Goal: Information Seeking & Learning: Learn about a topic

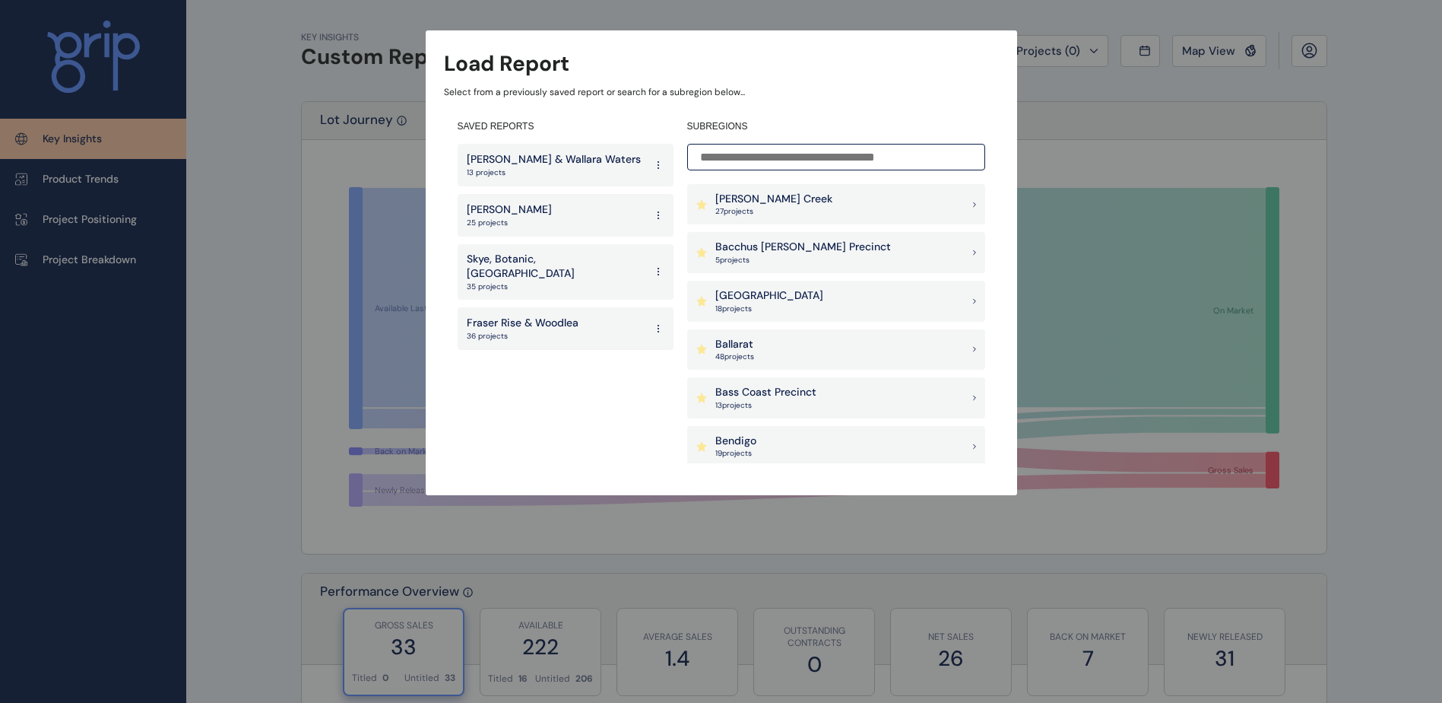
click at [749, 156] on input at bounding box center [836, 157] width 298 height 27
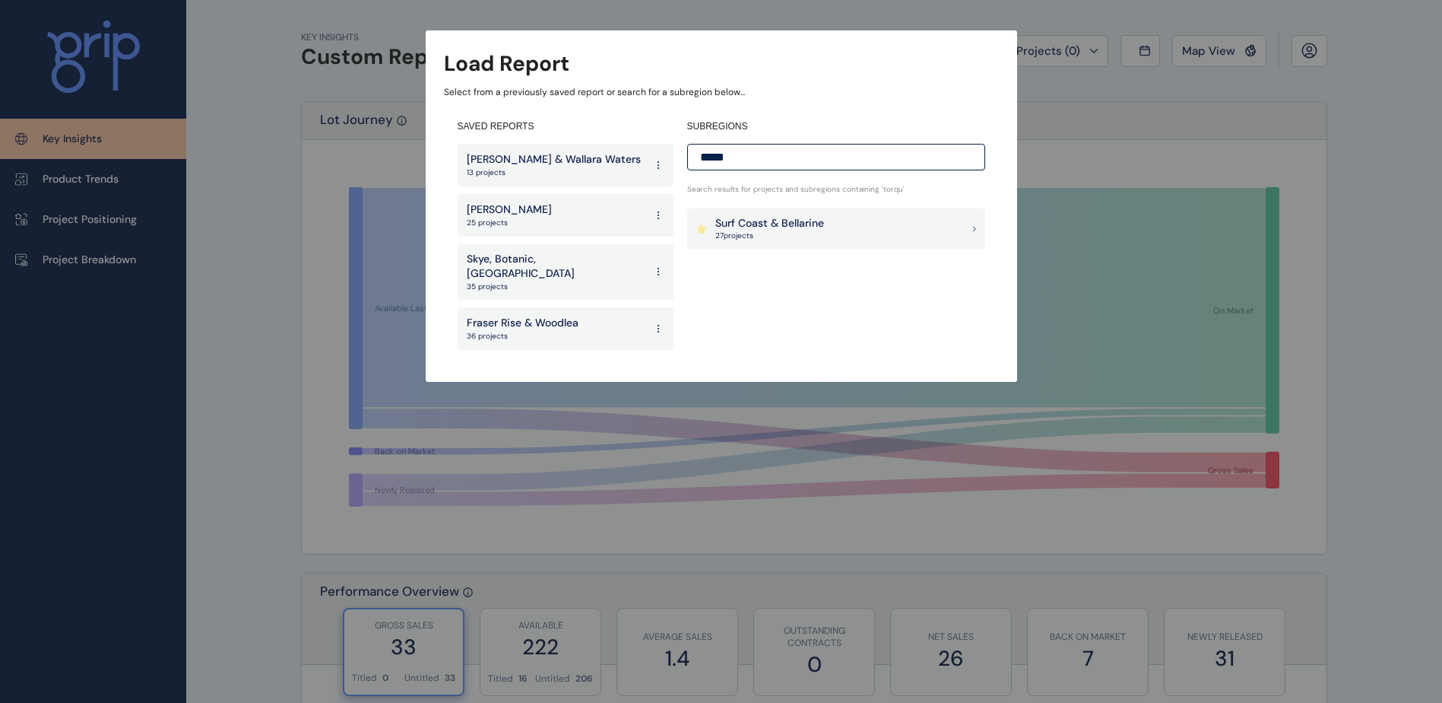
type input "*****"
click at [782, 229] on p "Surf Coast & Bellarine" at bounding box center [770, 223] width 109 height 15
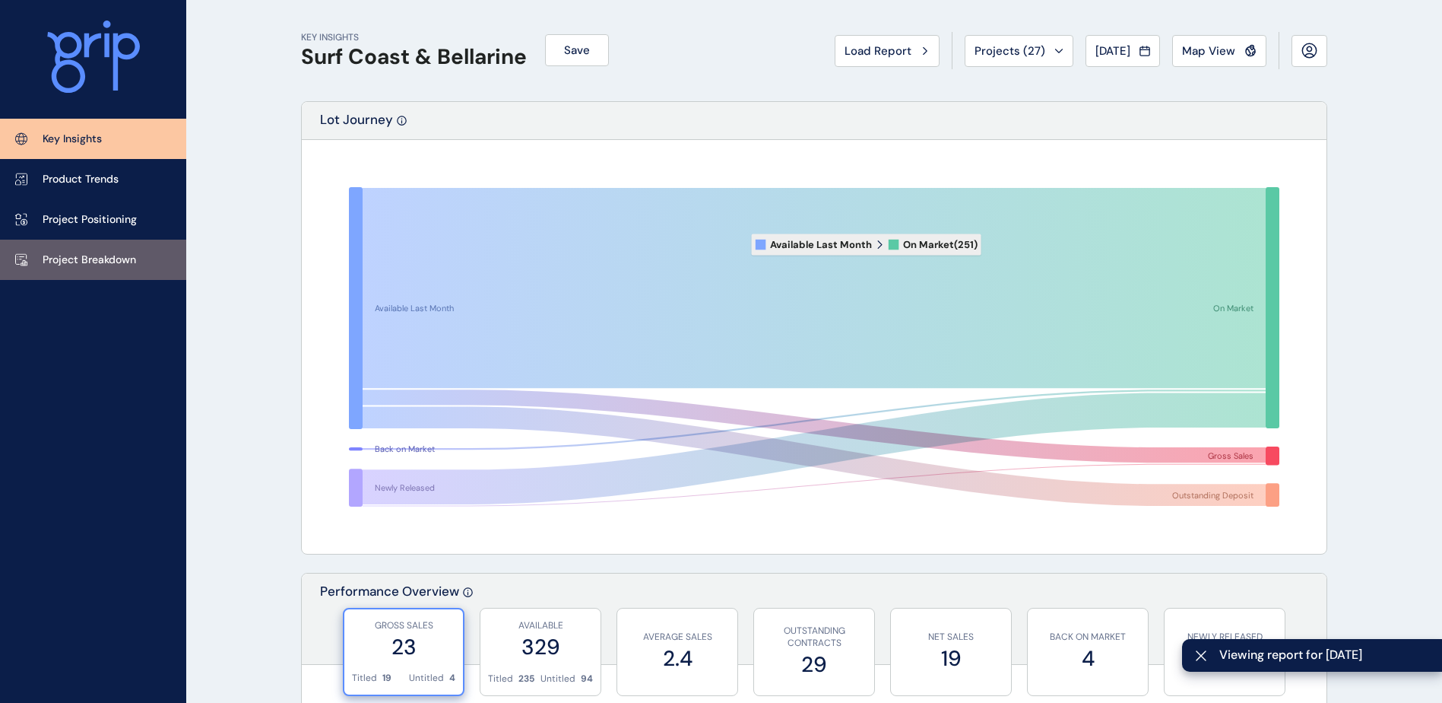
click at [96, 256] on p "Project Breakdown" at bounding box center [90, 259] width 94 height 15
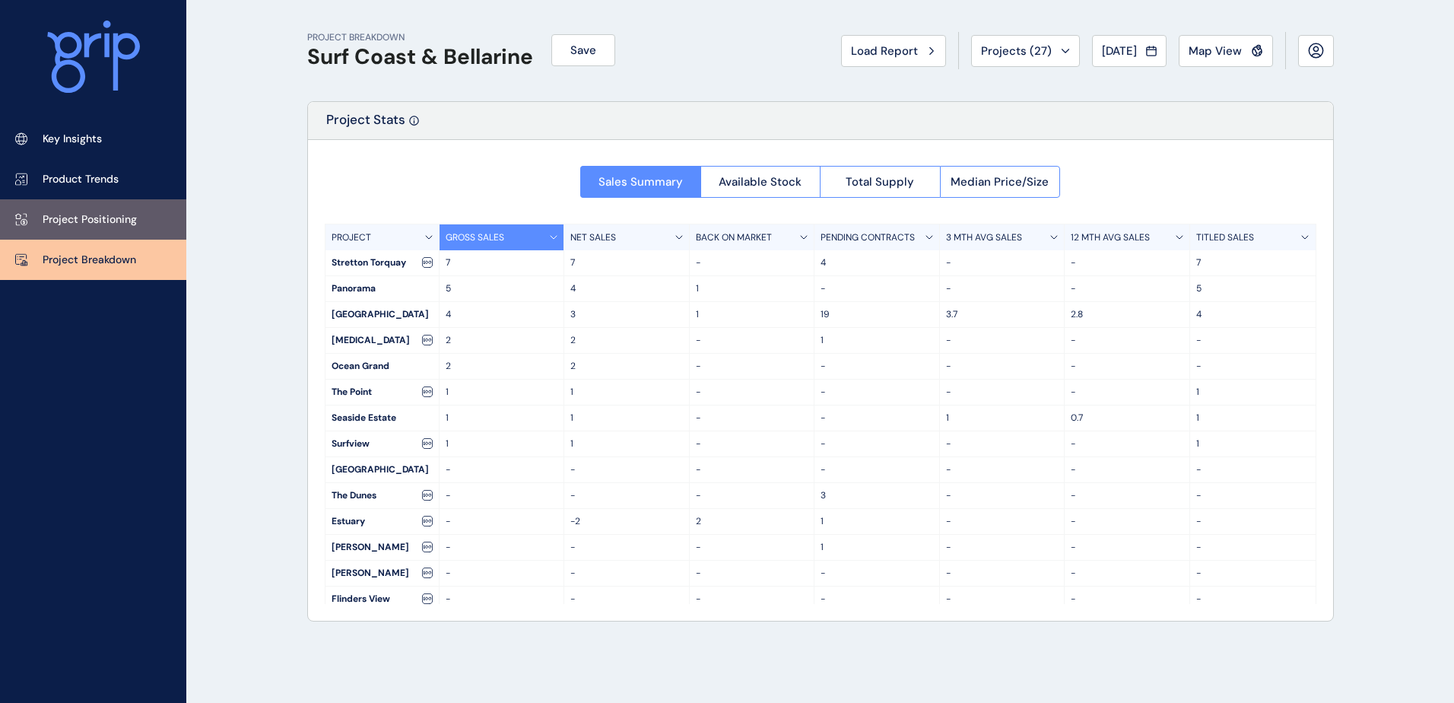
click at [88, 222] on p "Project Positioning" at bounding box center [90, 219] width 94 height 15
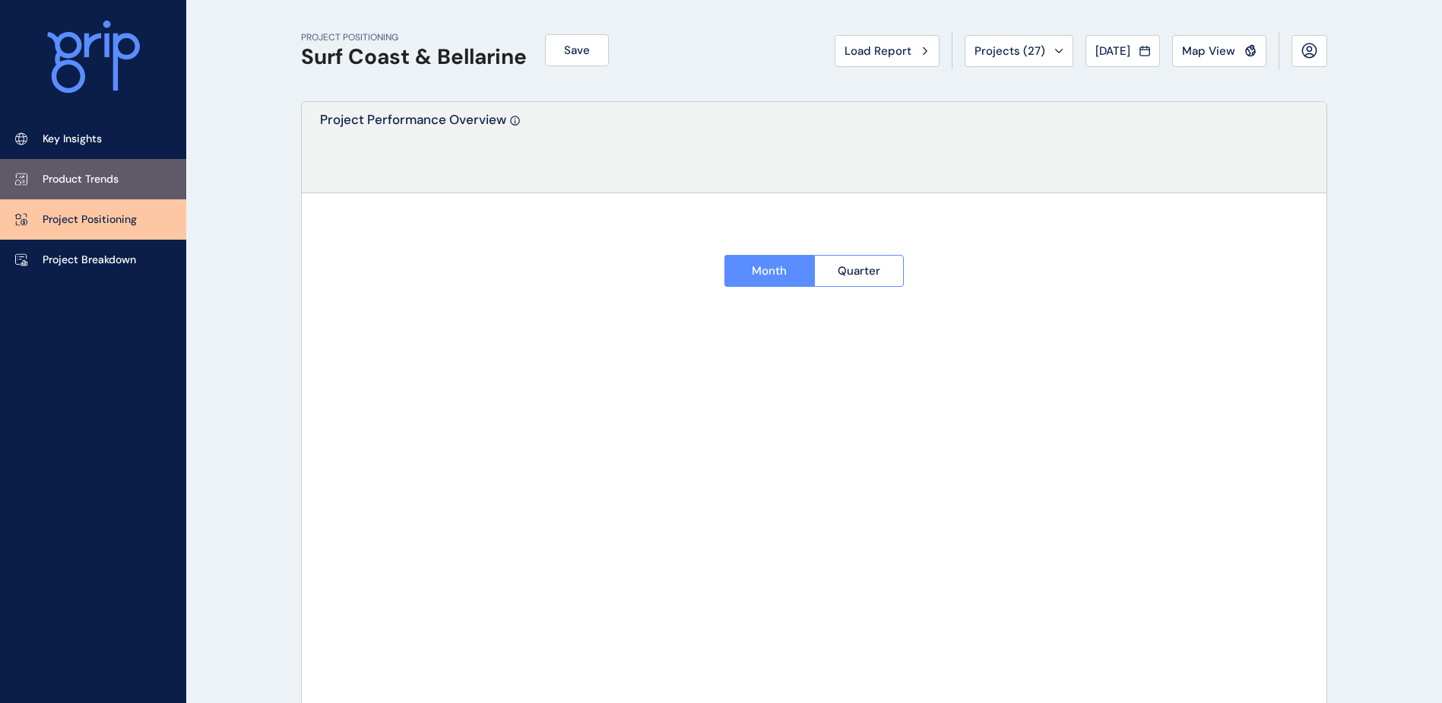
click at [89, 191] on link "Product Trends" at bounding box center [93, 179] width 186 height 40
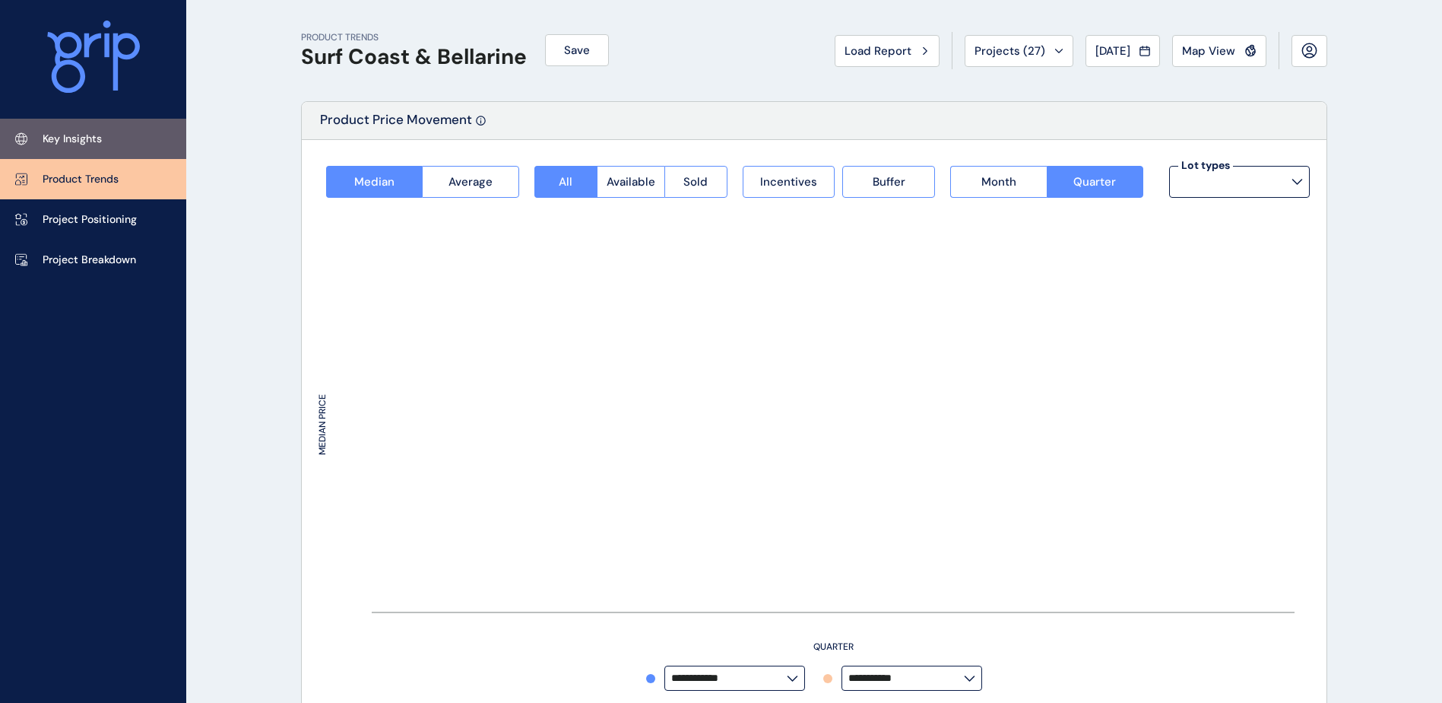
type input "*********"
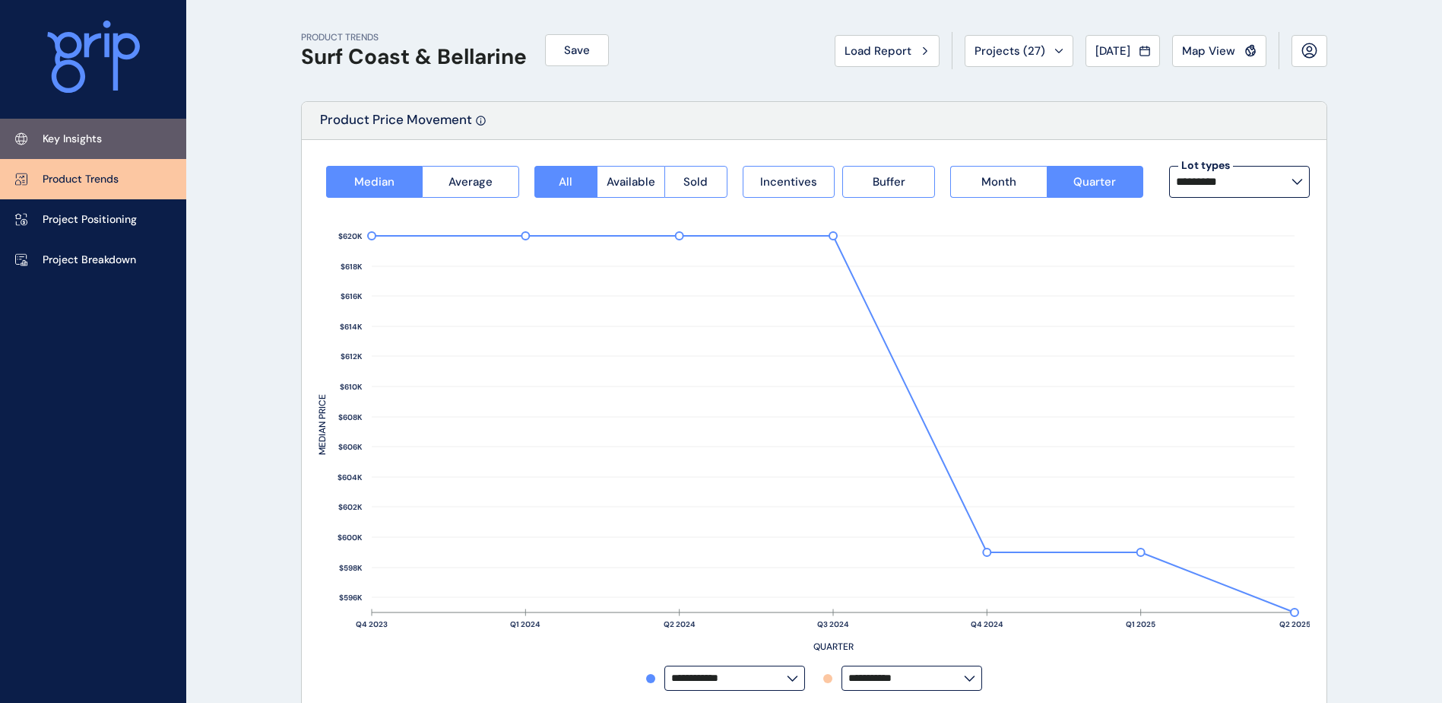
click at [89, 141] on p "Key Insights" at bounding box center [72, 139] width 59 height 15
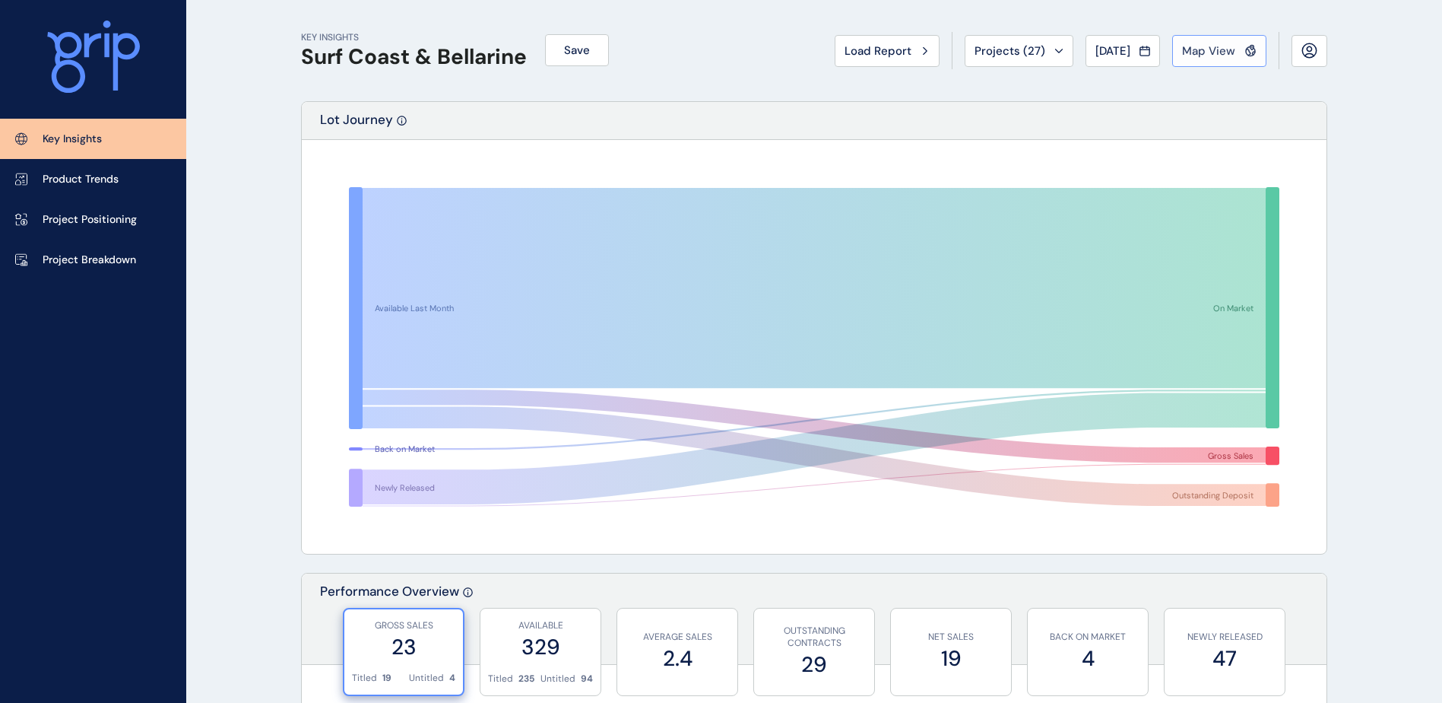
click at [1203, 59] on button "Map View" at bounding box center [1220, 51] width 94 height 32
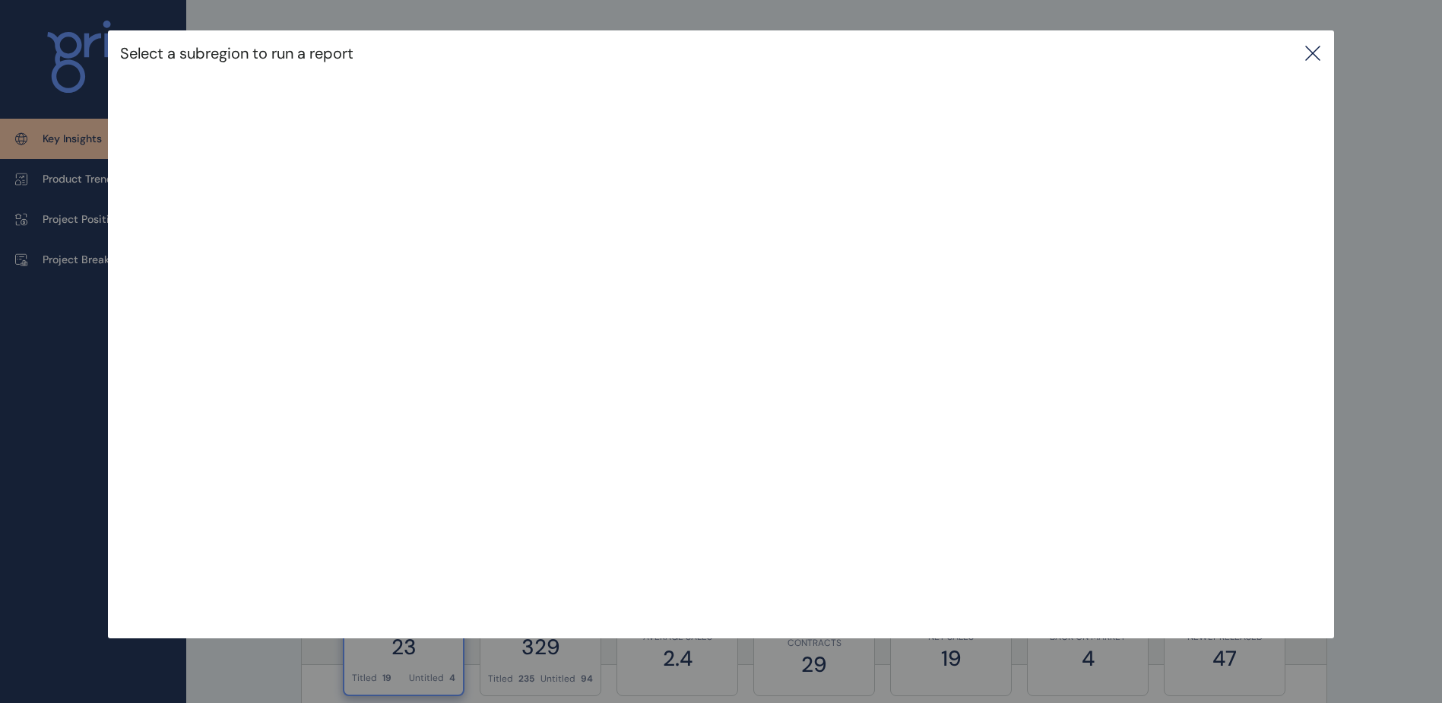
click at [24, 401] on div "Select a subregion to run a report" at bounding box center [721, 304] width 1442 height 608
click at [87, 254] on div "Select a subregion to run a report" at bounding box center [721, 304] width 1442 height 608
drag, startPoint x: 1321, startPoint y: 55, endPoint x: 1281, endPoint y: 59, distance: 39.7
click at [1321, 54] on icon at bounding box center [1313, 53] width 18 height 18
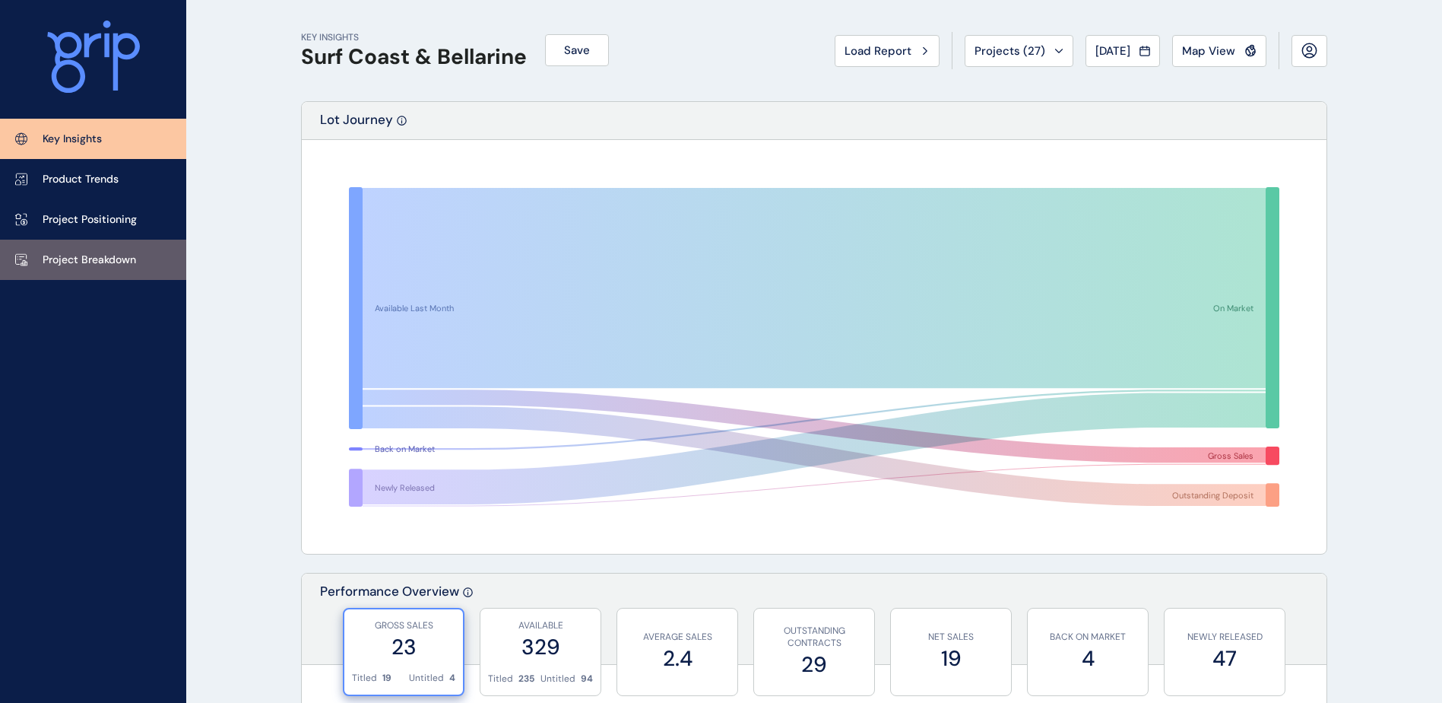
click at [110, 263] on p "Project Breakdown" at bounding box center [90, 259] width 94 height 15
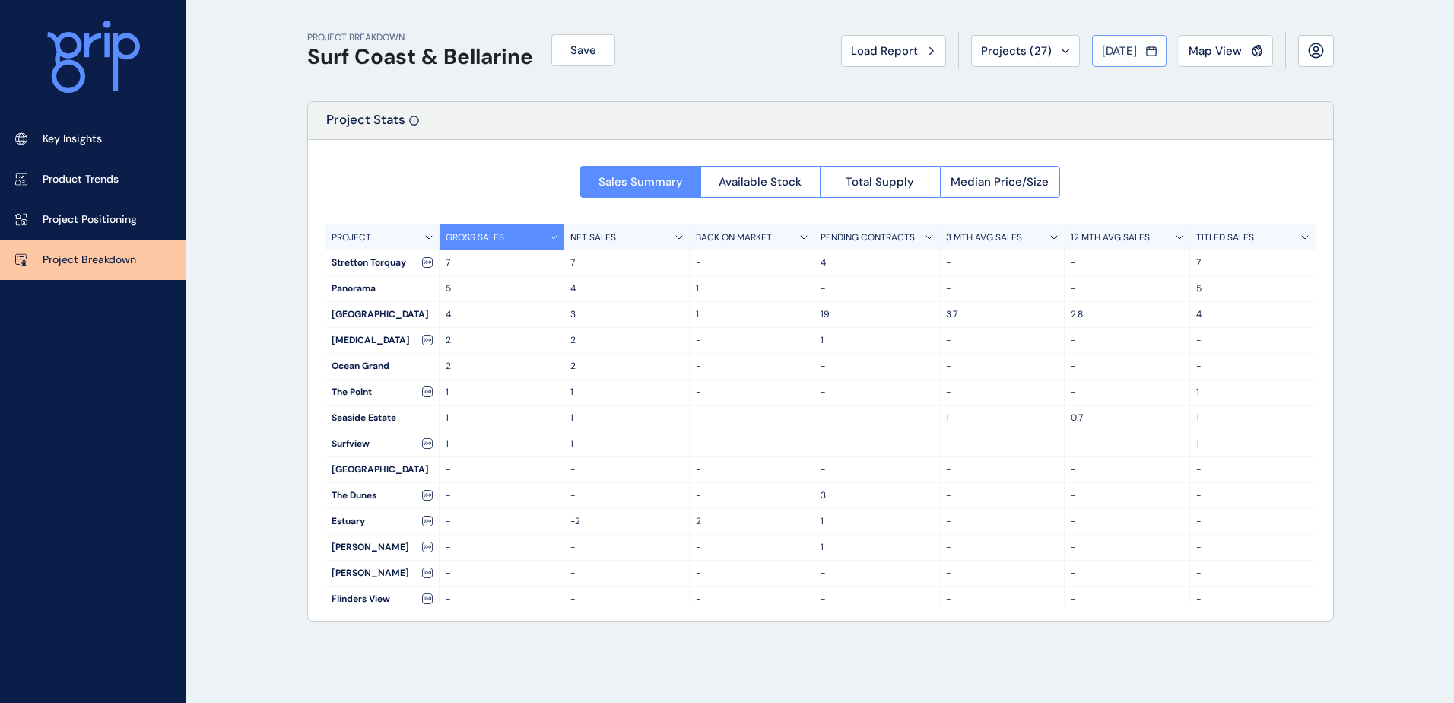
click at [1115, 50] on span "[DATE]" at bounding box center [1119, 50] width 35 height 15
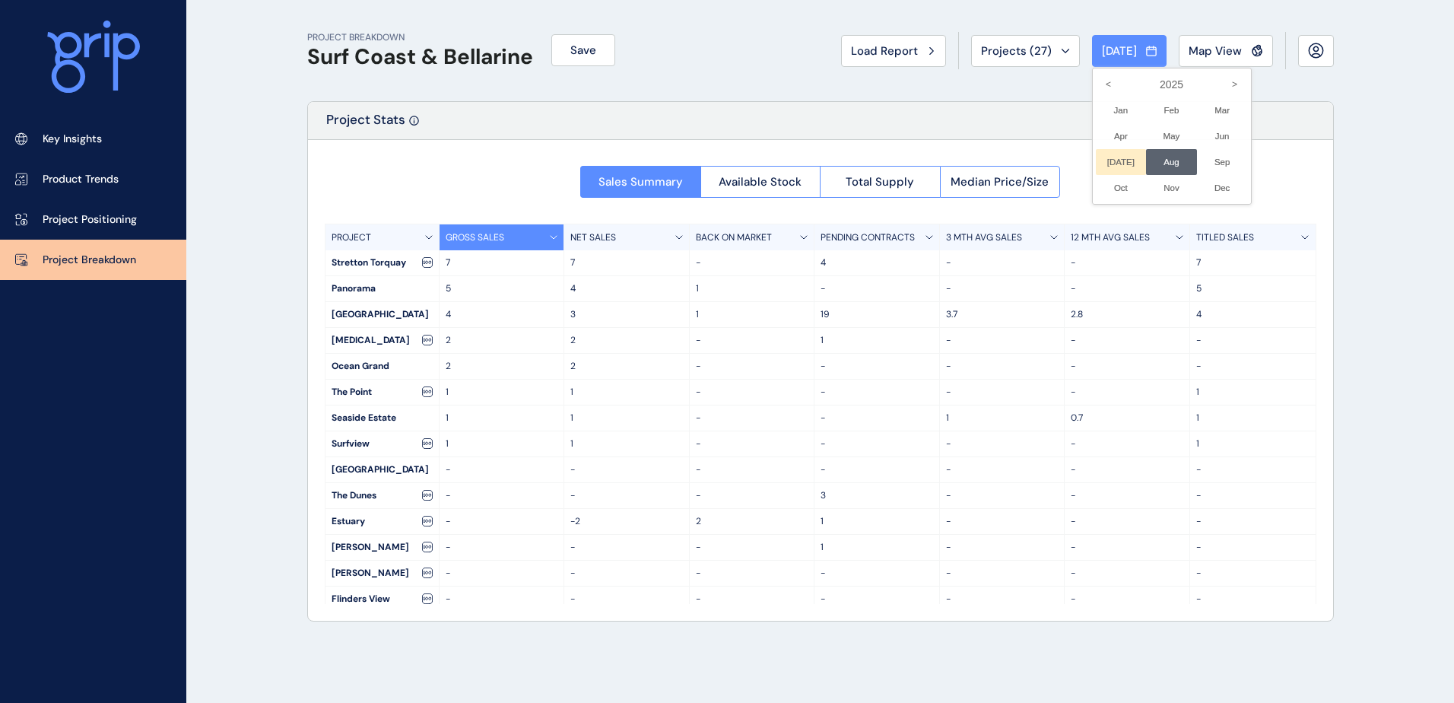
click at [1110, 164] on li "[DATE] No report is available for this period. New months are usually published…" at bounding box center [1121, 162] width 51 height 26
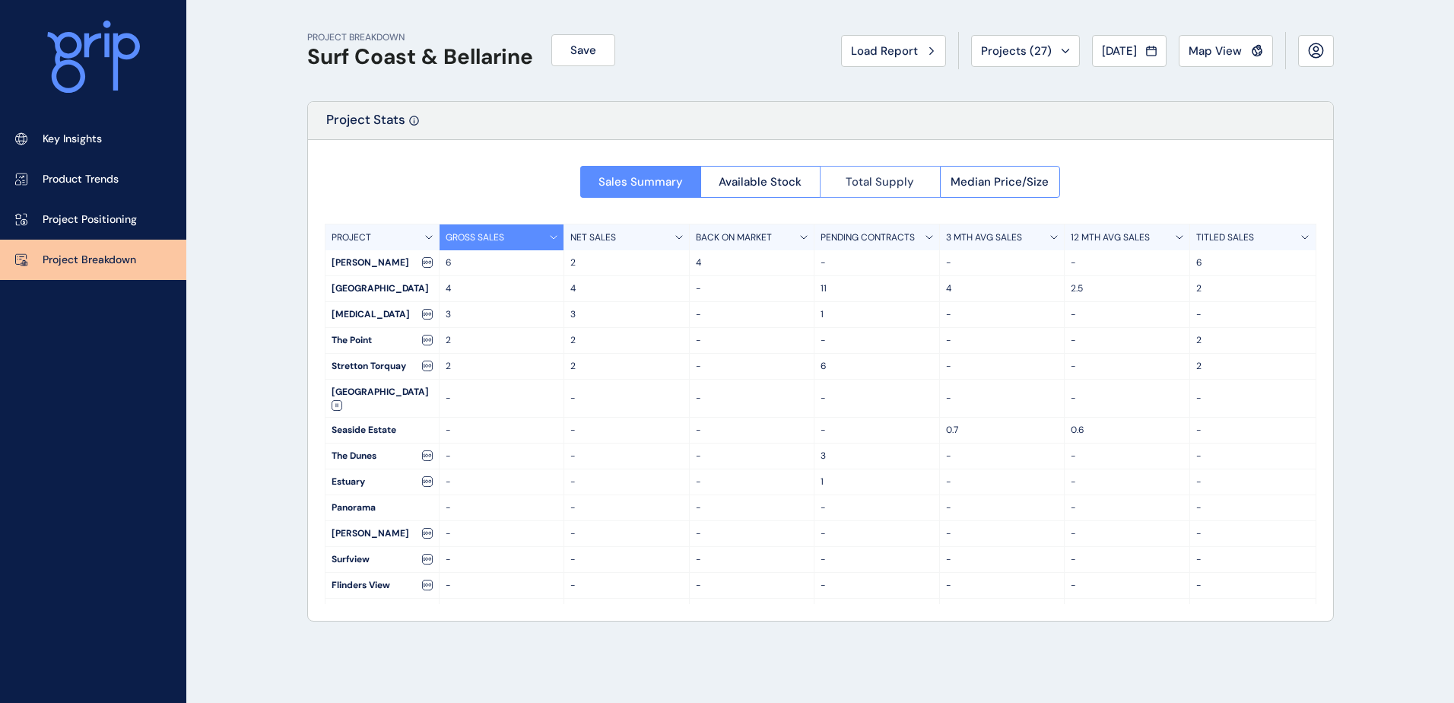
click at [866, 167] on button "Total Supply" at bounding box center [880, 182] width 120 height 32
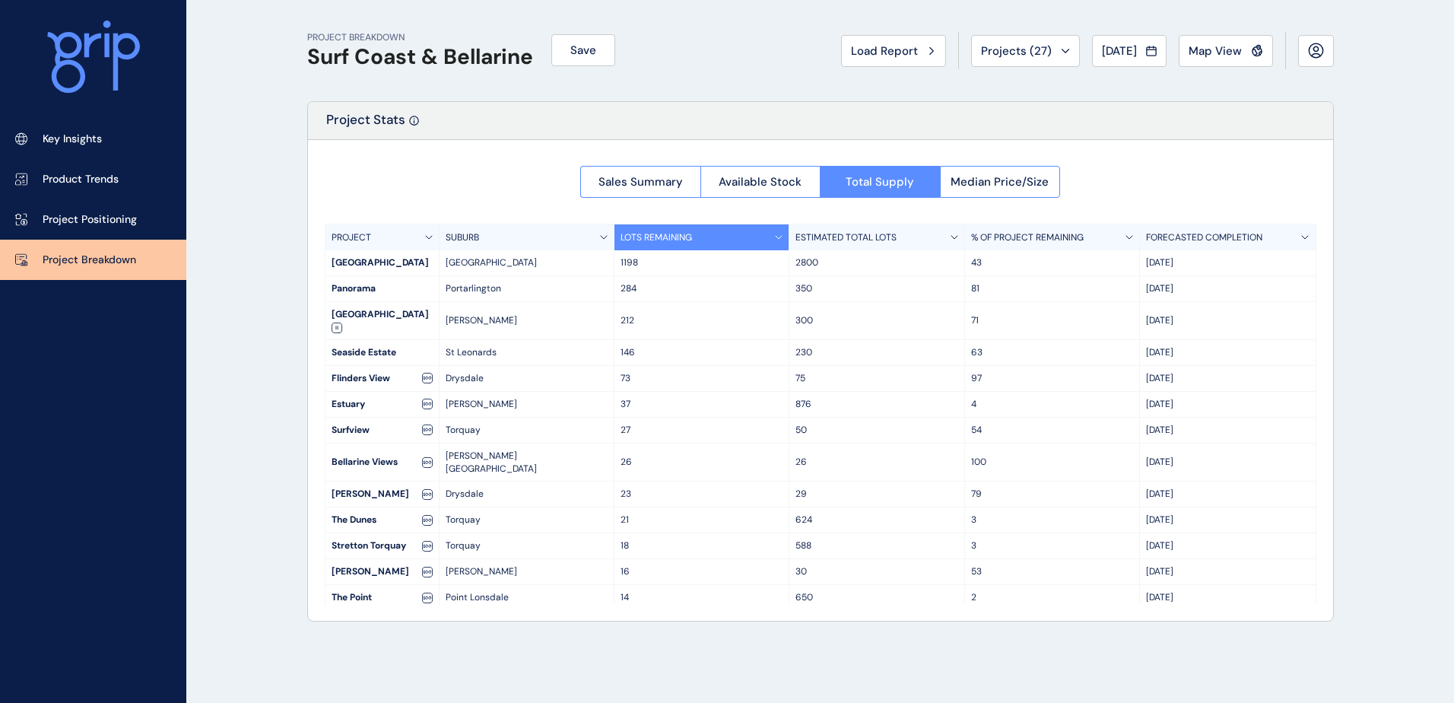
click at [605, 235] on icon at bounding box center [604, 237] width 8 height 5
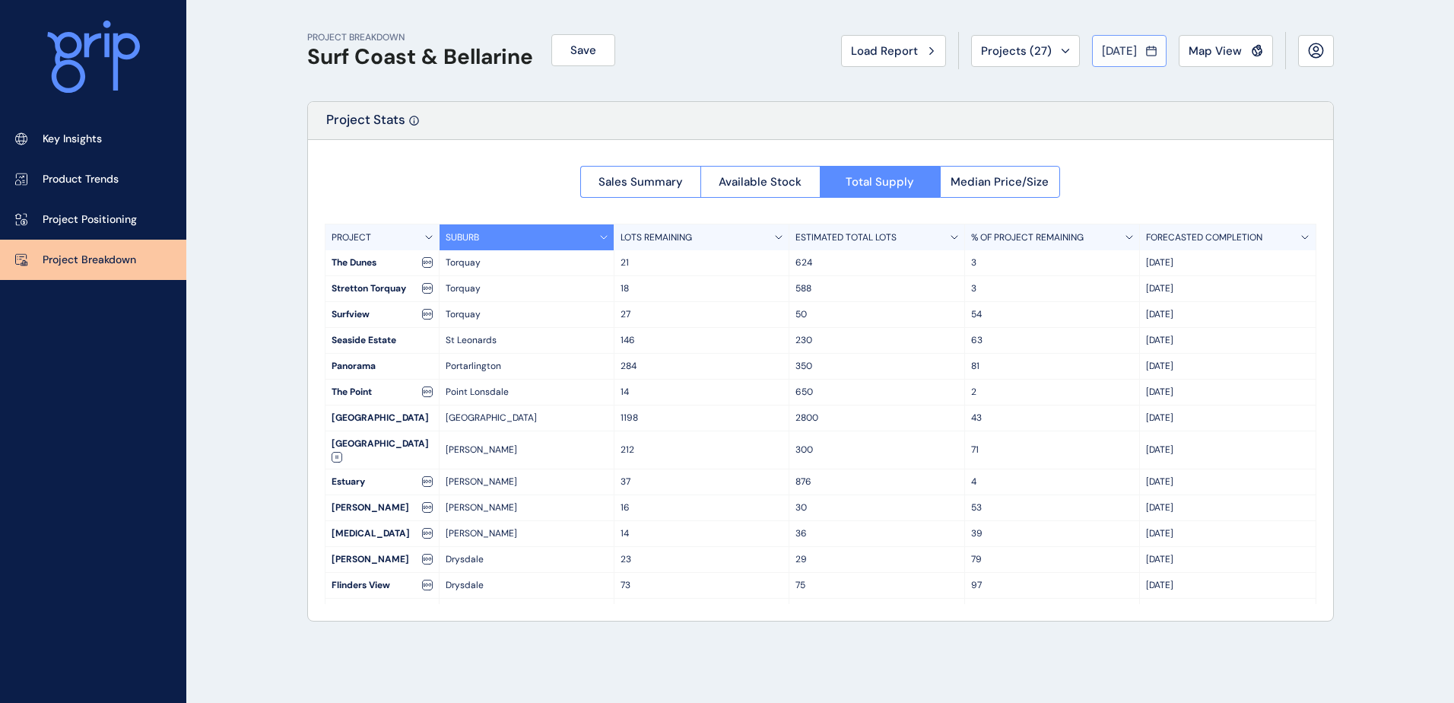
click at [1103, 46] on span "[DATE]" at bounding box center [1119, 50] width 35 height 15
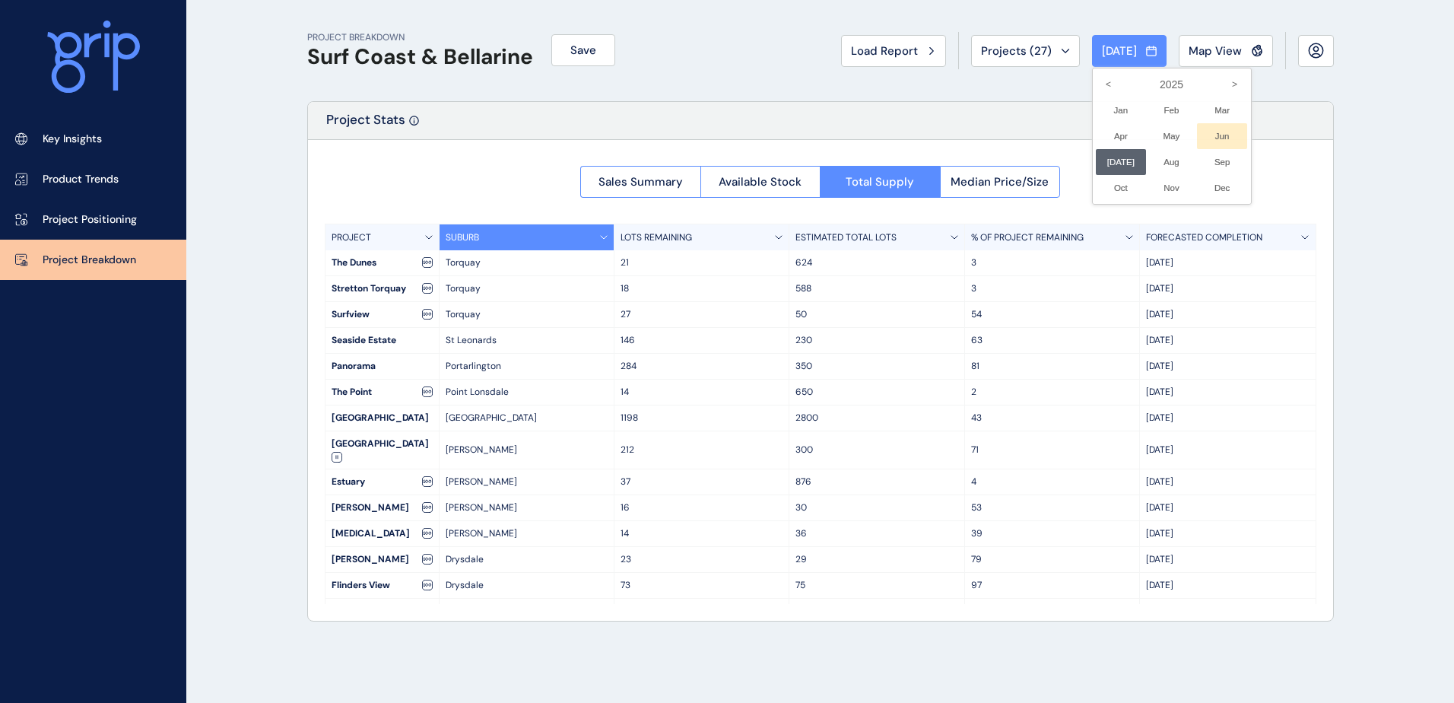
click at [1216, 136] on li "Jun No report is available for this period. New months are usually published 5 …" at bounding box center [1222, 136] width 51 height 26
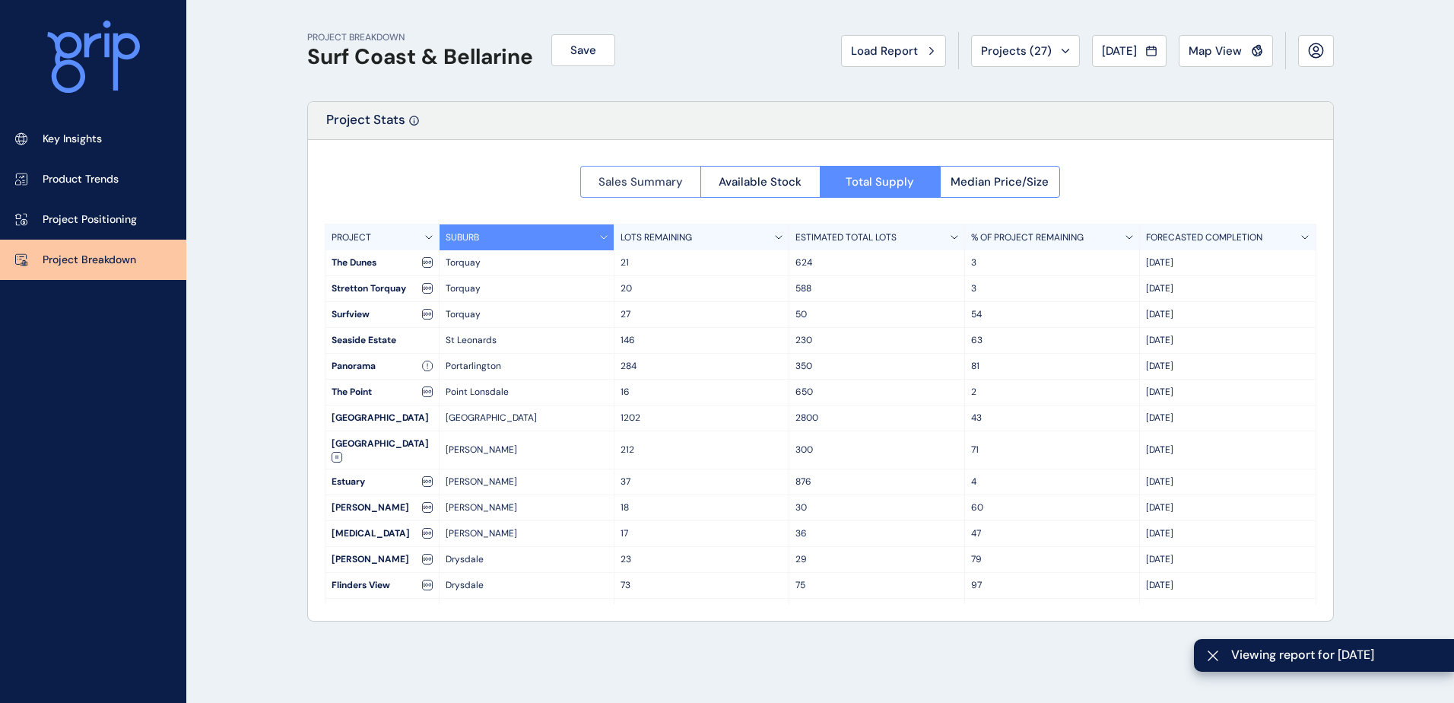
click at [658, 196] on button "Sales Summary" at bounding box center [640, 182] width 120 height 32
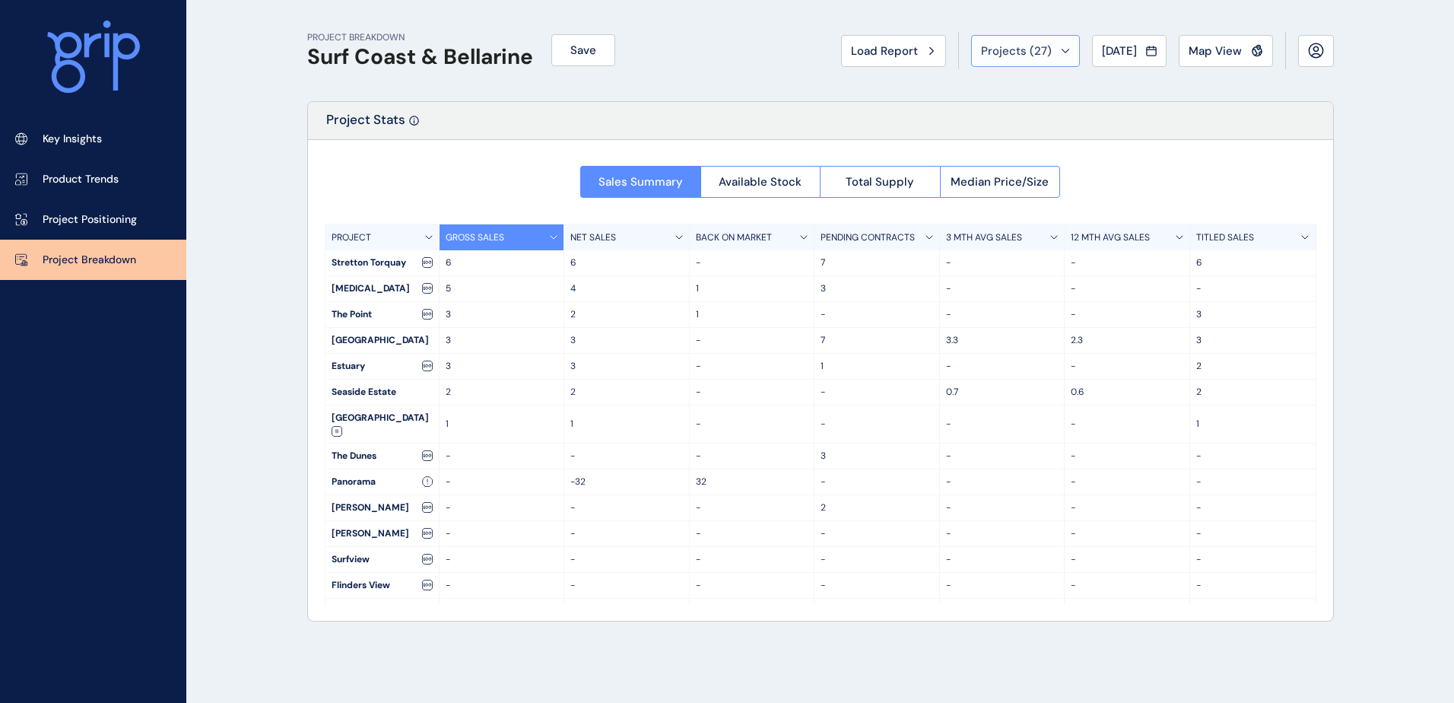
click at [984, 56] on span "Projects ( 27 )" at bounding box center [1016, 50] width 71 height 15
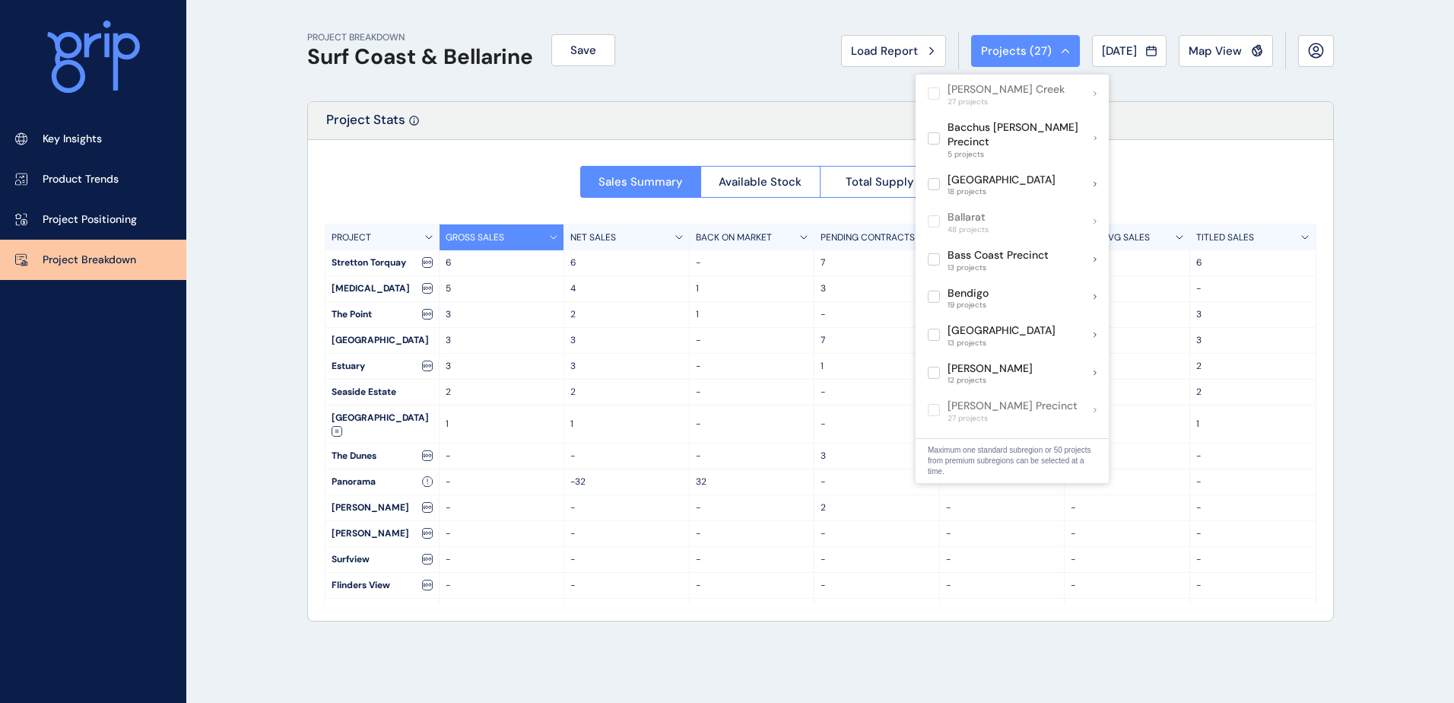
click at [734, 203] on div "Sales Summary Available Stock Total Supply Median Price/Size PROJECT GROSS SALE…" at bounding box center [820, 380] width 1025 height 481
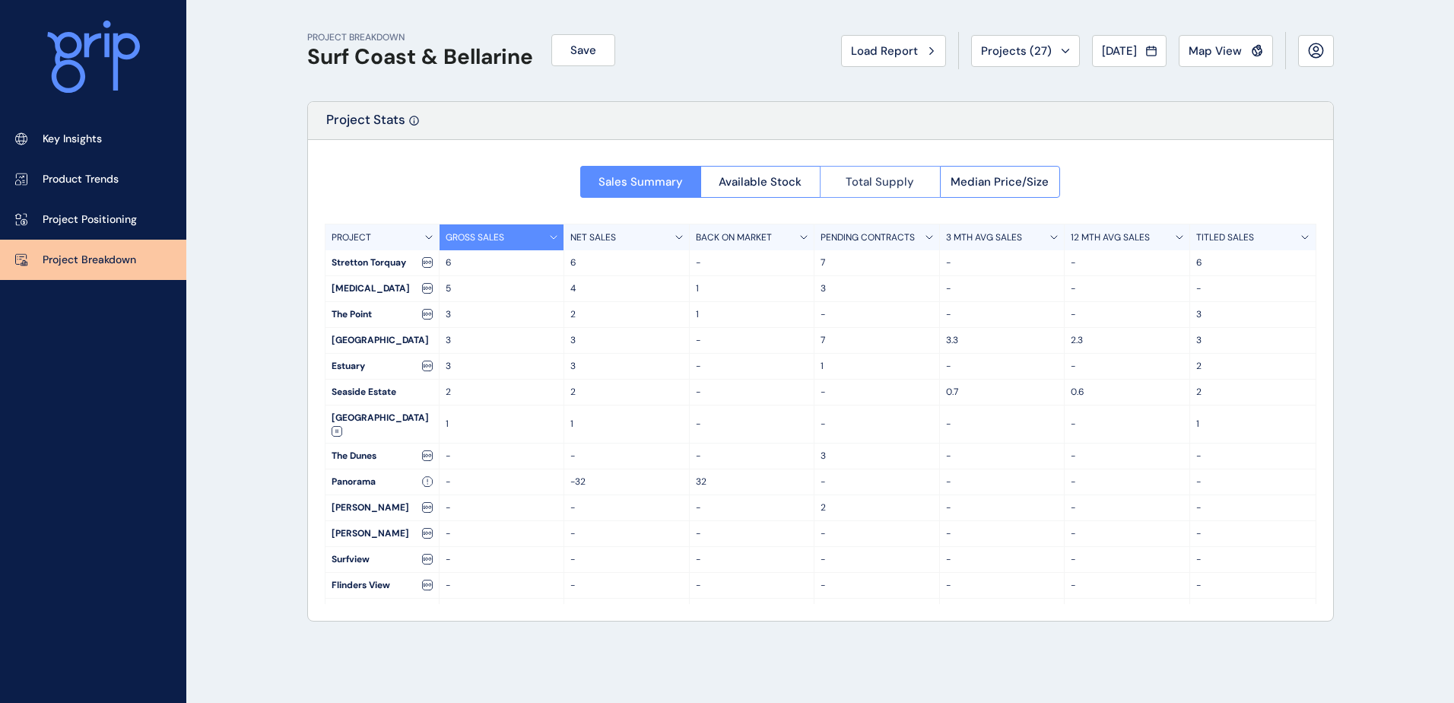
click at [848, 189] on span "Total Supply" at bounding box center [880, 181] width 68 height 15
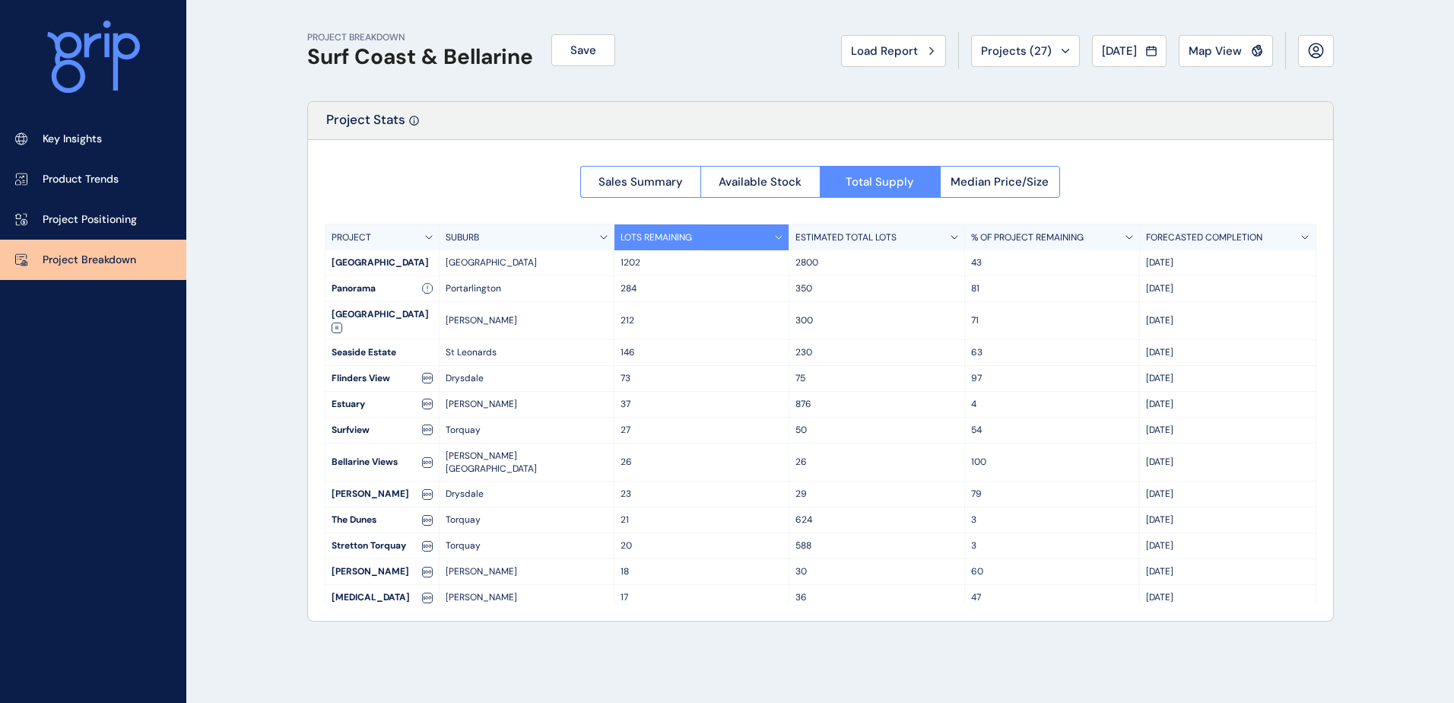
click at [595, 233] on div "SUBURB" at bounding box center [527, 237] width 175 height 26
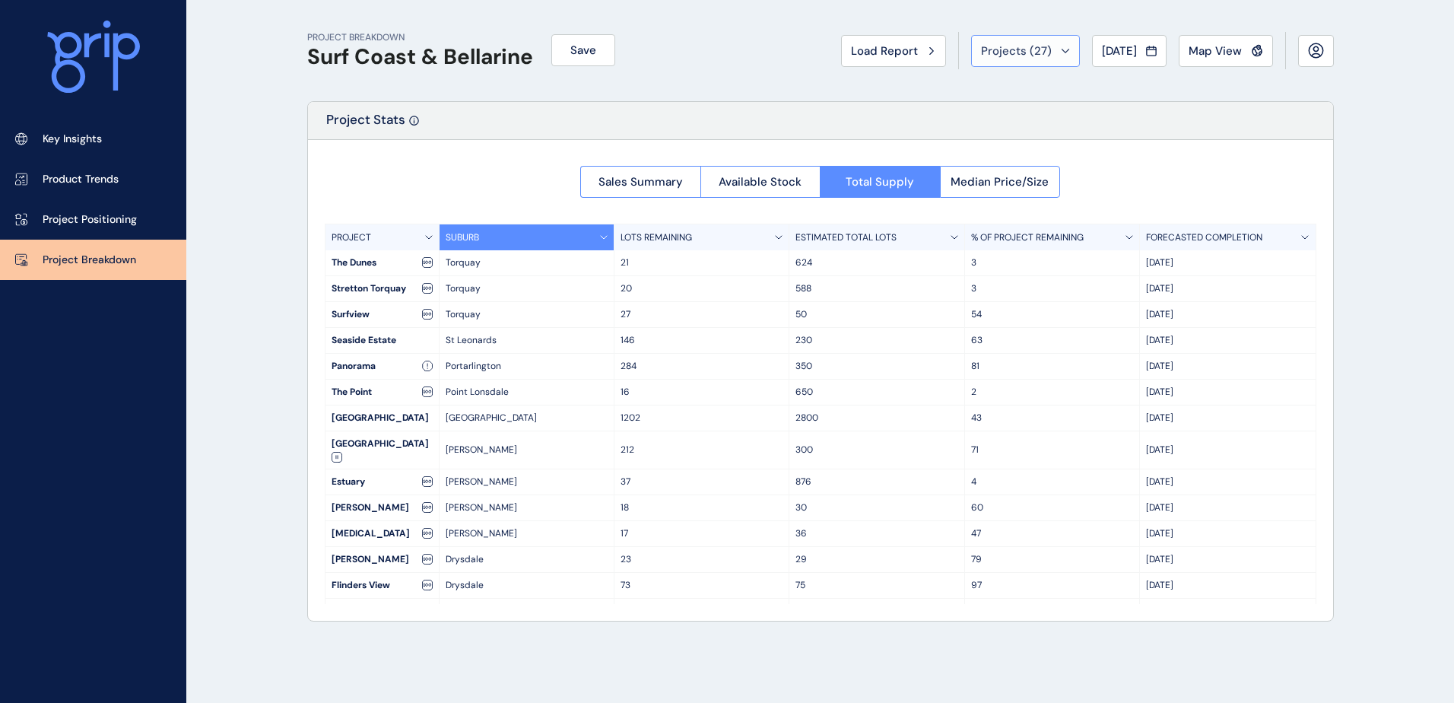
click at [1008, 53] on span "Projects ( 27 )" at bounding box center [1016, 50] width 71 height 15
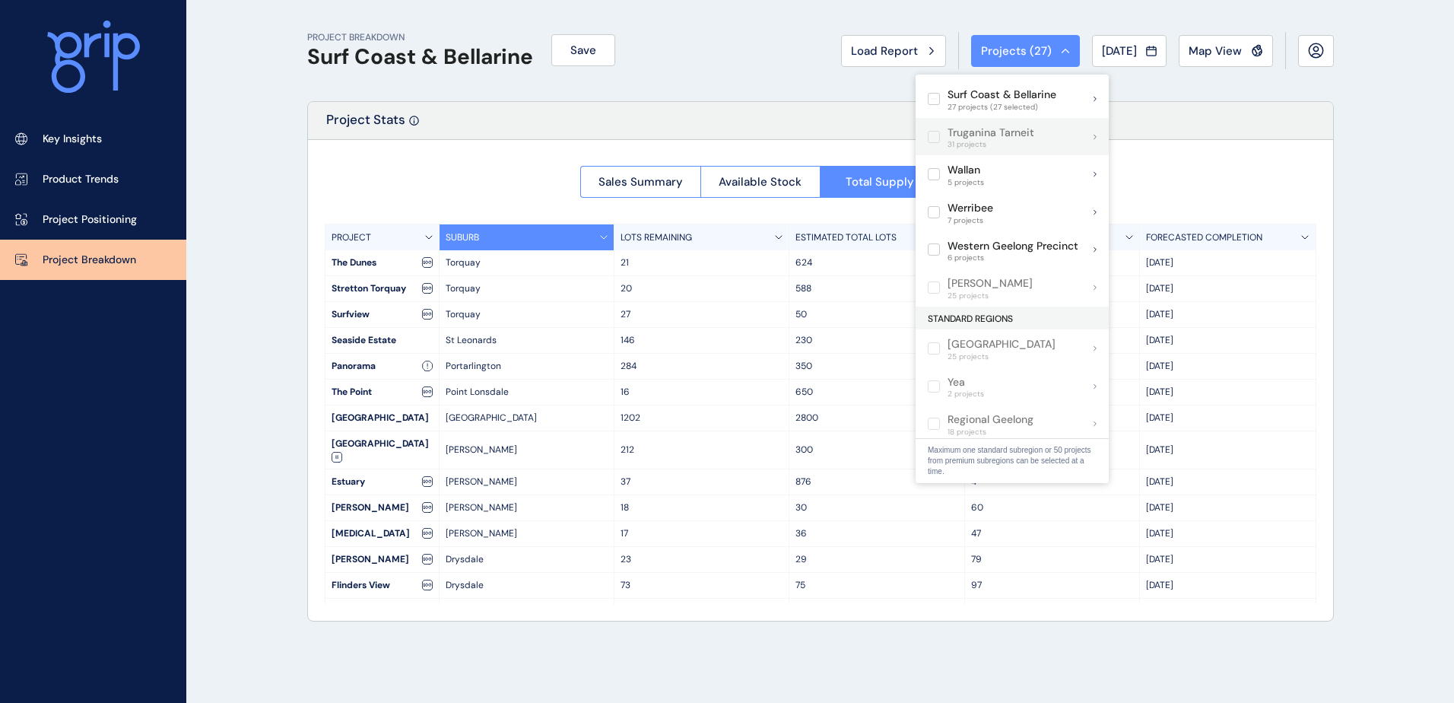
scroll to position [912, 0]
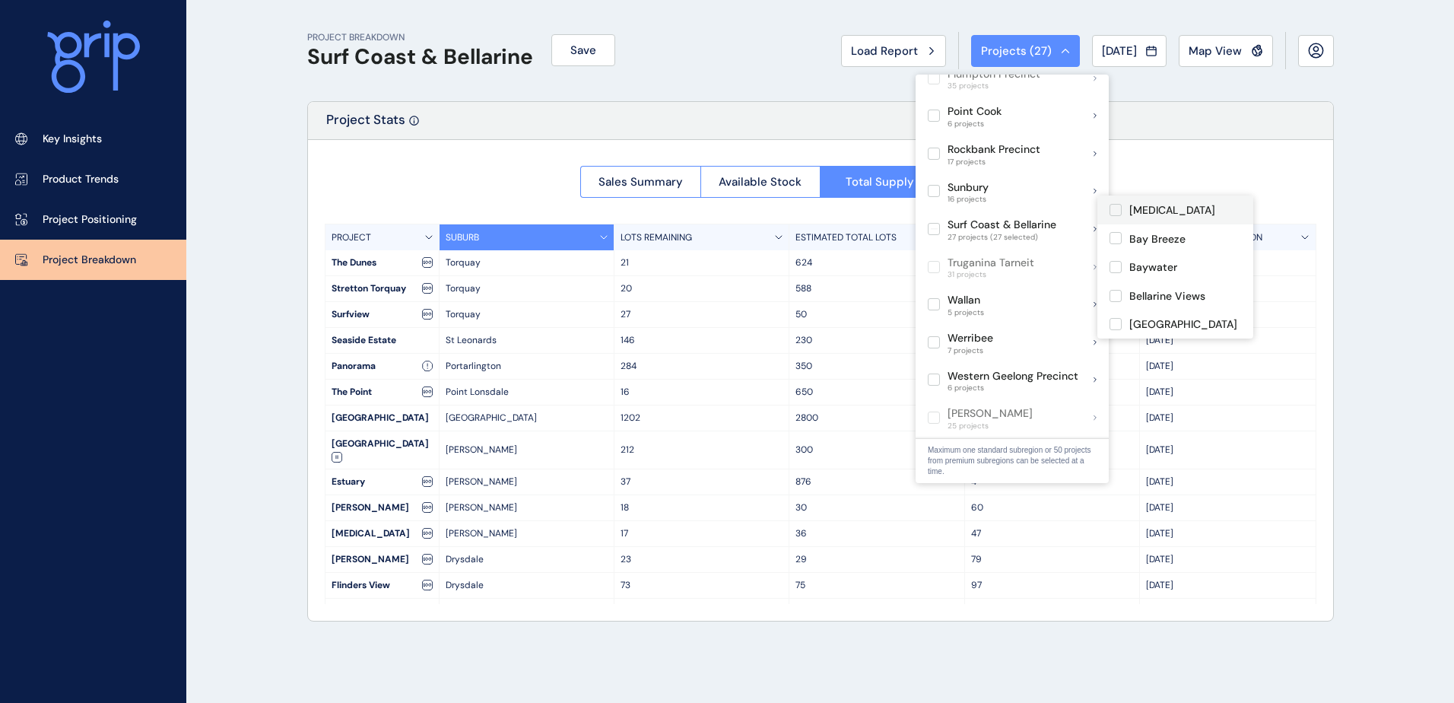
click at [1112, 208] on label at bounding box center [1115, 210] width 12 height 12
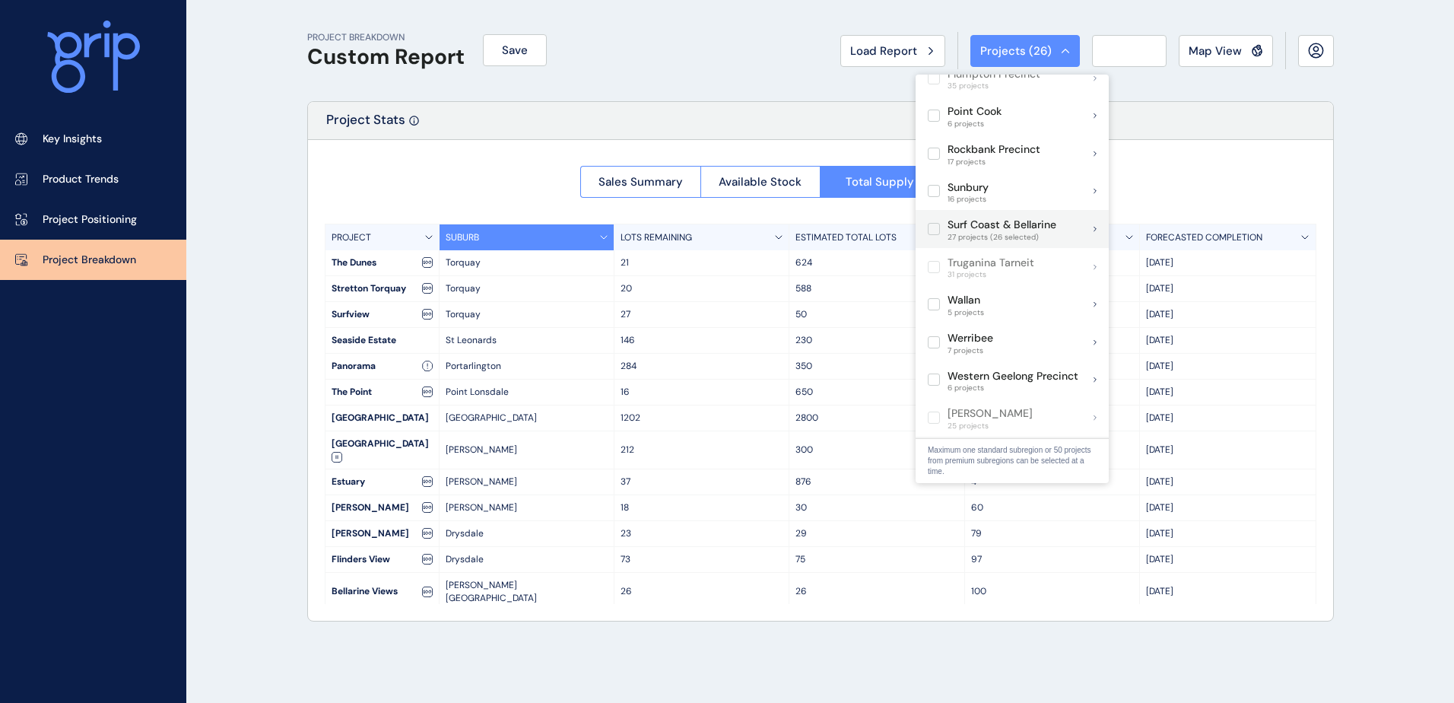
click at [931, 223] on label at bounding box center [934, 229] width 12 height 12
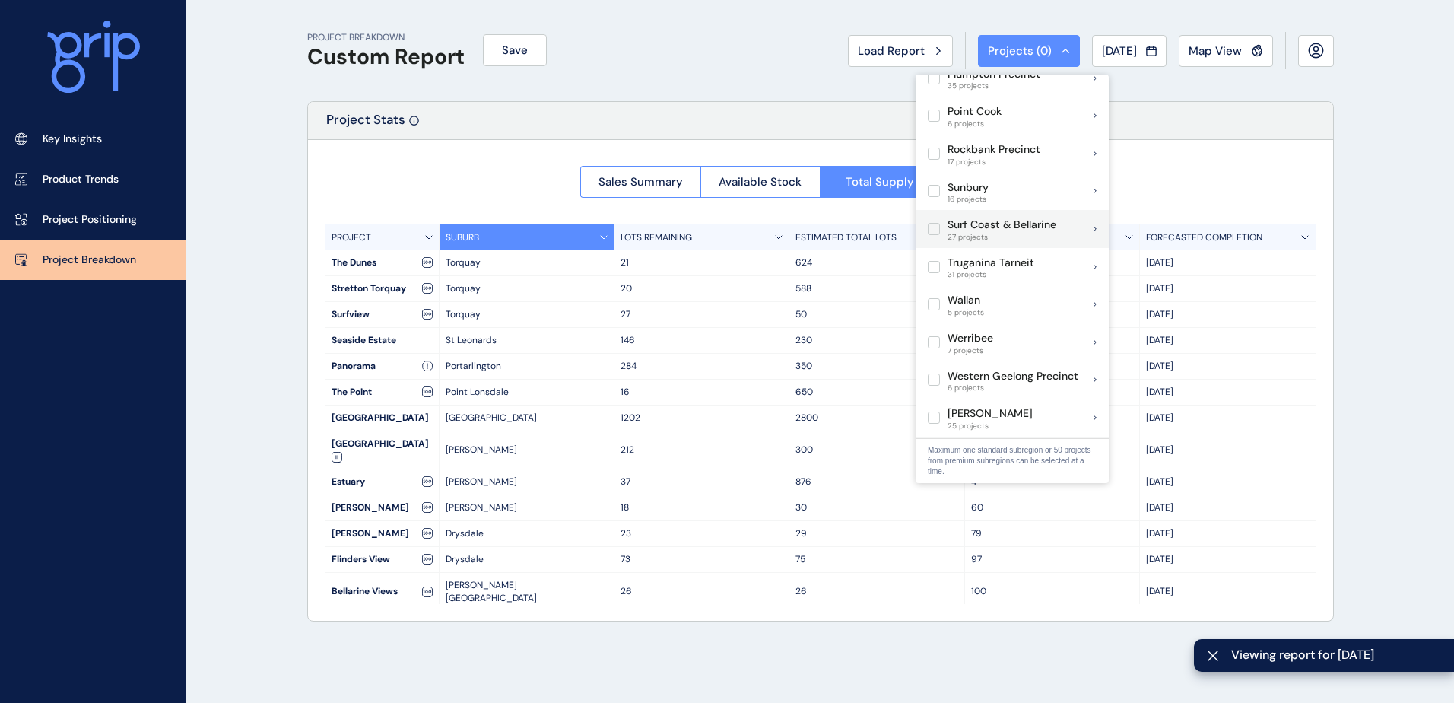
click at [1081, 216] on div "Surf Coast & Bellarine 27 projects" at bounding box center [1011, 229] width 193 height 38
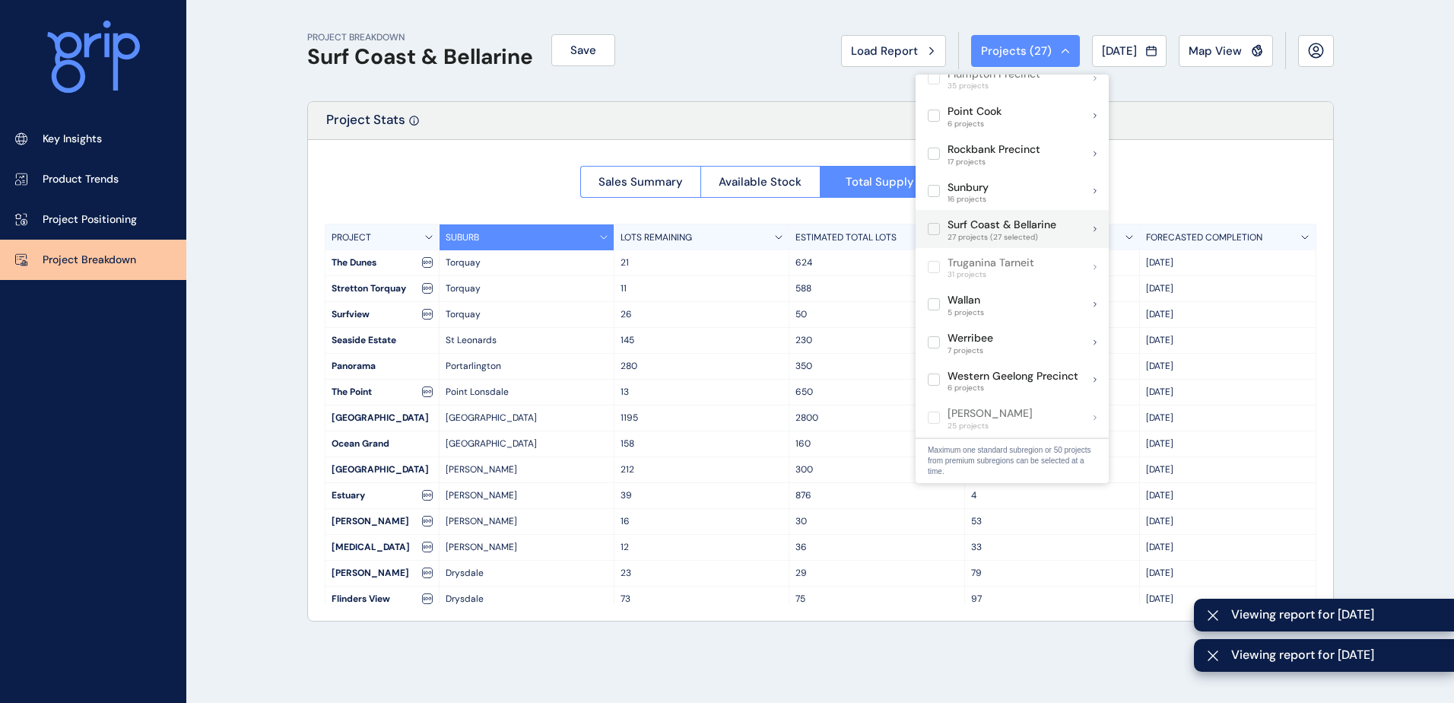
click at [1083, 214] on div "Surf Coast & Bellarine 27 projects (27 selected)" at bounding box center [1011, 229] width 193 height 38
click at [1096, 227] on icon at bounding box center [1095, 229] width 2 height 4
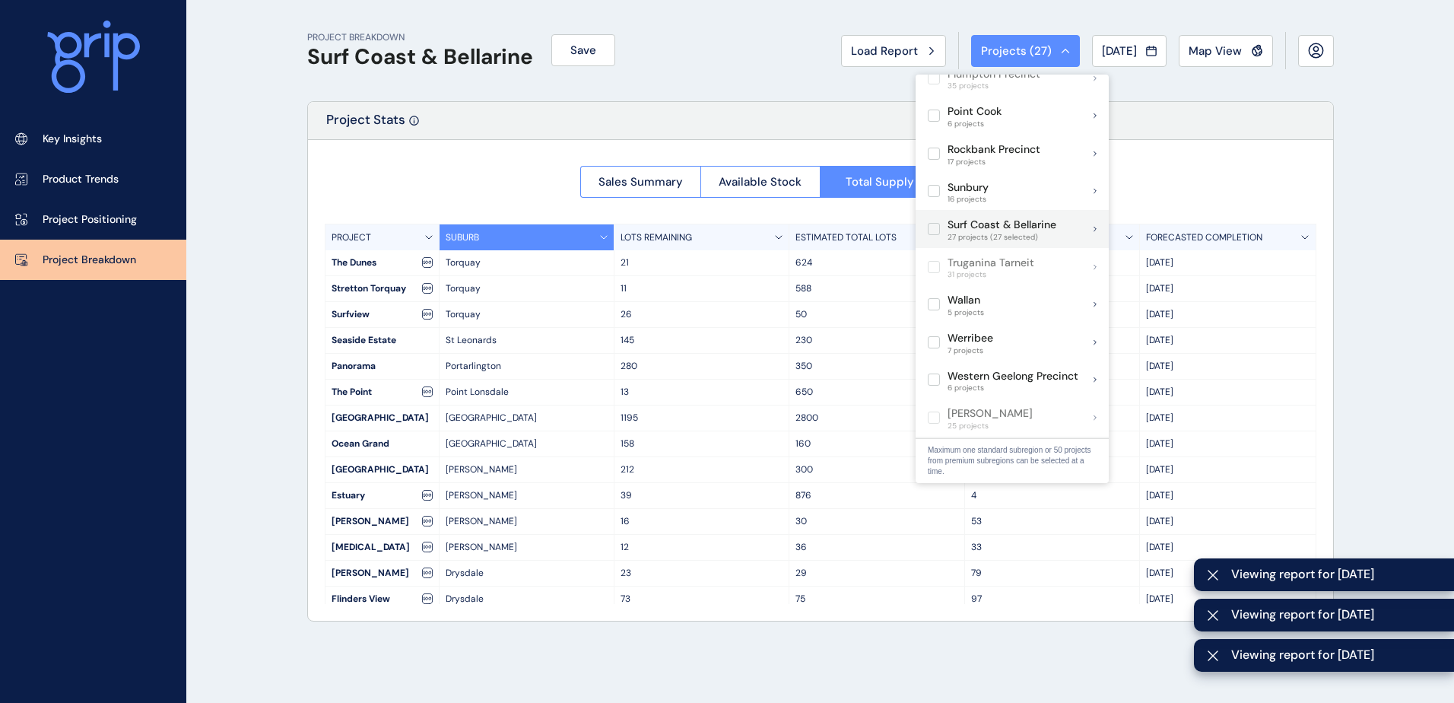
click at [1087, 214] on div "Surf Coast & Bellarine 27 projects (27 selected)" at bounding box center [1011, 229] width 193 height 38
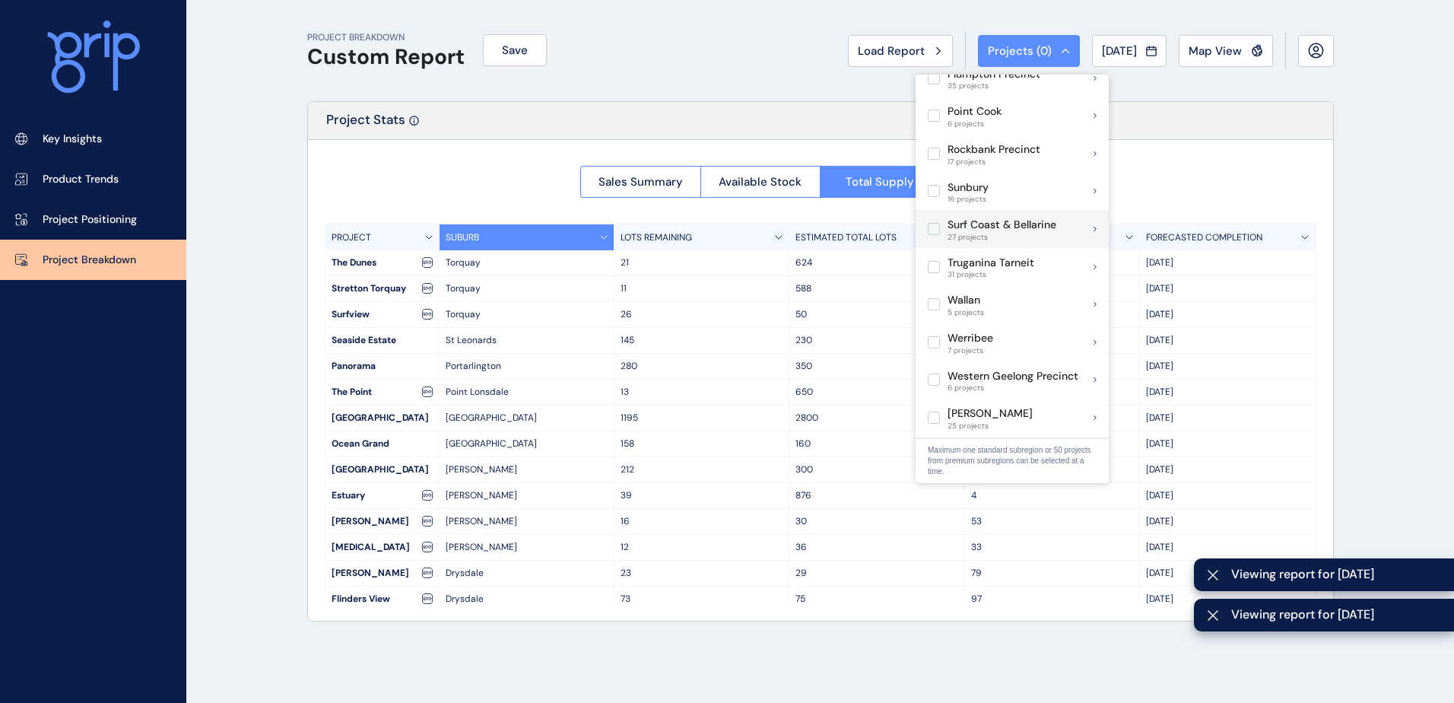
click at [1080, 214] on div "Surf Coast & Bellarine 27 projects" at bounding box center [1011, 229] width 193 height 38
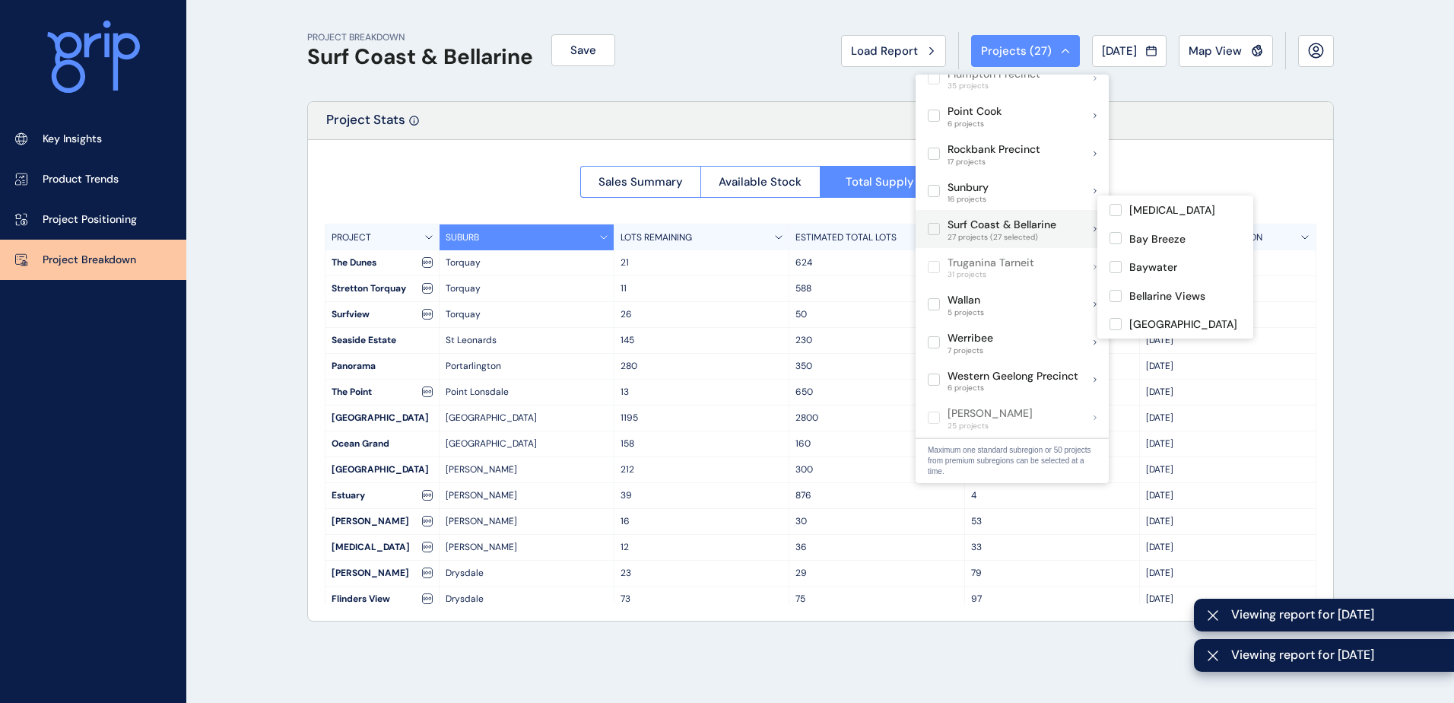
click at [1065, 217] on div "Surf Coast & Bellarine 27 projects (27 selected)" at bounding box center [1011, 229] width 193 height 38
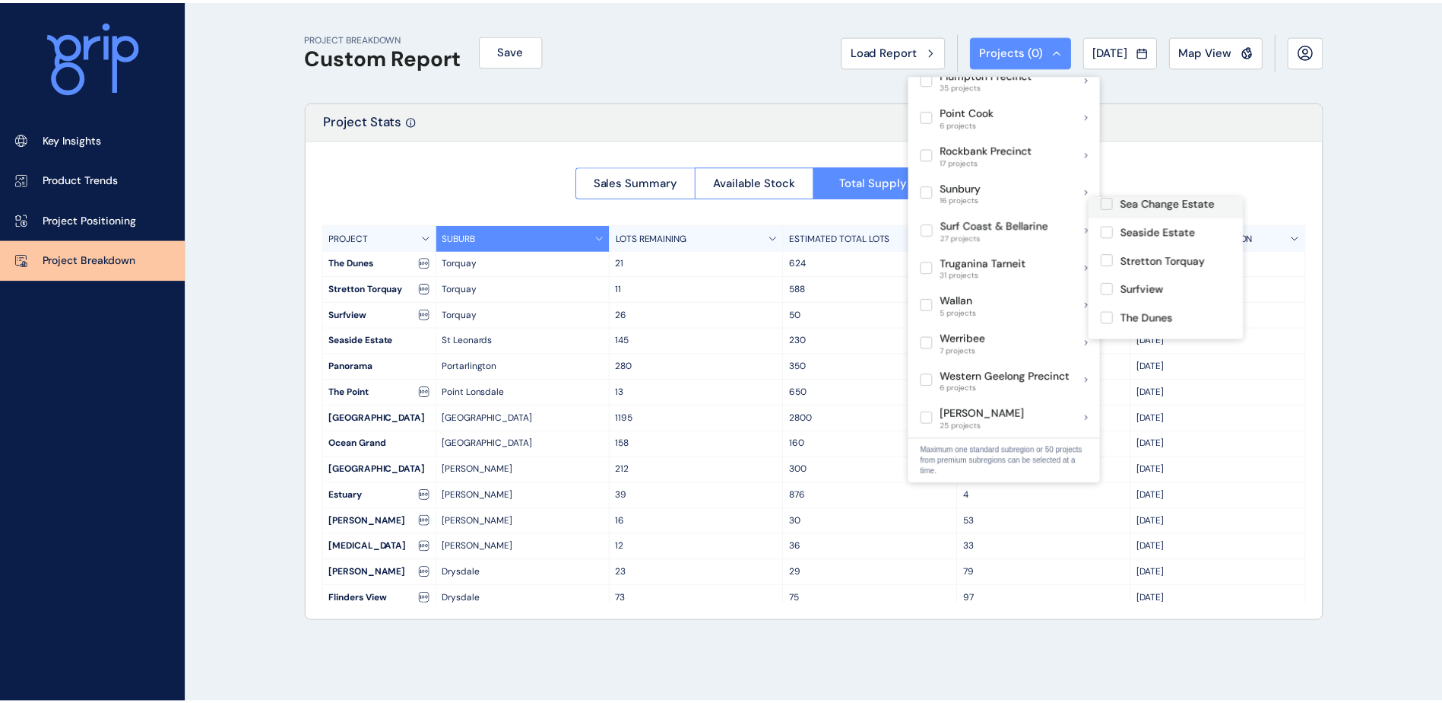
scroll to position [608, 0]
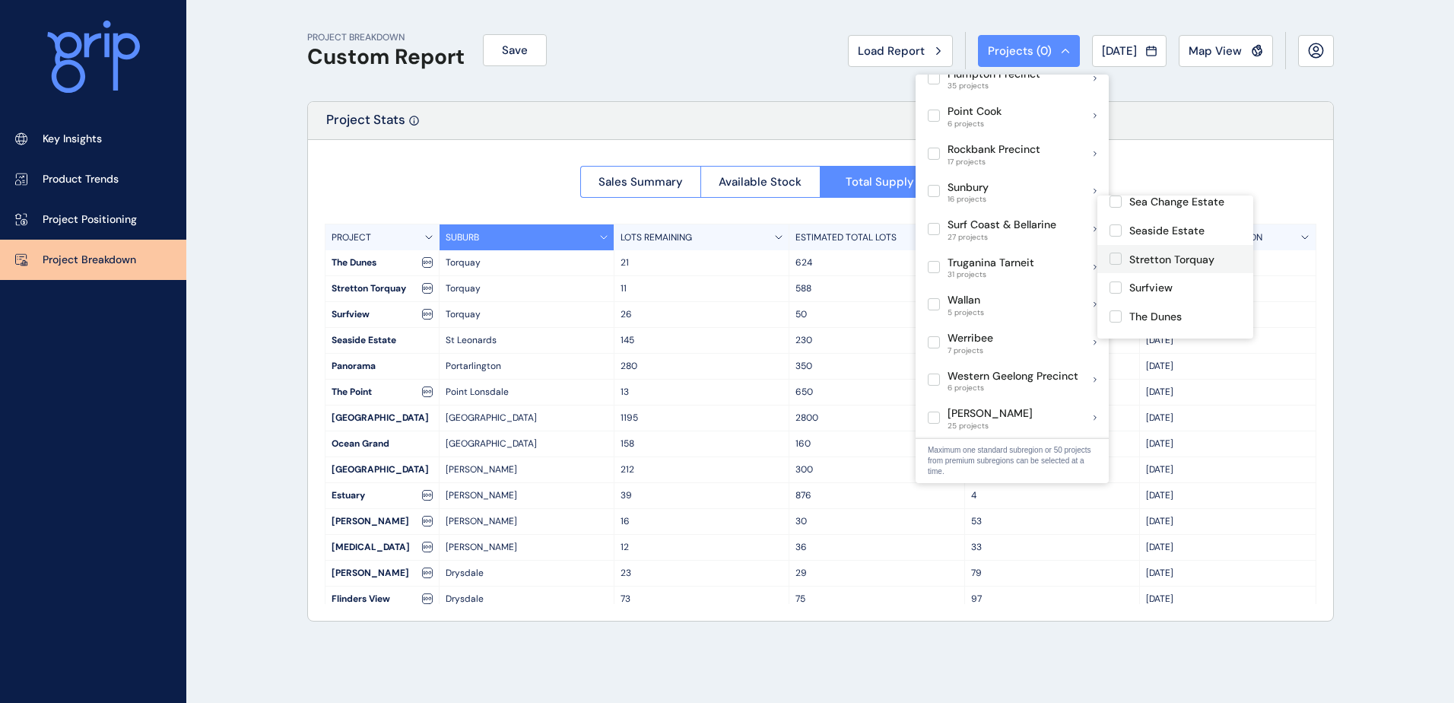
click at [1122, 265] on label at bounding box center [1115, 258] width 12 height 12
click at [1116, 294] on label at bounding box center [1115, 287] width 12 height 12
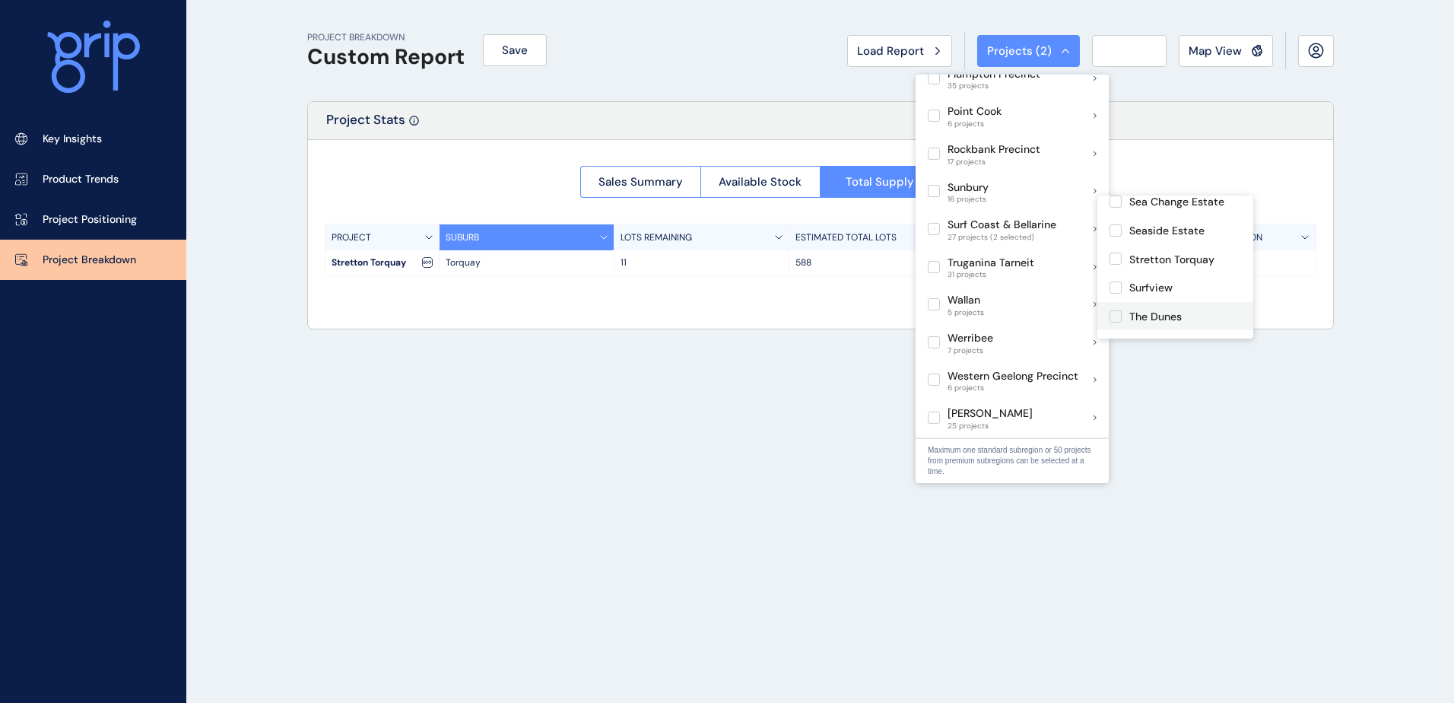
click at [1116, 322] on label at bounding box center [1115, 316] width 12 height 12
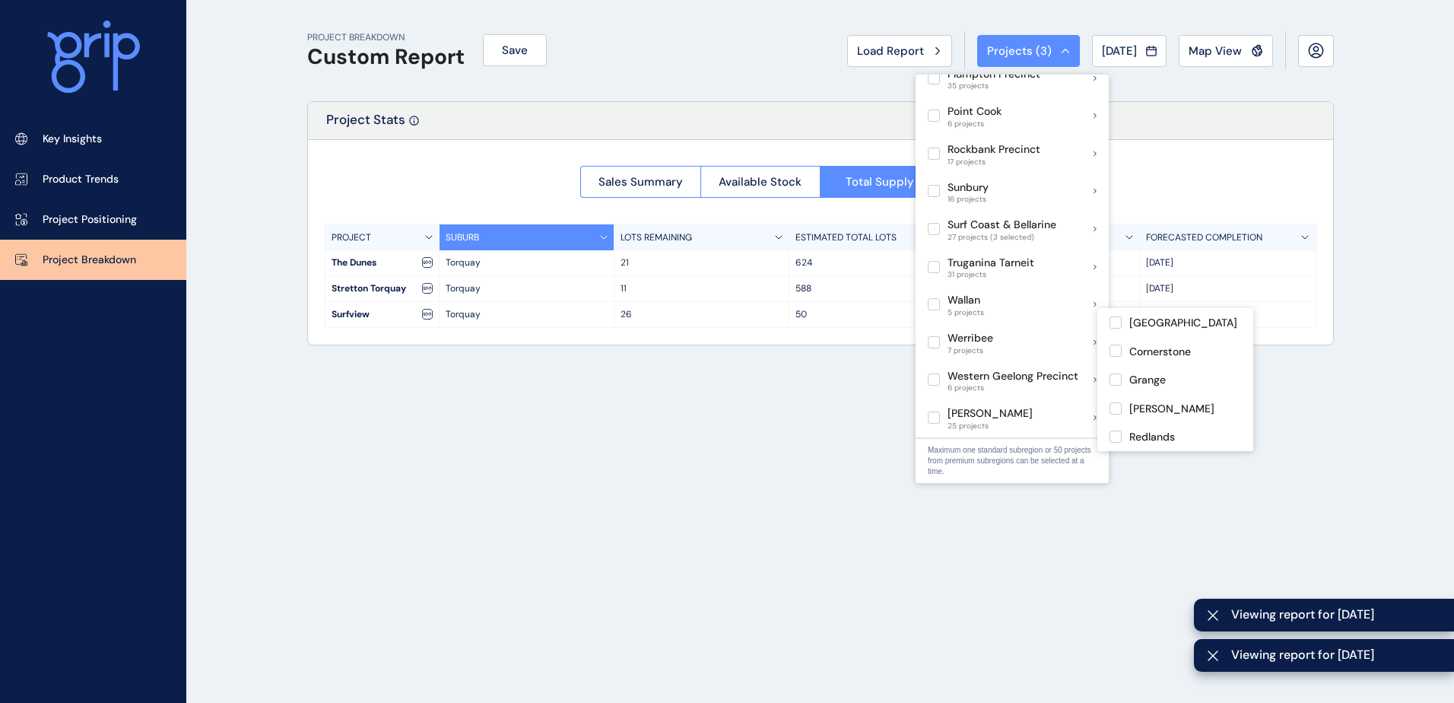
click at [756, 392] on div "PROJECT BREAKDOWN Custom Report Save Load Report Projects ( 3 ) [DATE] 2025 < >…" at bounding box center [820, 351] width 1065 height 703
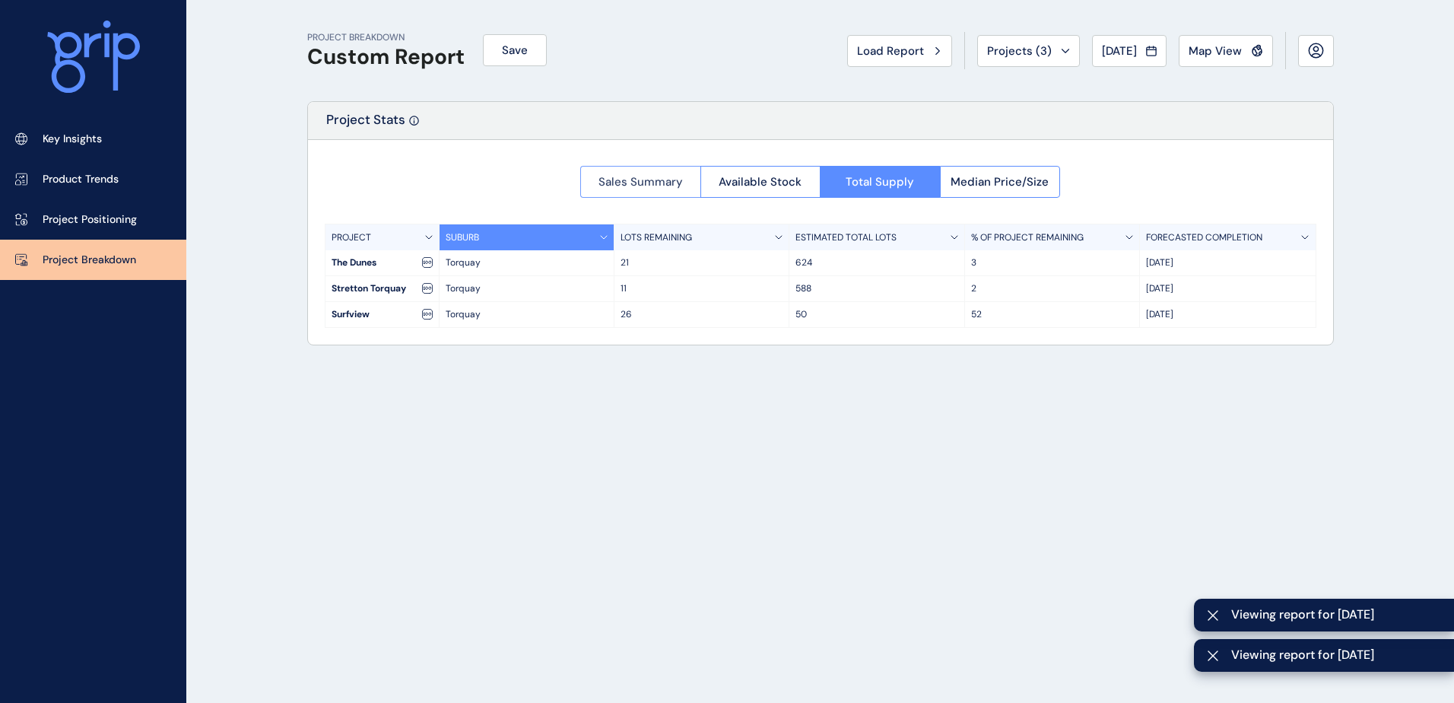
click at [663, 185] on span "Sales Summary" at bounding box center [640, 181] width 84 height 15
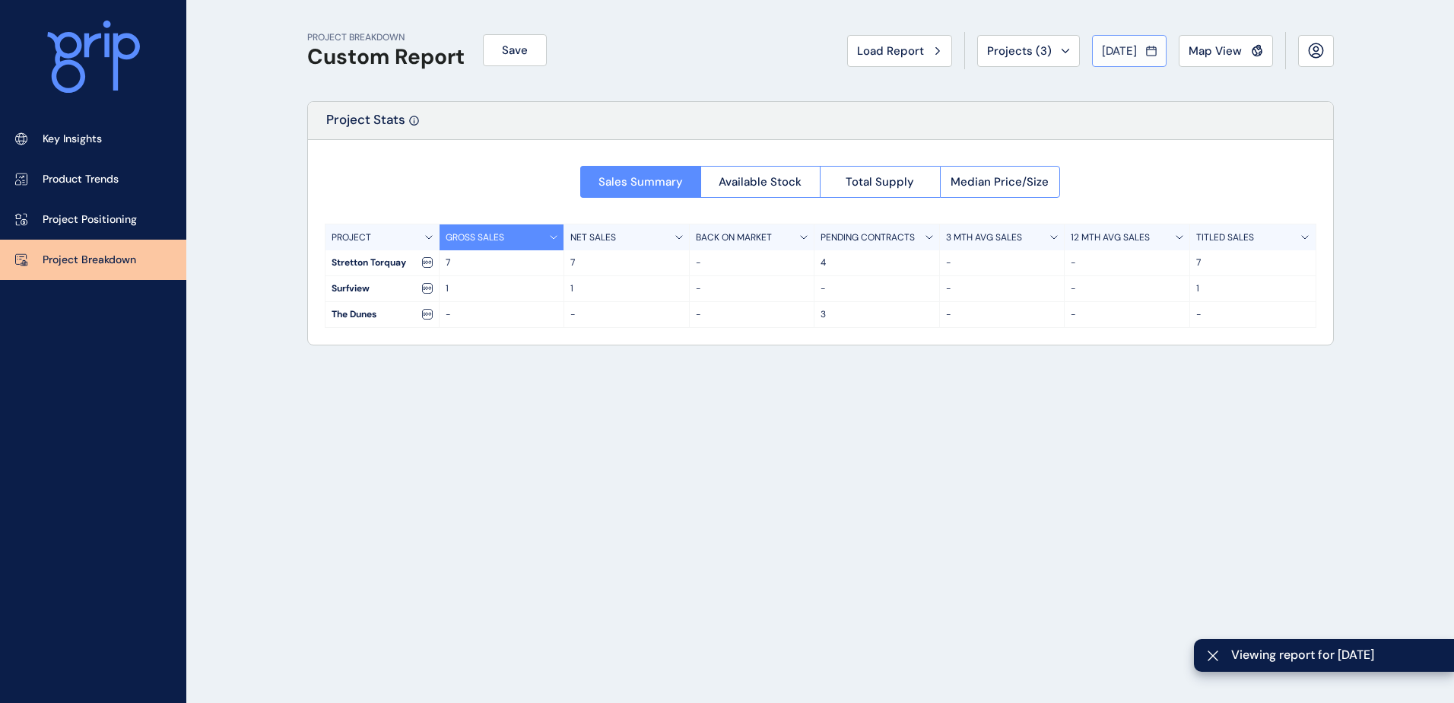
click at [1108, 52] on span "[DATE]" at bounding box center [1119, 50] width 35 height 15
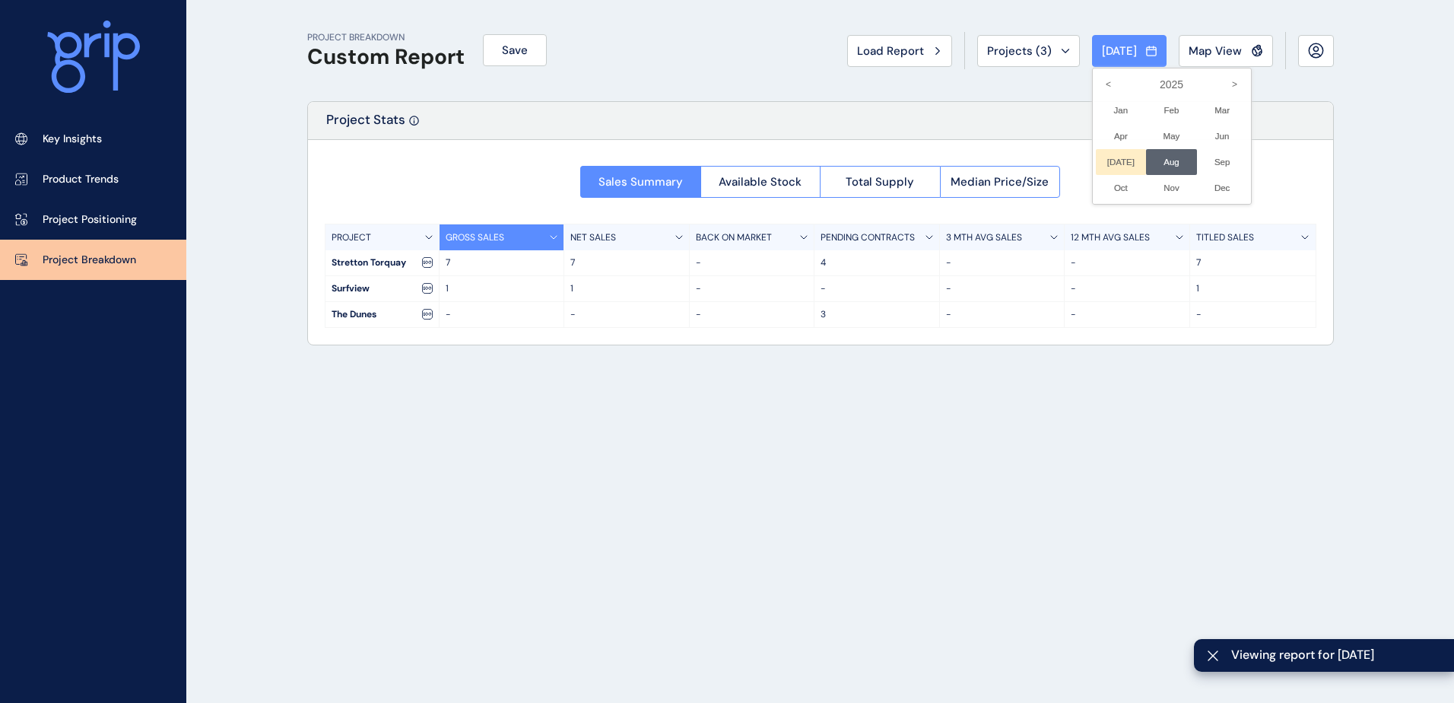
click at [1111, 160] on li "[DATE] No report is available for this period. New months are usually published…" at bounding box center [1121, 162] width 51 height 26
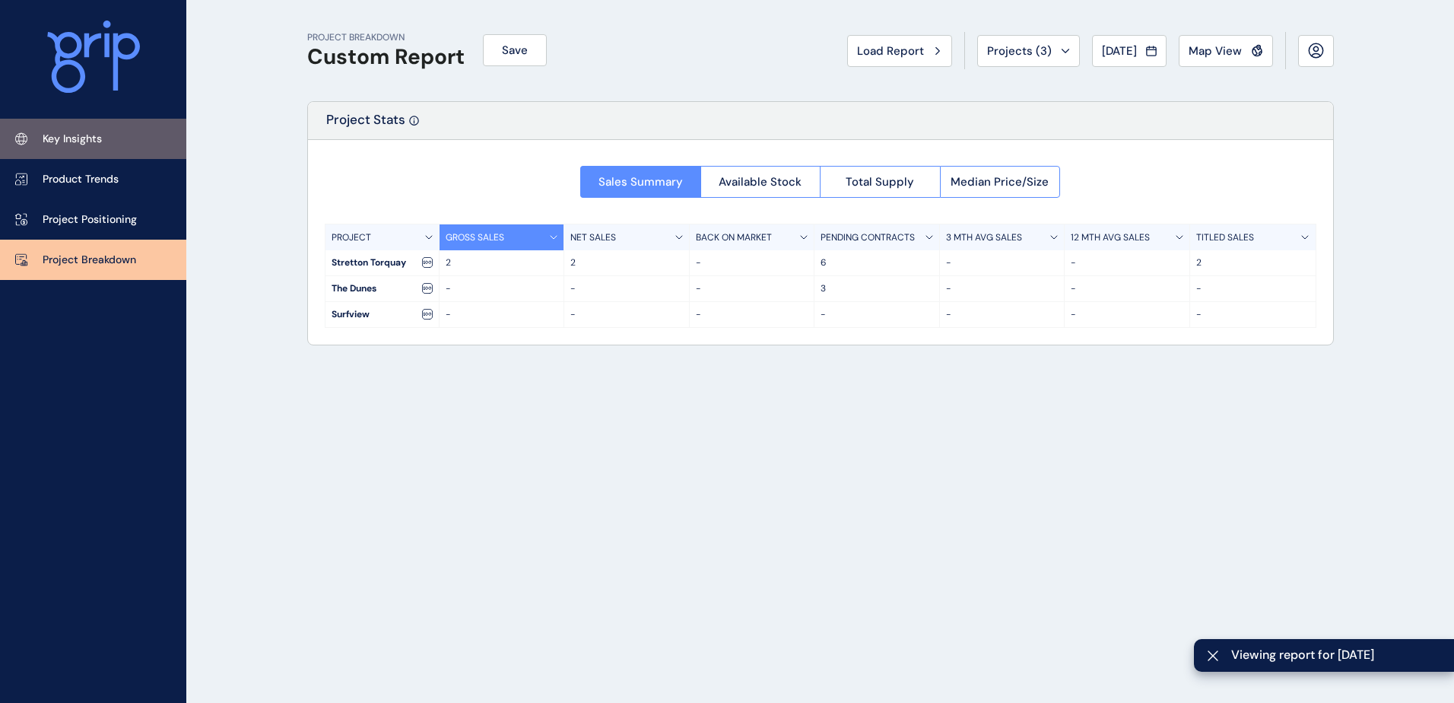
click at [91, 145] on p "Key Insights" at bounding box center [72, 139] width 59 height 15
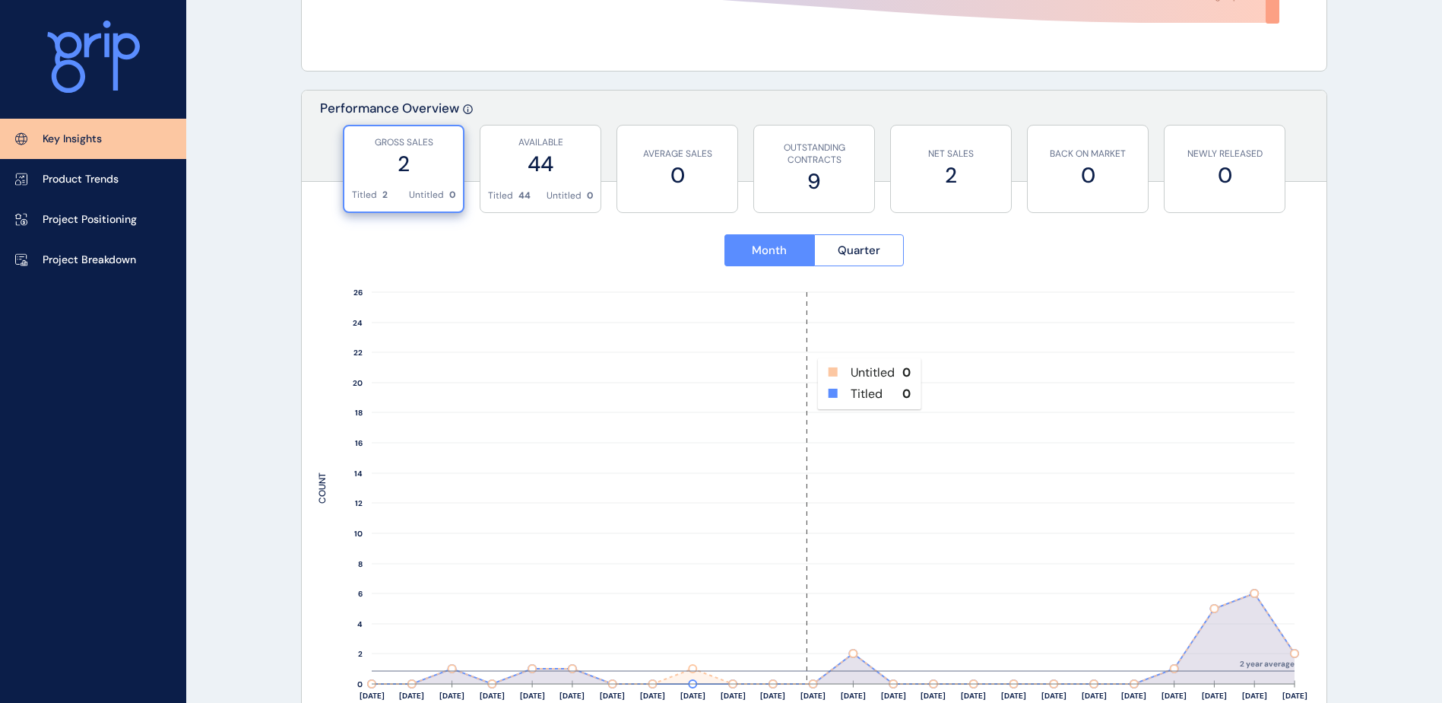
scroll to position [456, 0]
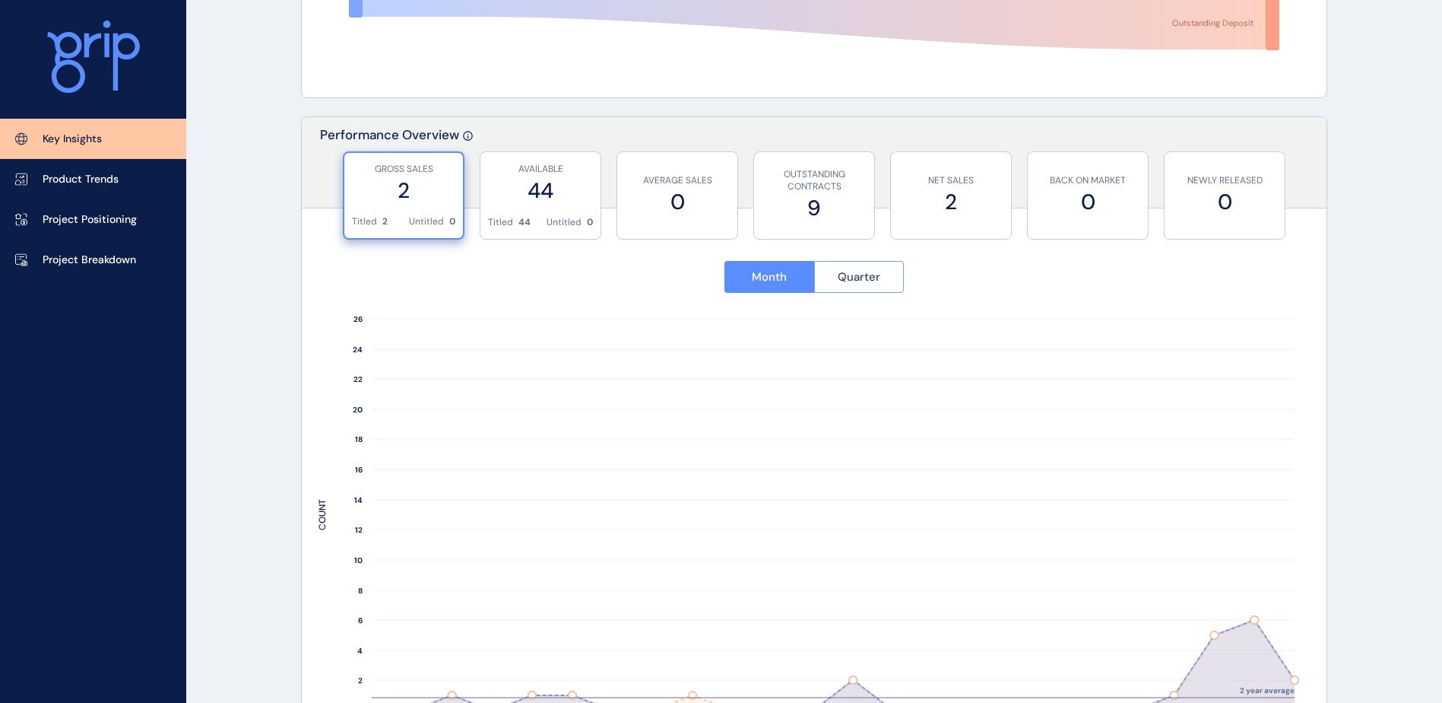
click at [881, 284] on button "Quarter" at bounding box center [859, 277] width 90 height 32
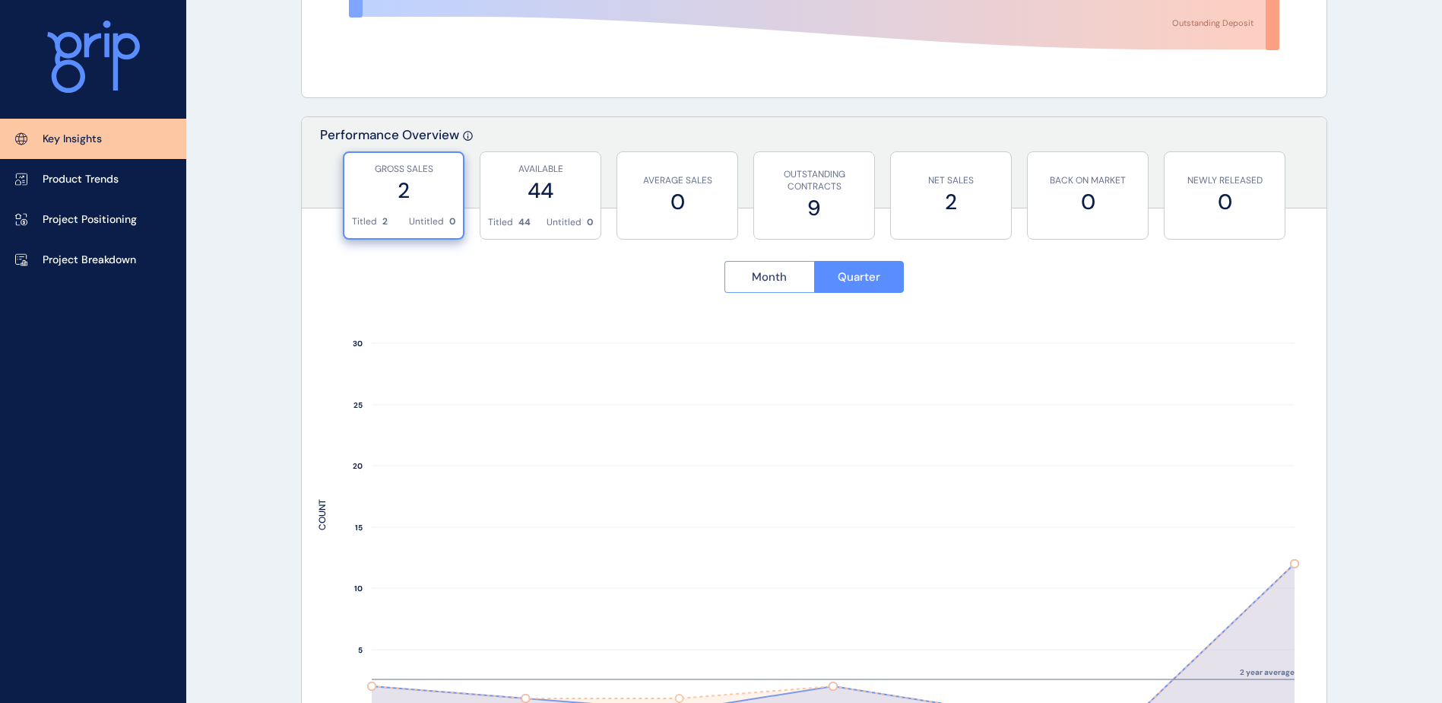
click at [770, 277] on span "Month" at bounding box center [769, 276] width 35 height 15
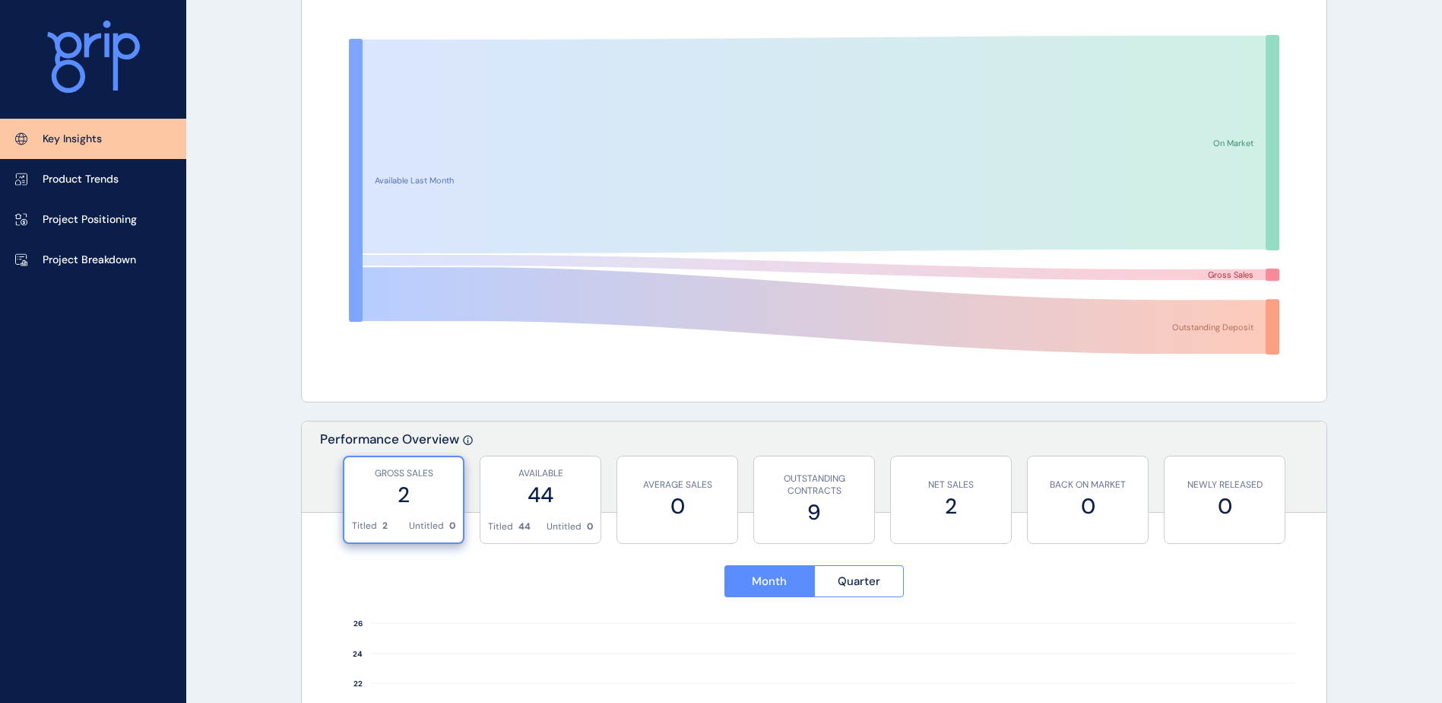
scroll to position [0, 0]
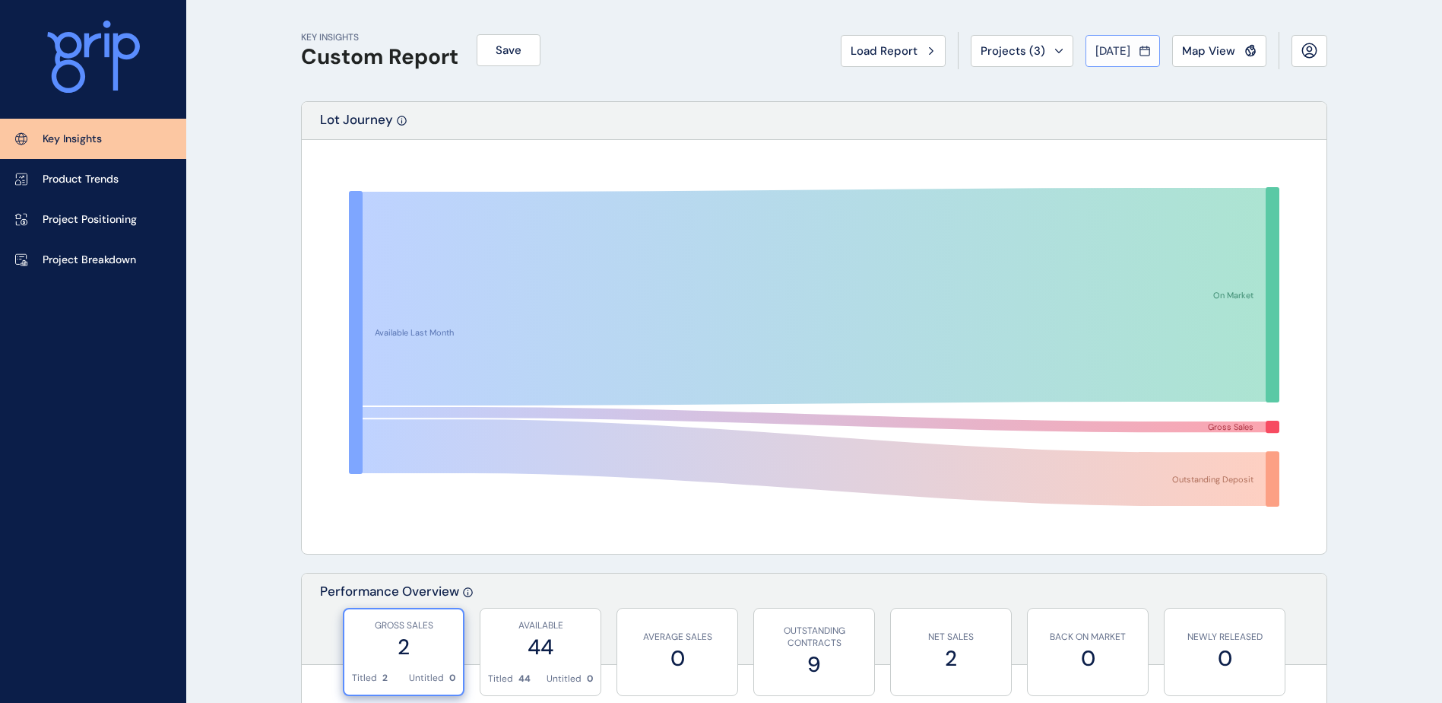
click at [1133, 56] on div "[DATE]" at bounding box center [1123, 50] width 55 height 15
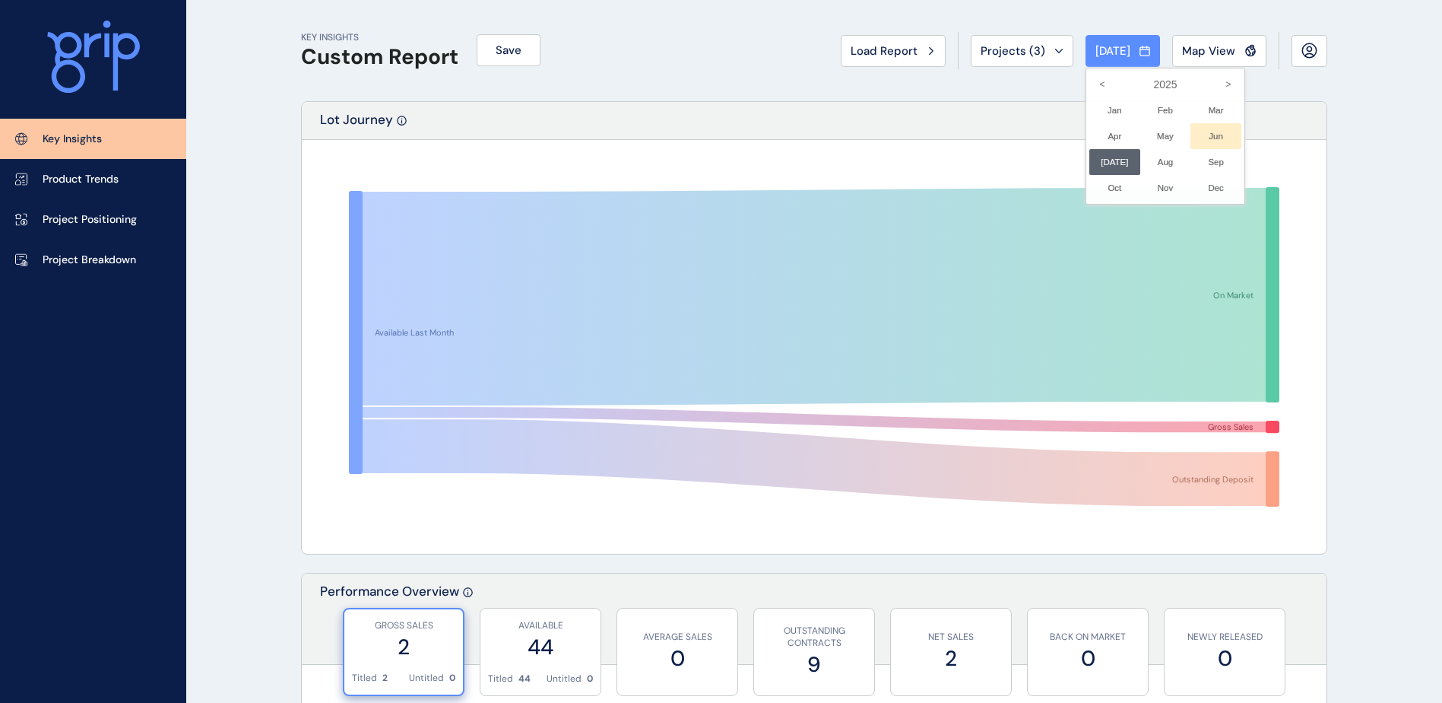
click at [1198, 142] on li "Jun No report is available for this period. New months are usually published 5 …" at bounding box center [1216, 136] width 51 height 26
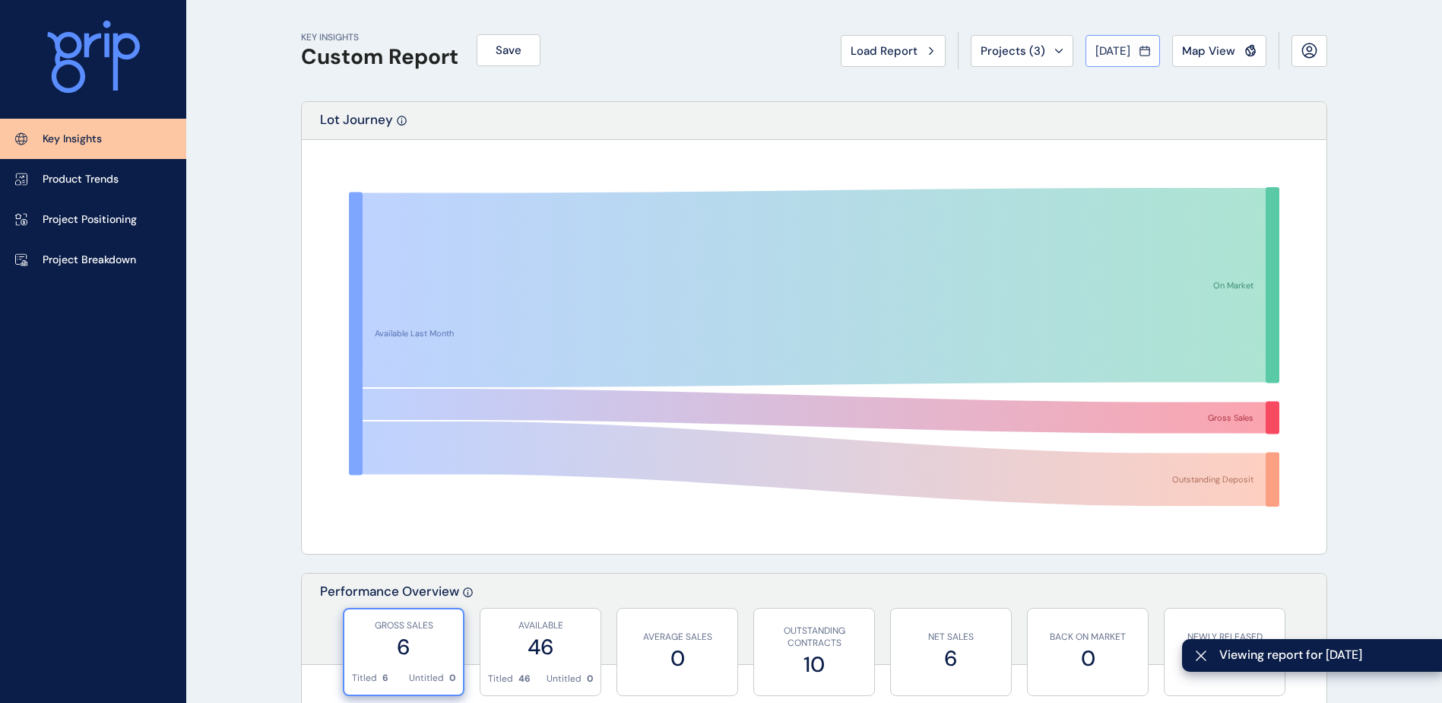
click at [1139, 56] on div "[DATE]" at bounding box center [1123, 50] width 55 height 15
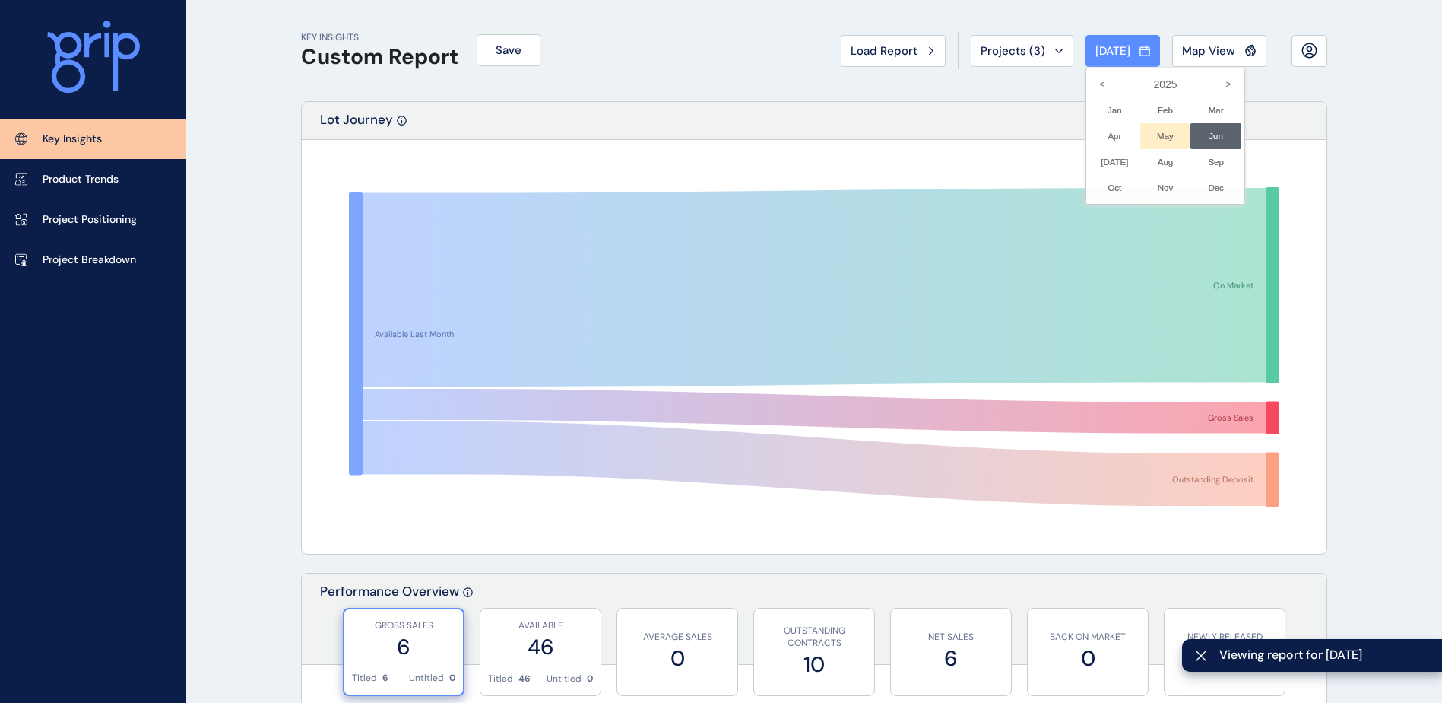
click at [1151, 135] on li "May No report is available for this period. New months are usually published 5 …" at bounding box center [1166, 136] width 51 height 26
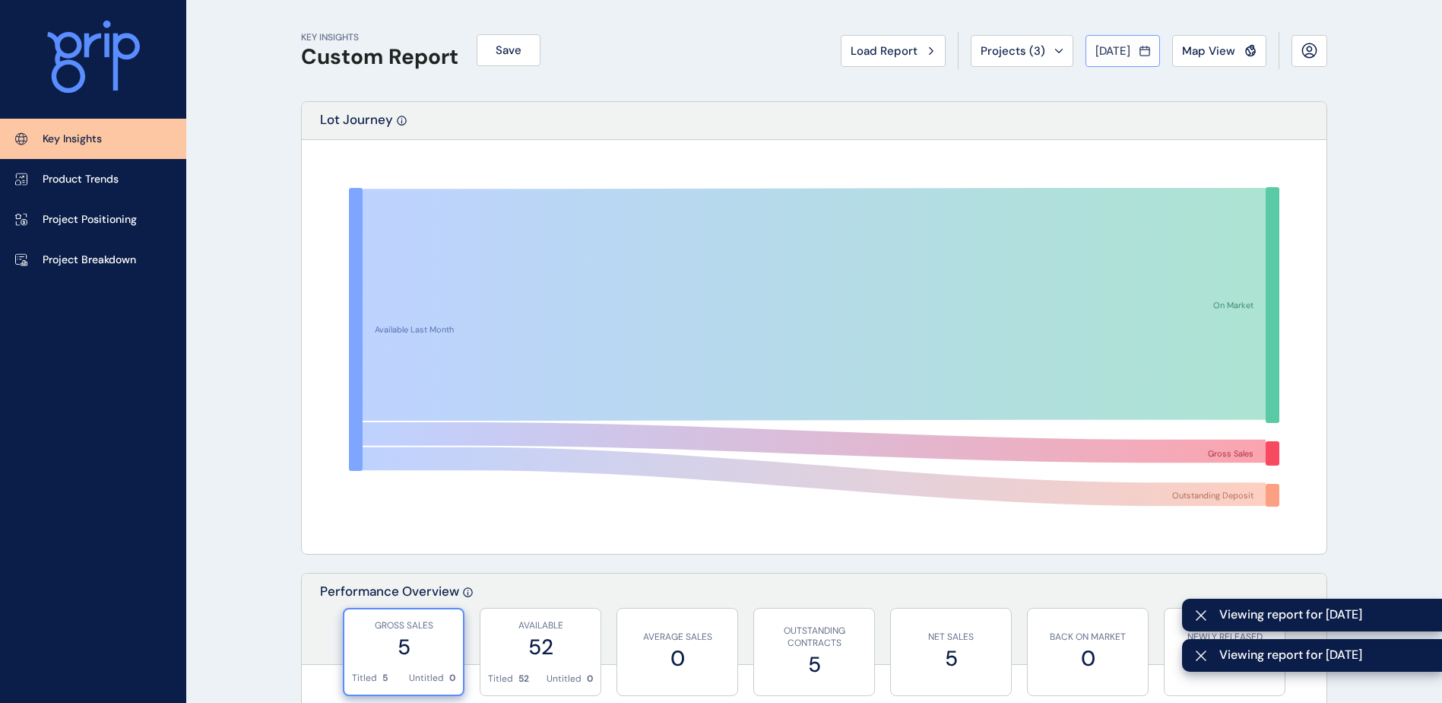
click at [1129, 52] on span "[DATE]" at bounding box center [1113, 50] width 35 height 15
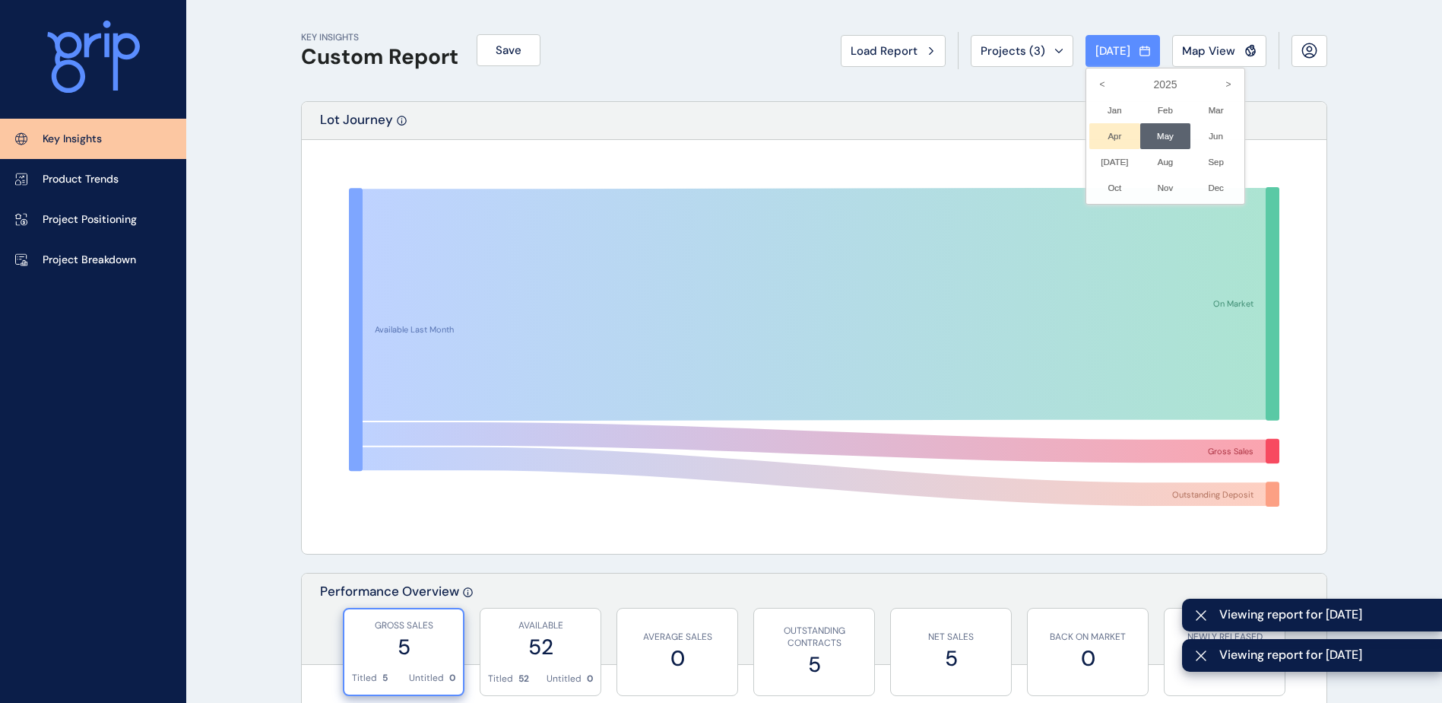
click at [1090, 133] on li "Apr No report is available for this period. New months are usually published 5 …" at bounding box center [1115, 136] width 51 height 26
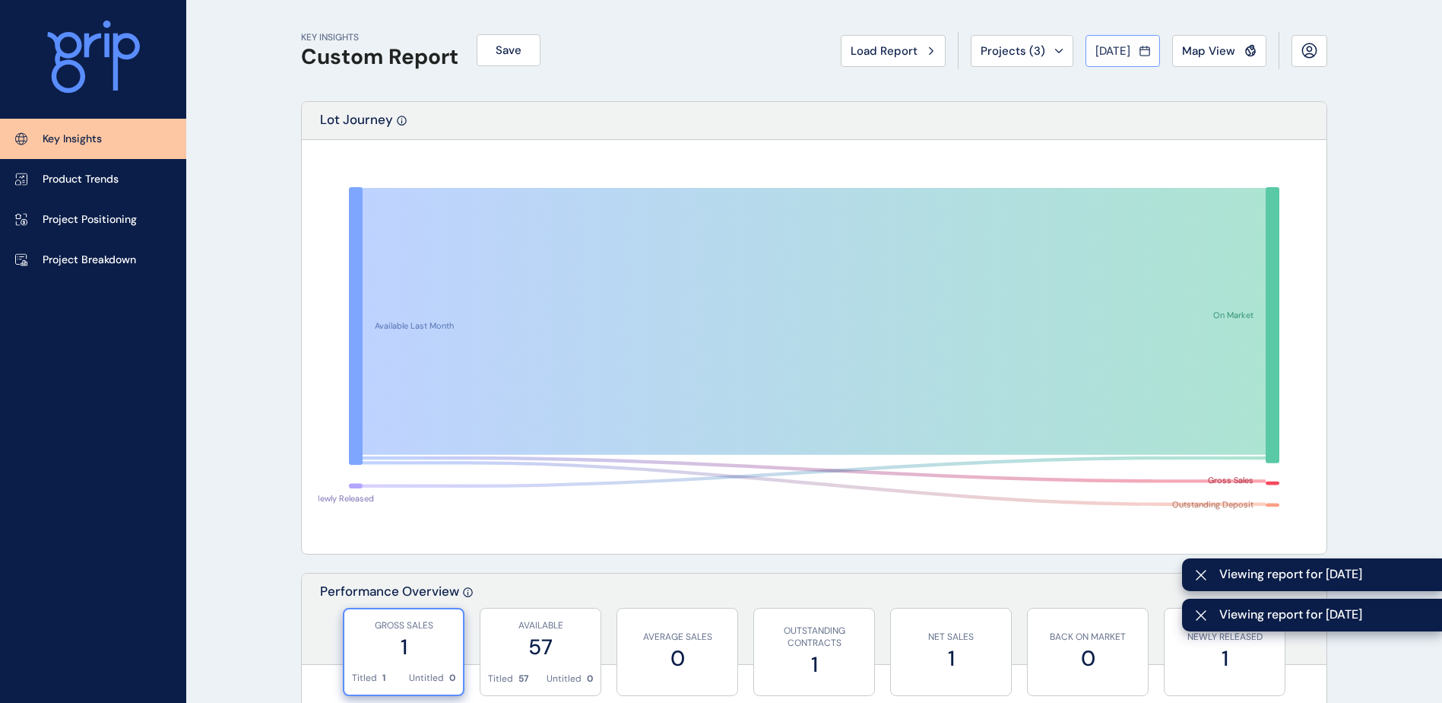
click at [1118, 55] on span "[DATE]" at bounding box center [1113, 50] width 35 height 15
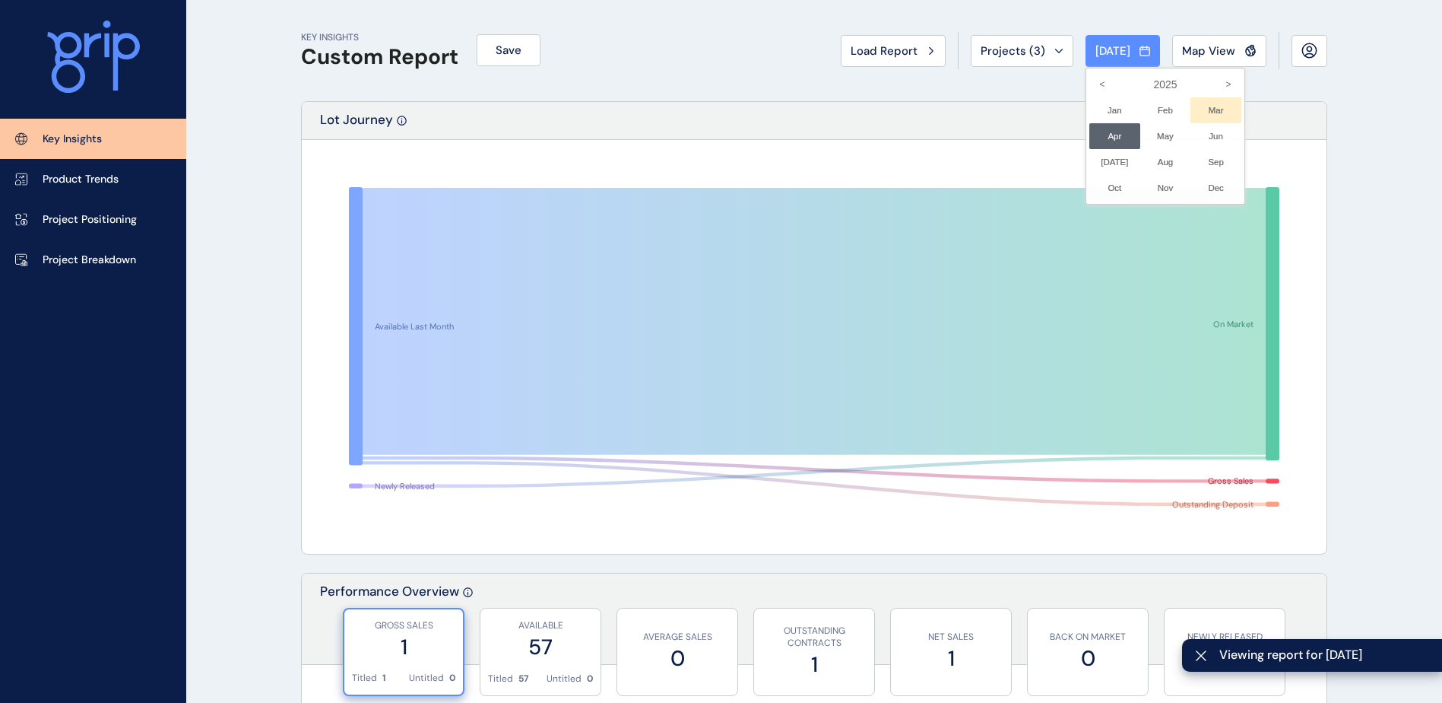
click at [1194, 112] on li "Mar No report is available for this period. New months are usually published 5 …" at bounding box center [1216, 110] width 51 height 26
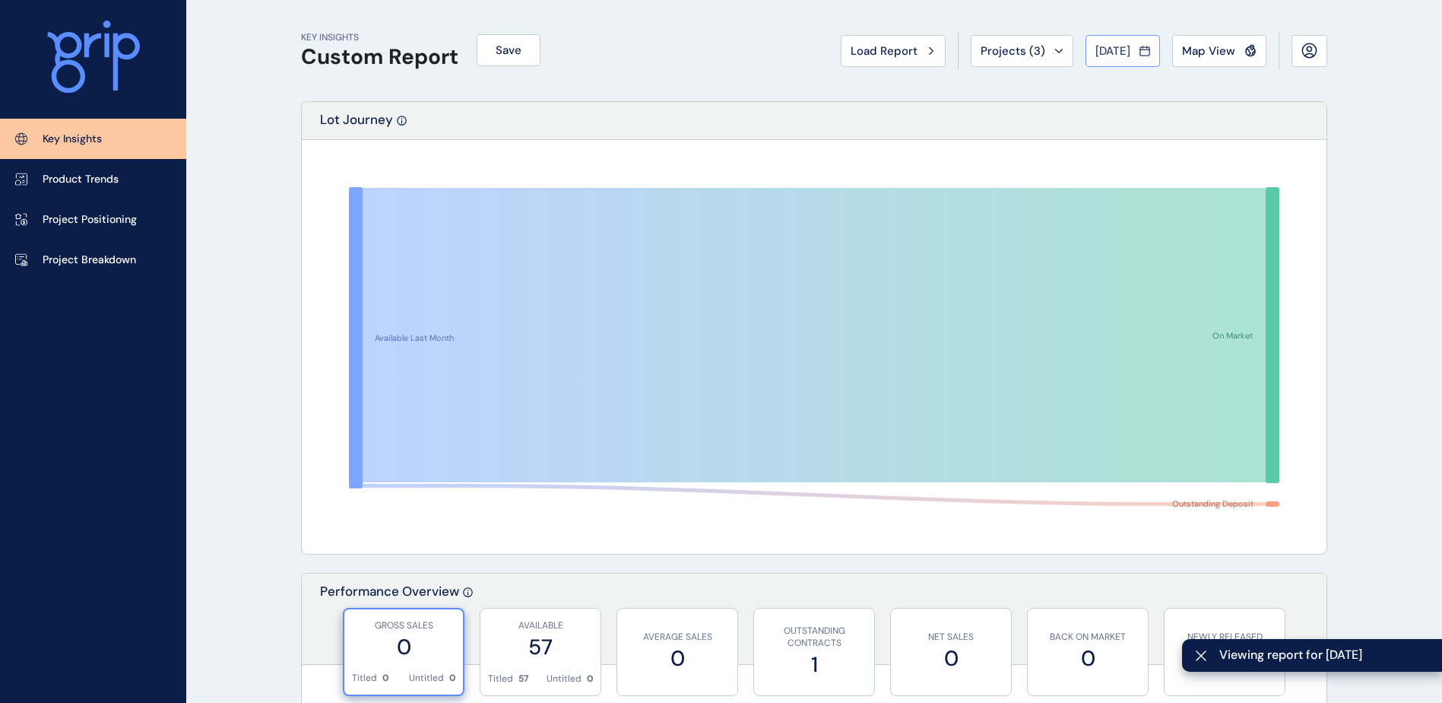
click at [1138, 49] on div "[DATE]" at bounding box center [1123, 50] width 55 height 15
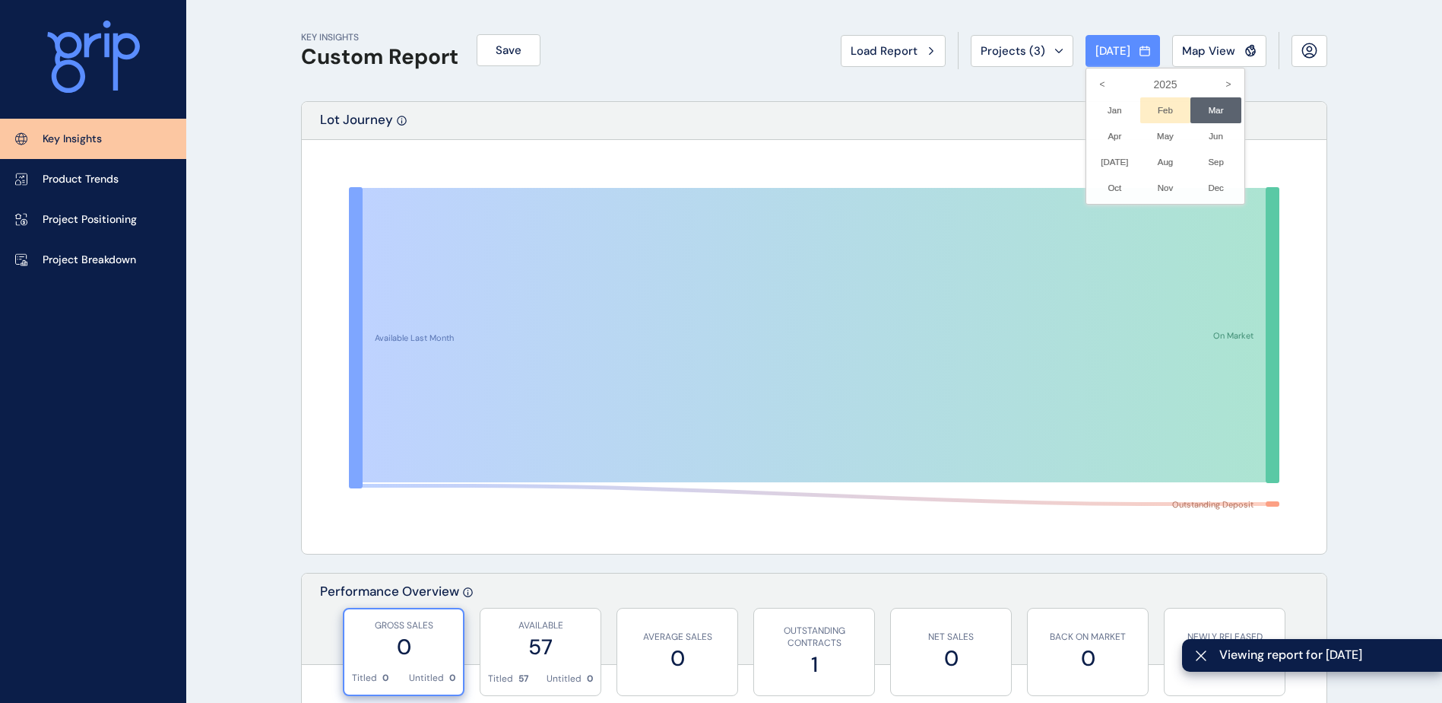
click at [1154, 113] on li "Feb No report is available for this period. New months are usually published 5 …" at bounding box center [1166, 110] width 51 height 26
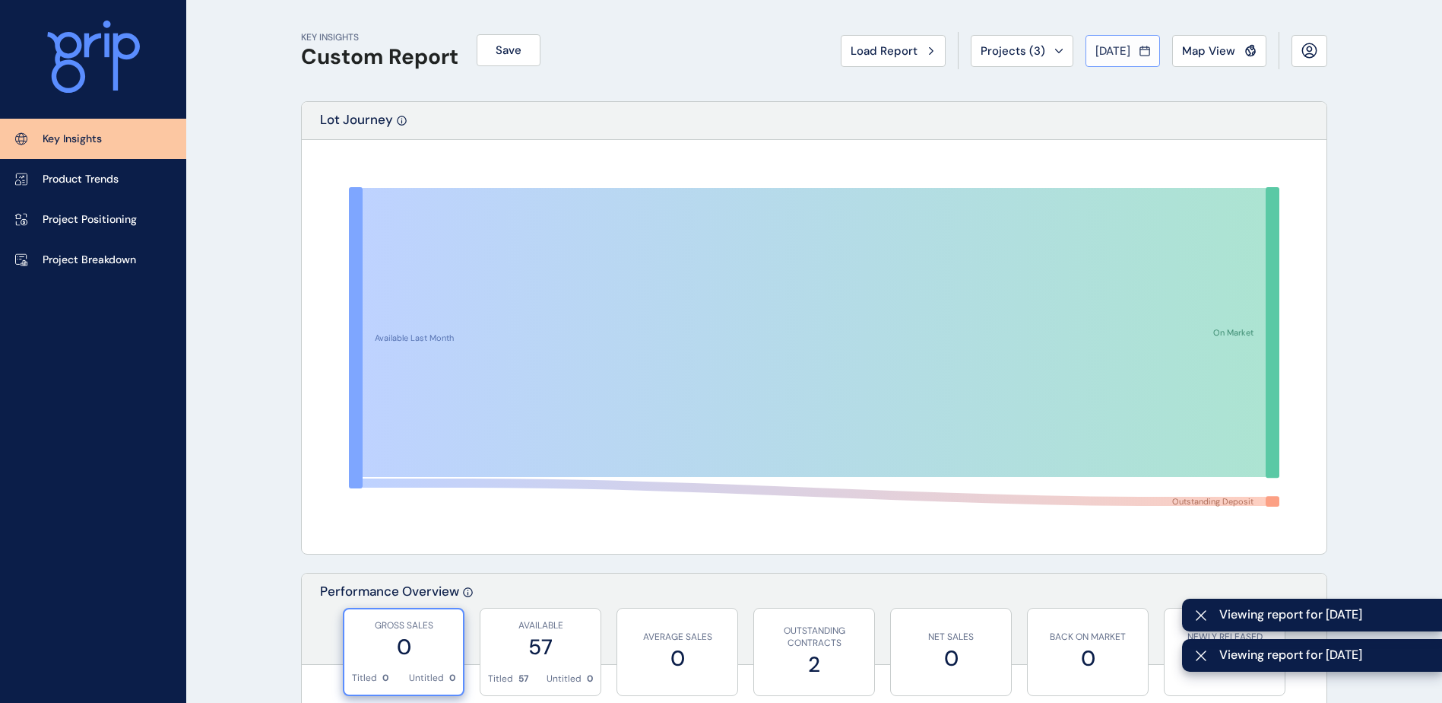
click at [1115, 50] on span "[DATE]" at bounding box center [1113, 50] width 35 height 15
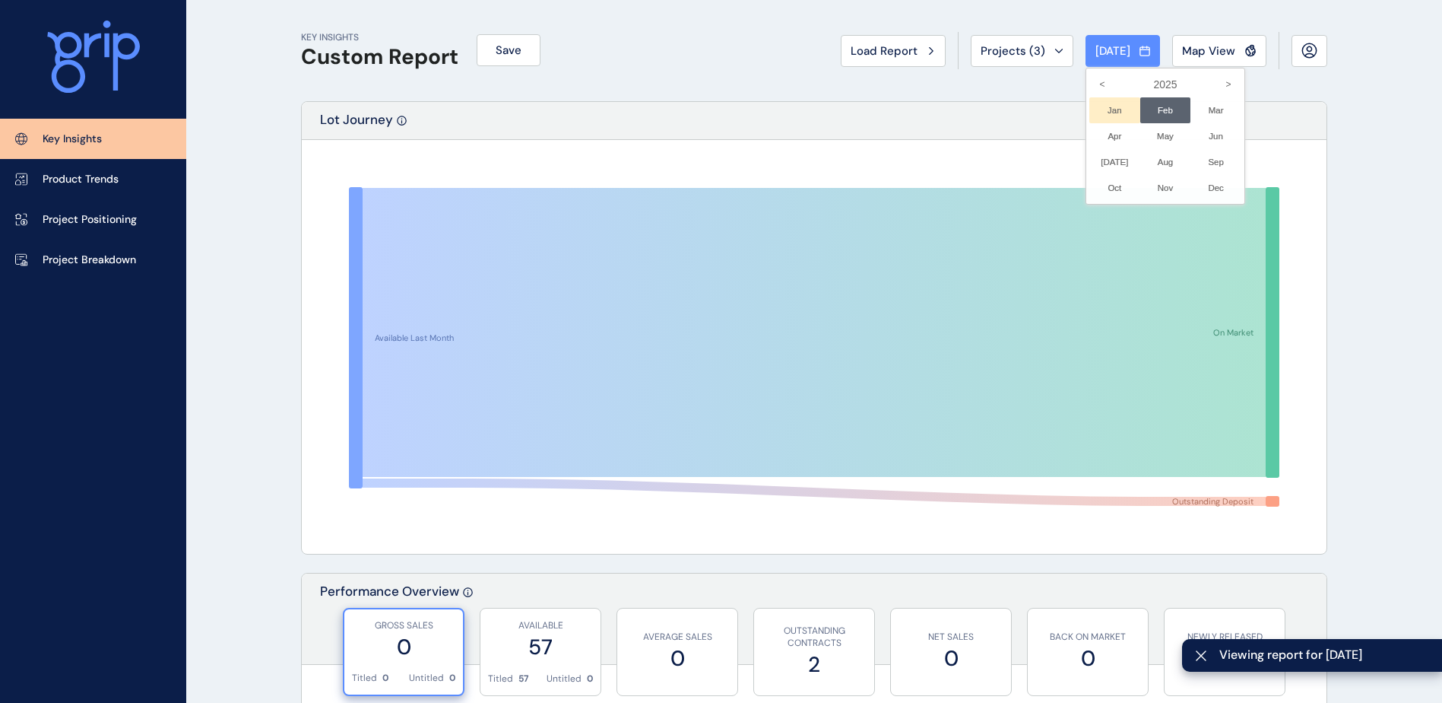
click at [1094, 111] on li "Jan No report is available for this period. New months are usually published 5 …" at bounding box center [1115, 110] width 51 height 26
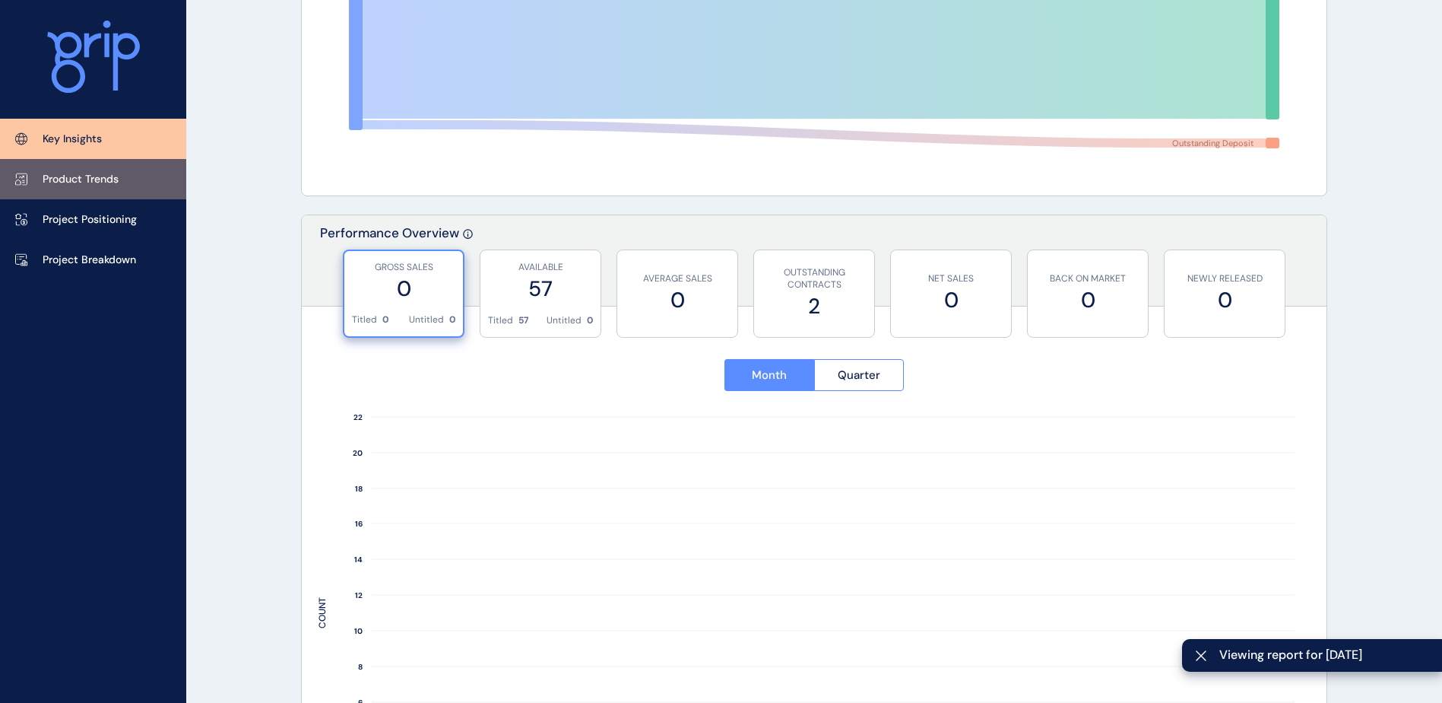
scroll to position [304, 0]
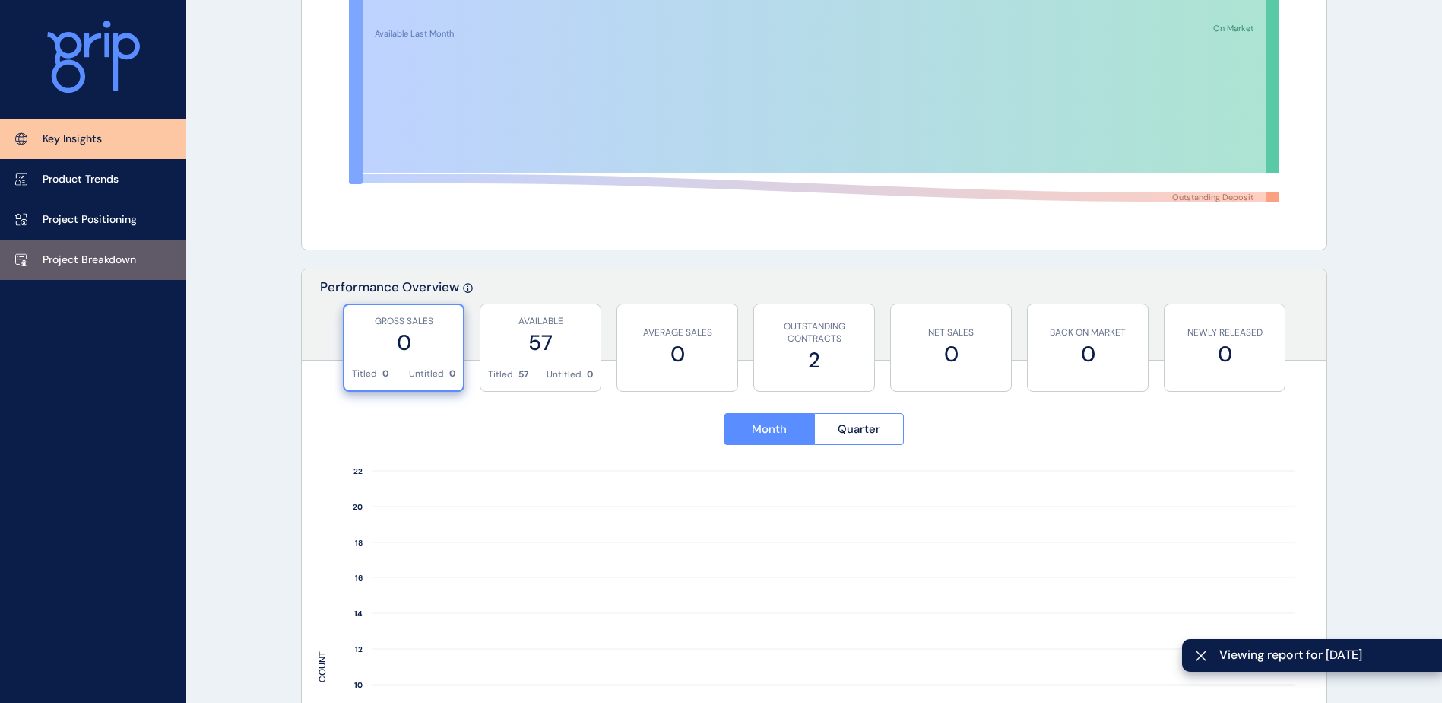
click at [147, 263] on link "Project Breakdown" at bounding box center [93, 260] width 186 height 40
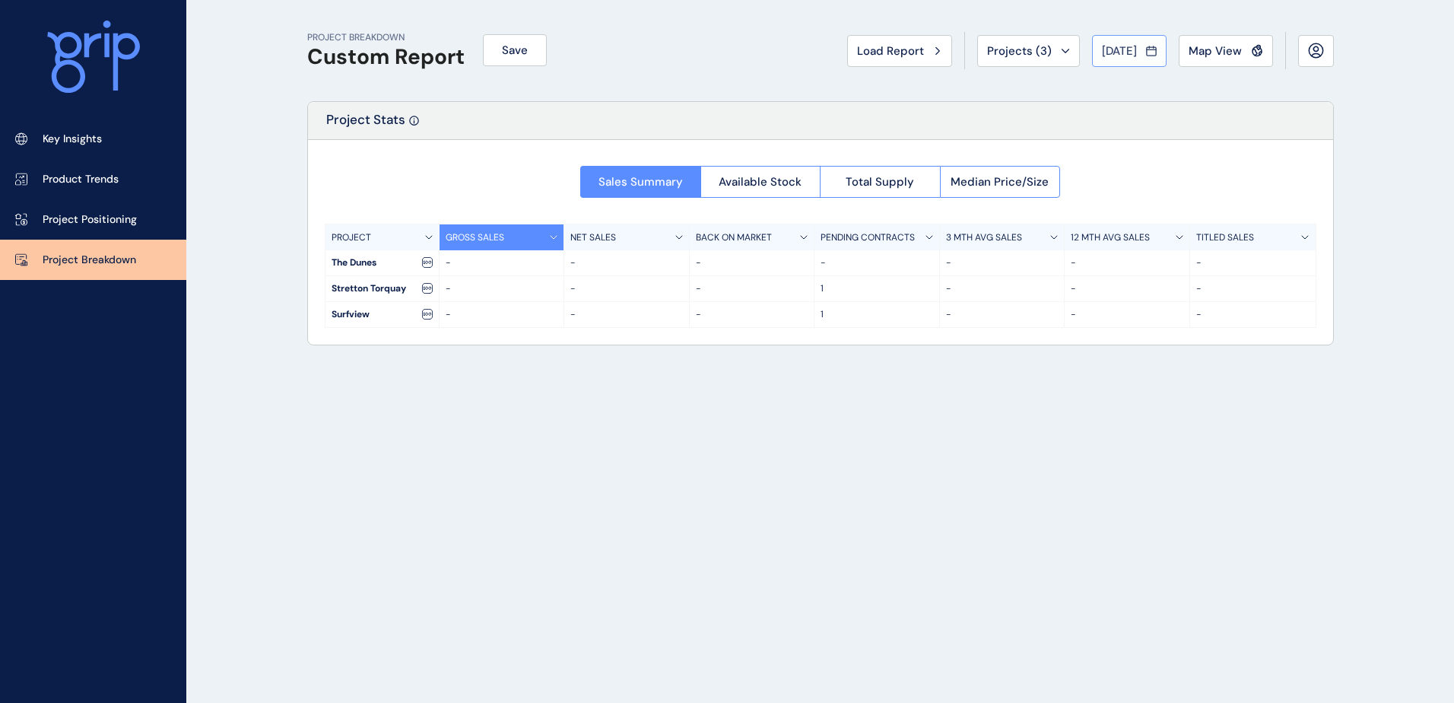
click at [1157, 52] on button "[DATE]" at bounding box center [1129, 51] width 75 height 32
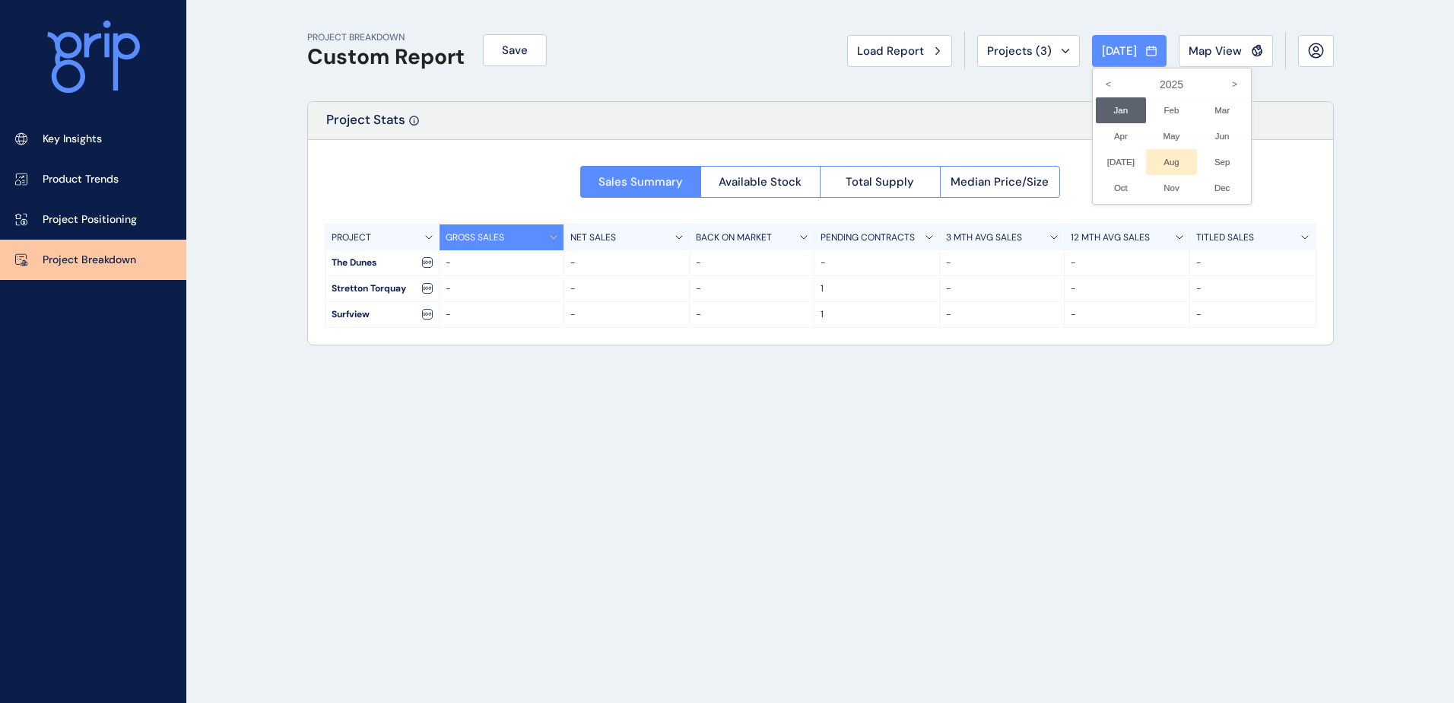
click at [1182, 163] on li "Aug No report is available for this period. New months are usually published 5 …" at bounding box center [1171, 162] width 51 height 26
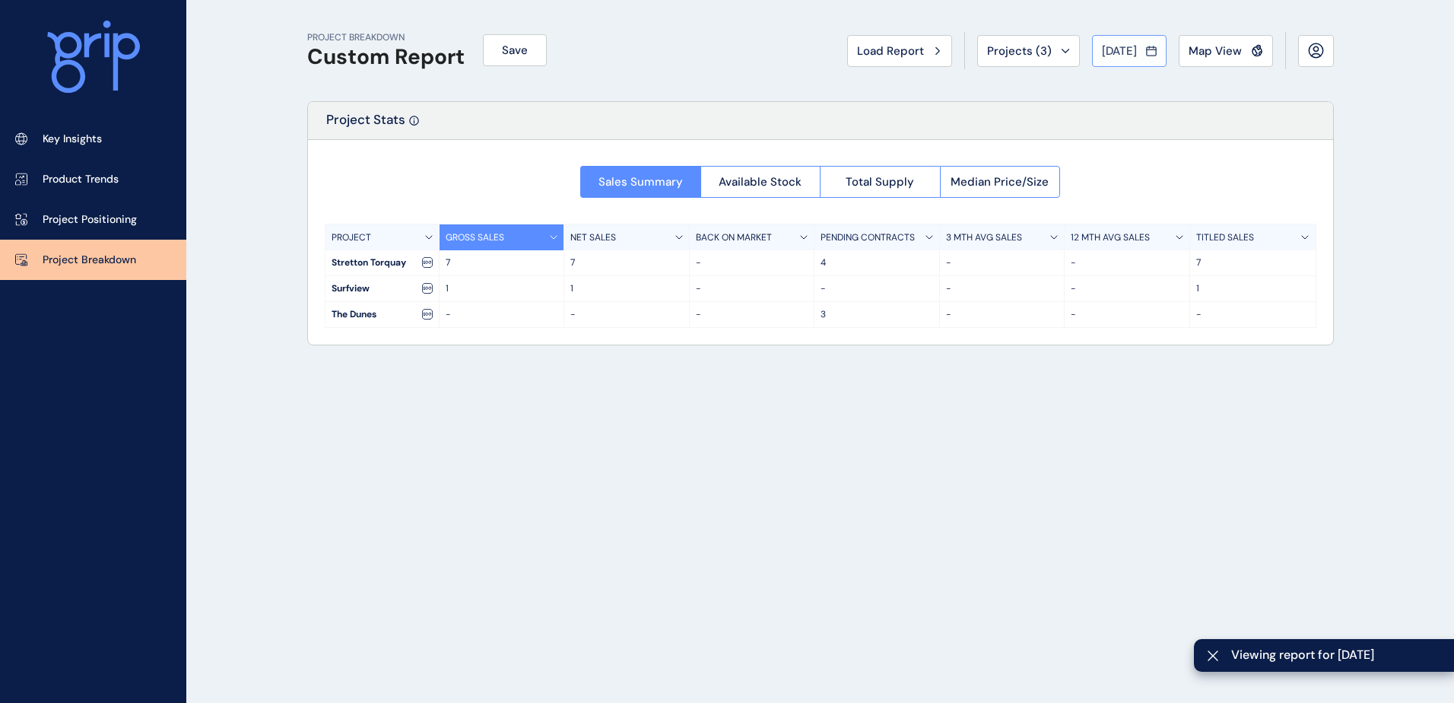
click at [1142, 51] on div "[DATE]" at bounding box center [1129, 50] width 55 height 15
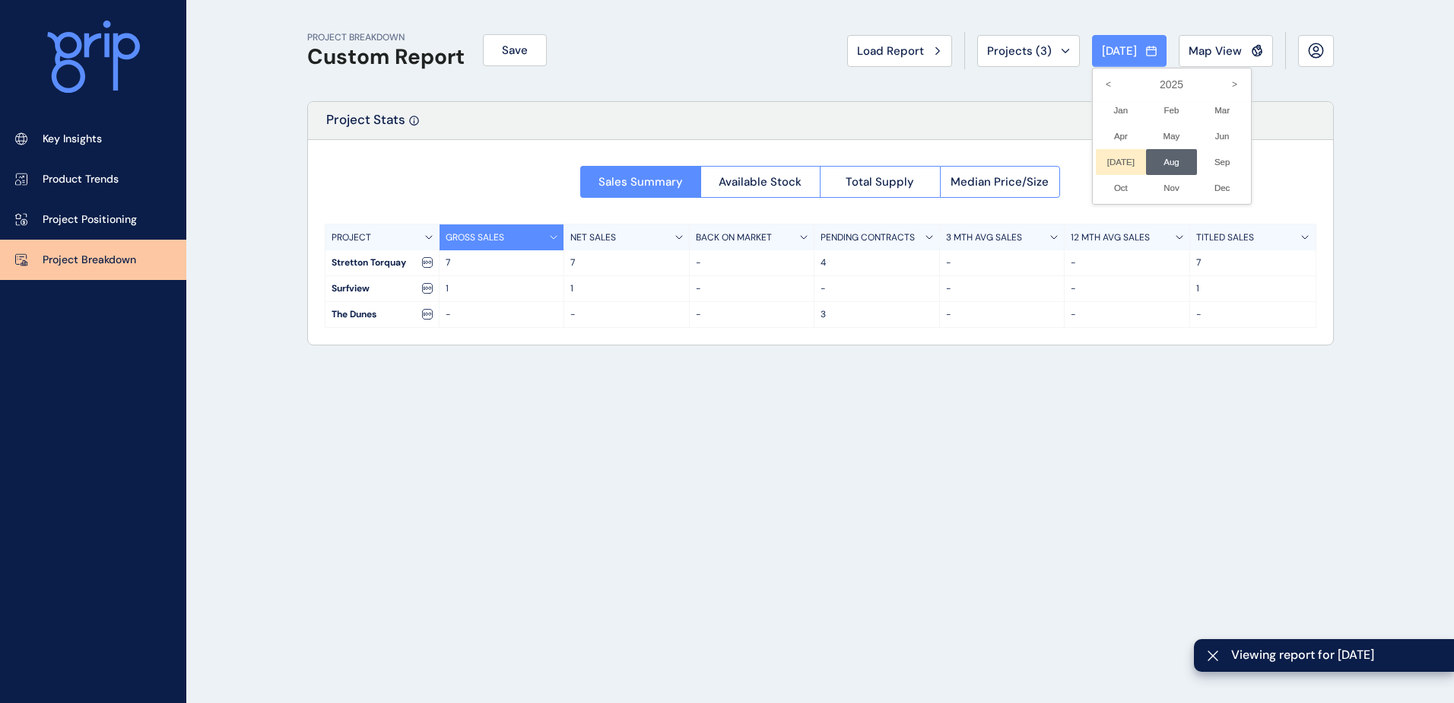
click at [1103, 158] on li "[DATE] No report is available for this period. New months are usually published…" at bounding box center [1121, 162] width 51 height 26
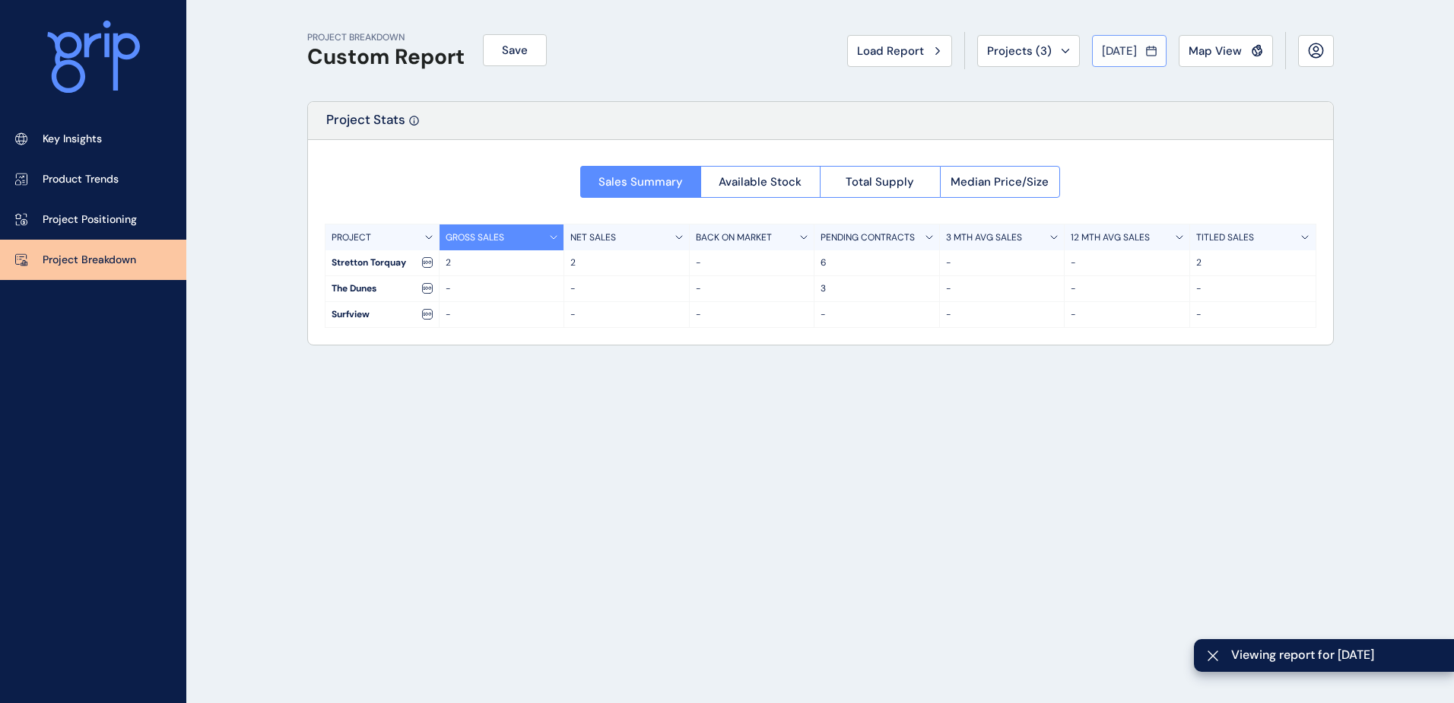
click at [1133, 51] on span "[DATE]" at bounding box center [1119, 50] width 35 height 15
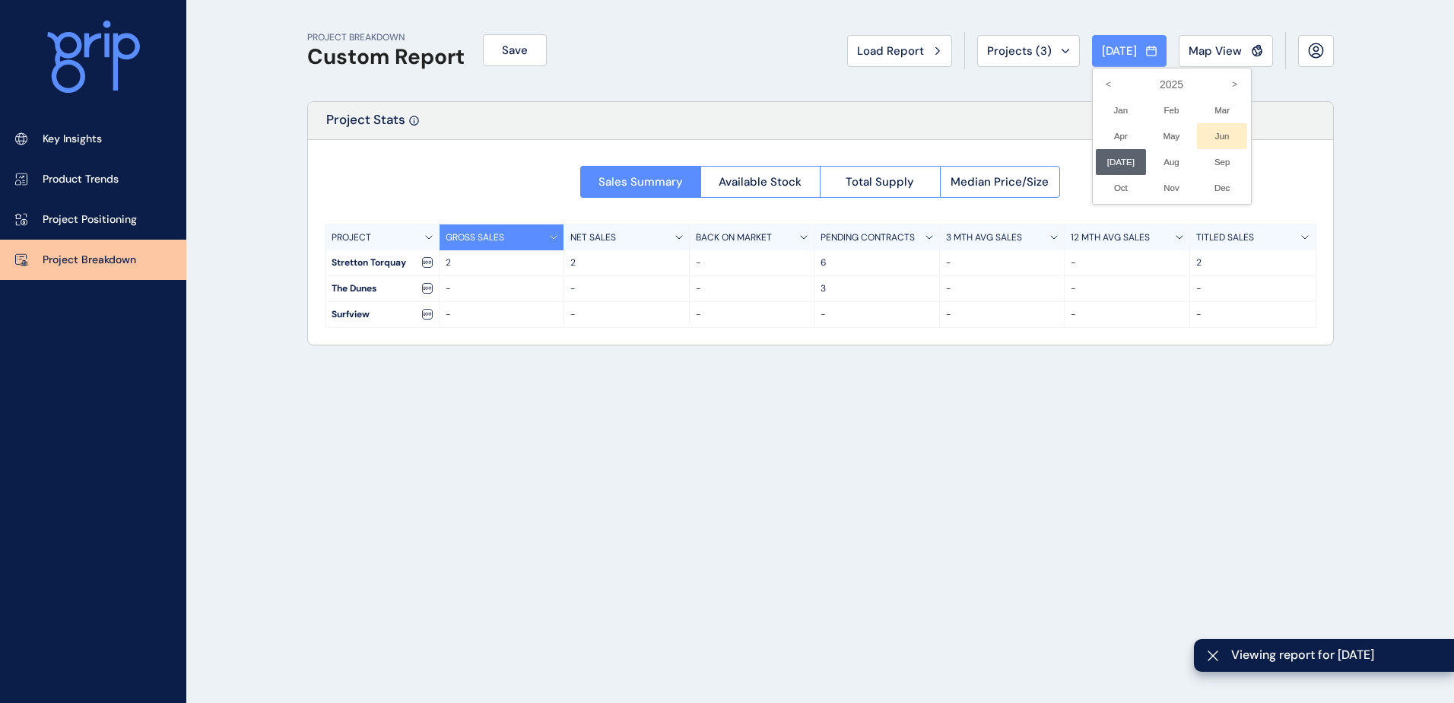
click at [1198, 132] on li "Jun No report is available for this period. New months are usually published 5 …" at bounding box center [1222, 136] width 51 height 26
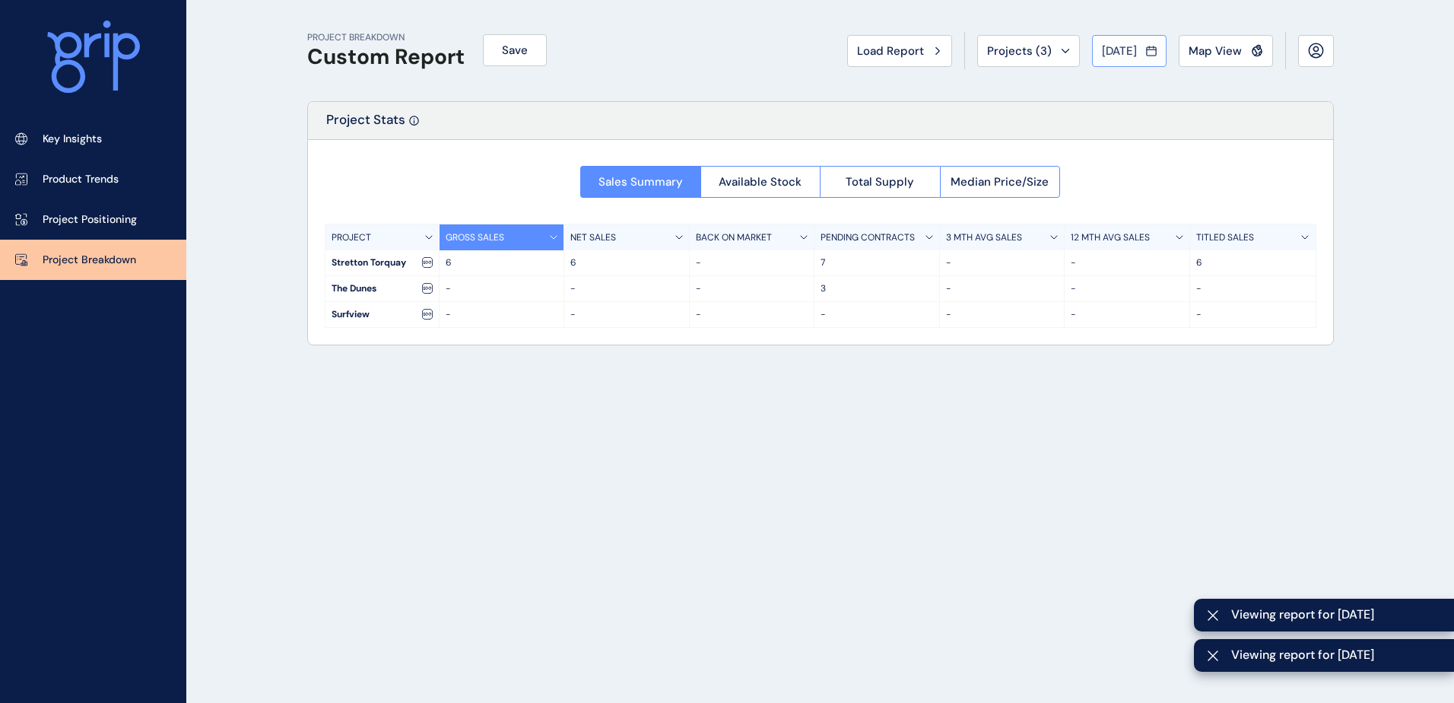
click at [1135, 49] on span "[DATE]" at bounding box center [1119, 50] width 35 height 15
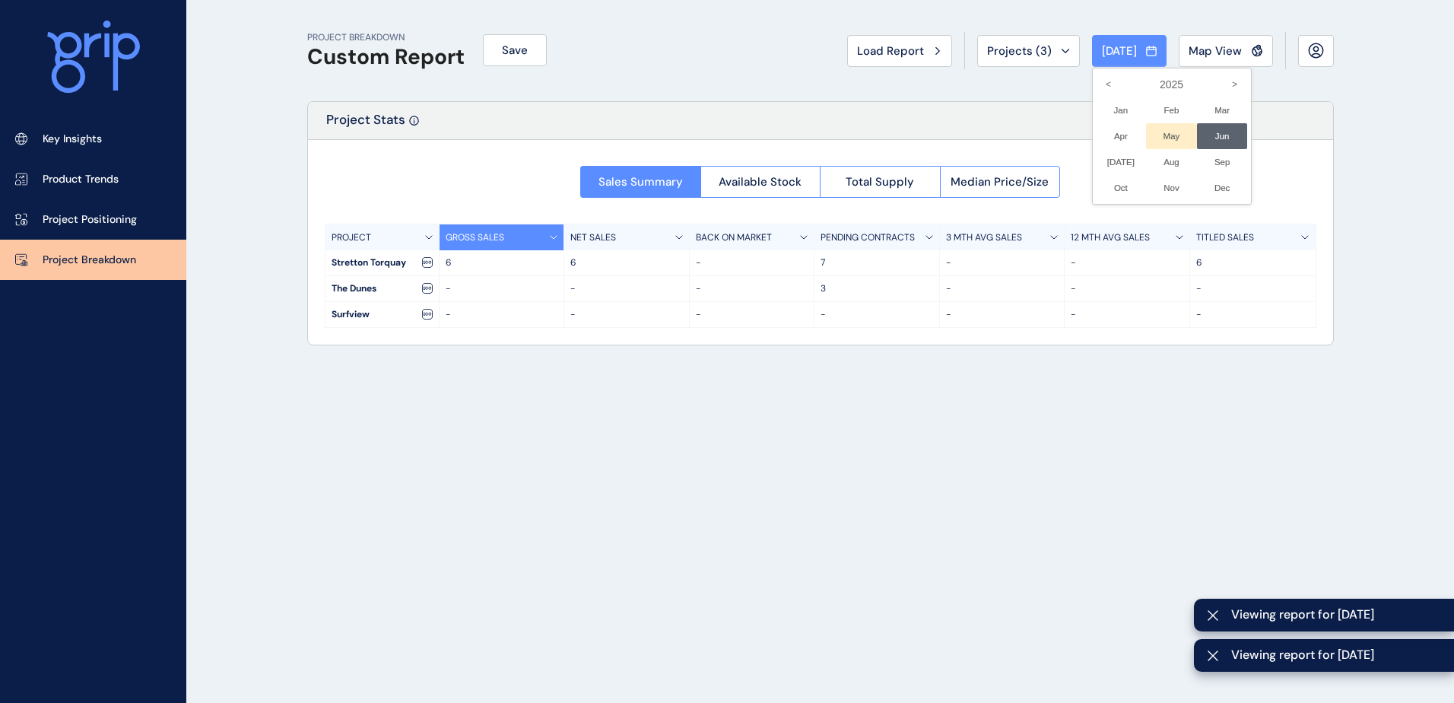
click at [1163, 132] on li "May No report is available for this period. New months are usually published 5 …" at bounding box center [1171, 136] width 51 height 26
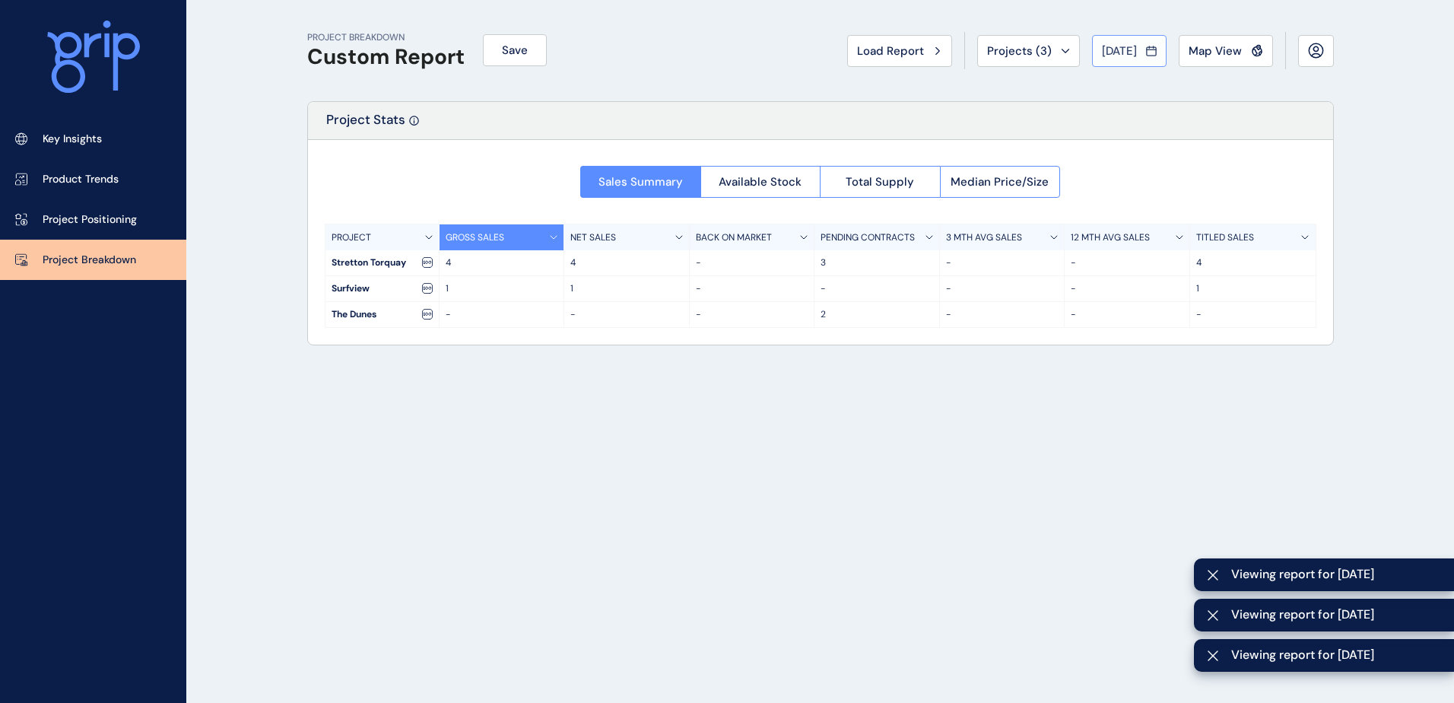
click at [1122, 40] on button "[DATE]" at bounding box center [1129, 51] width 75 height 32
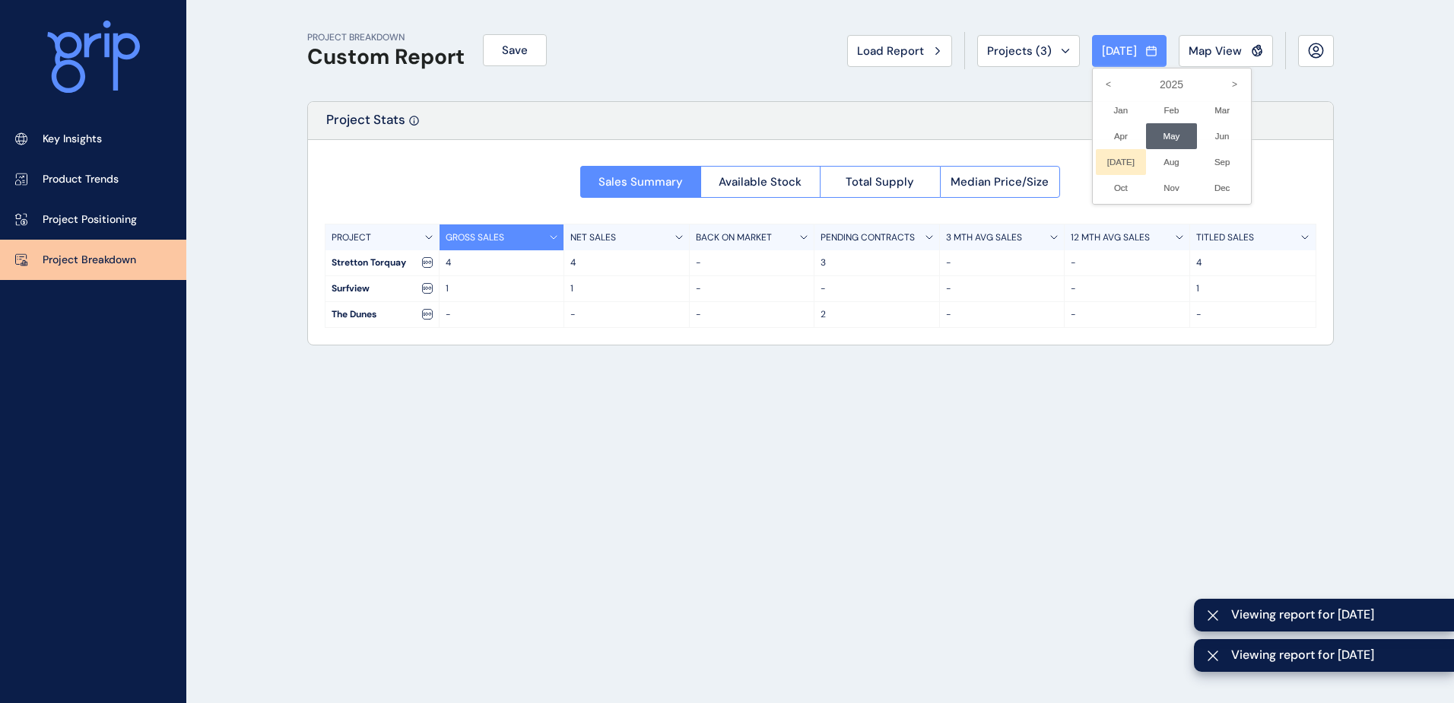
click at [1101, 149] on li "[DATE] No report is available for this period. New months are usually published…" at bounding box center [1121, 162] width 51 height 26
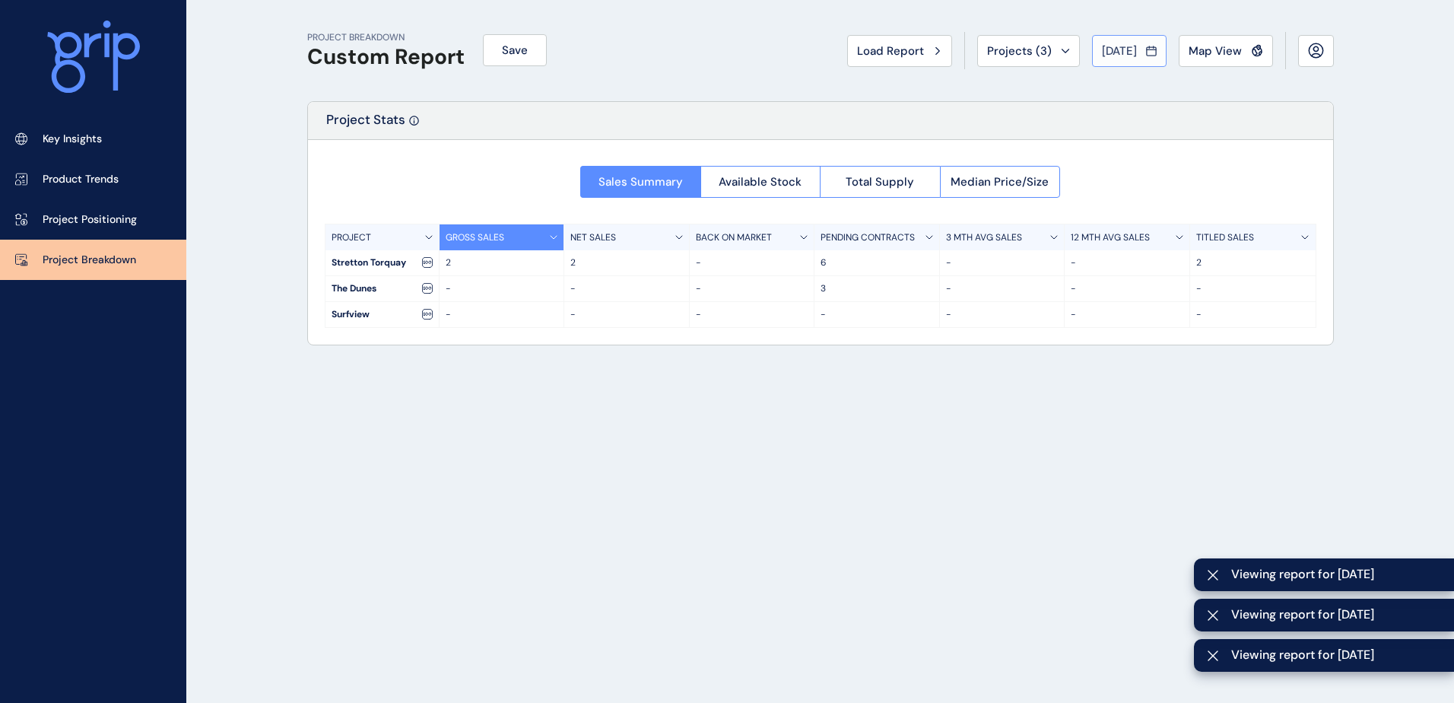
click at [1120, 41] on button "[DATE]" at bounding box center [1129, 51] width 75 height 32
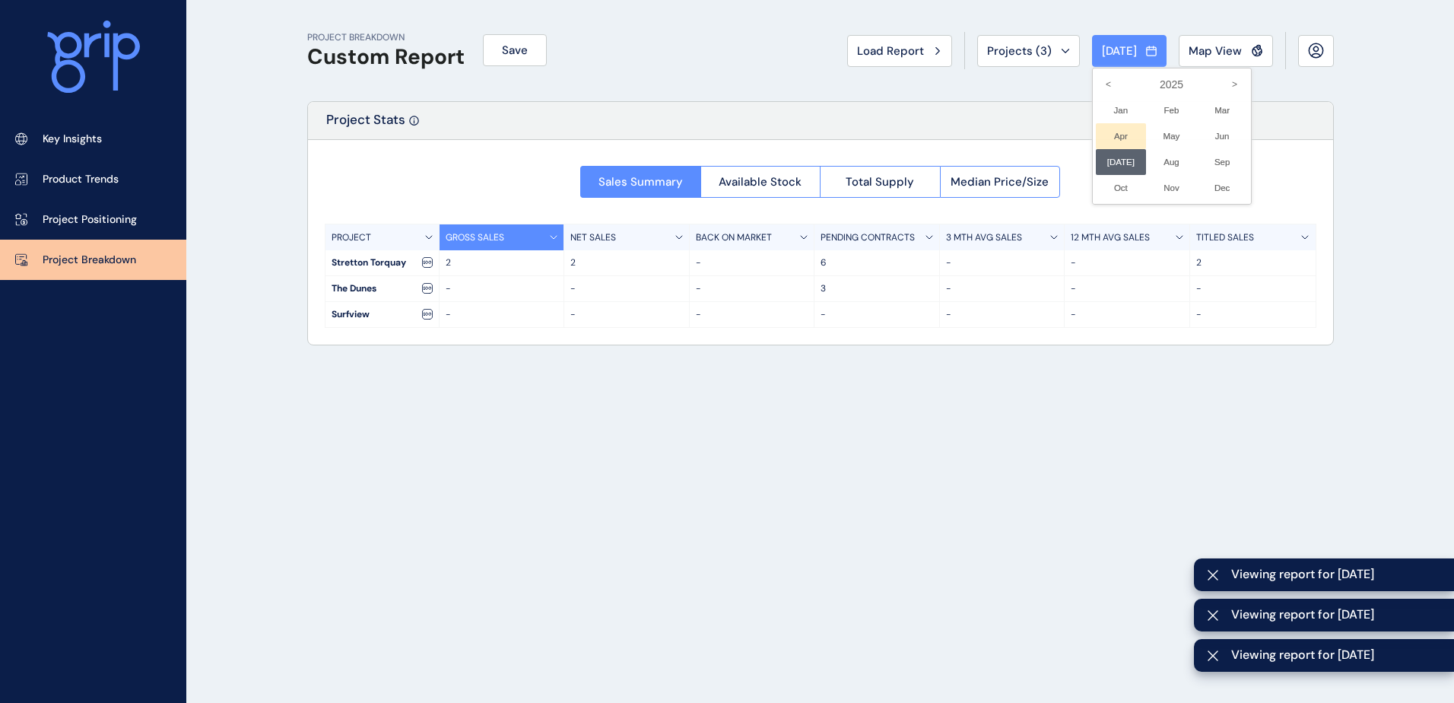
click at [1096, 131] on li "Apr No report is available for this period. New months are usually published 5 …" at bounding box center [1121, 136] width 51 height 26
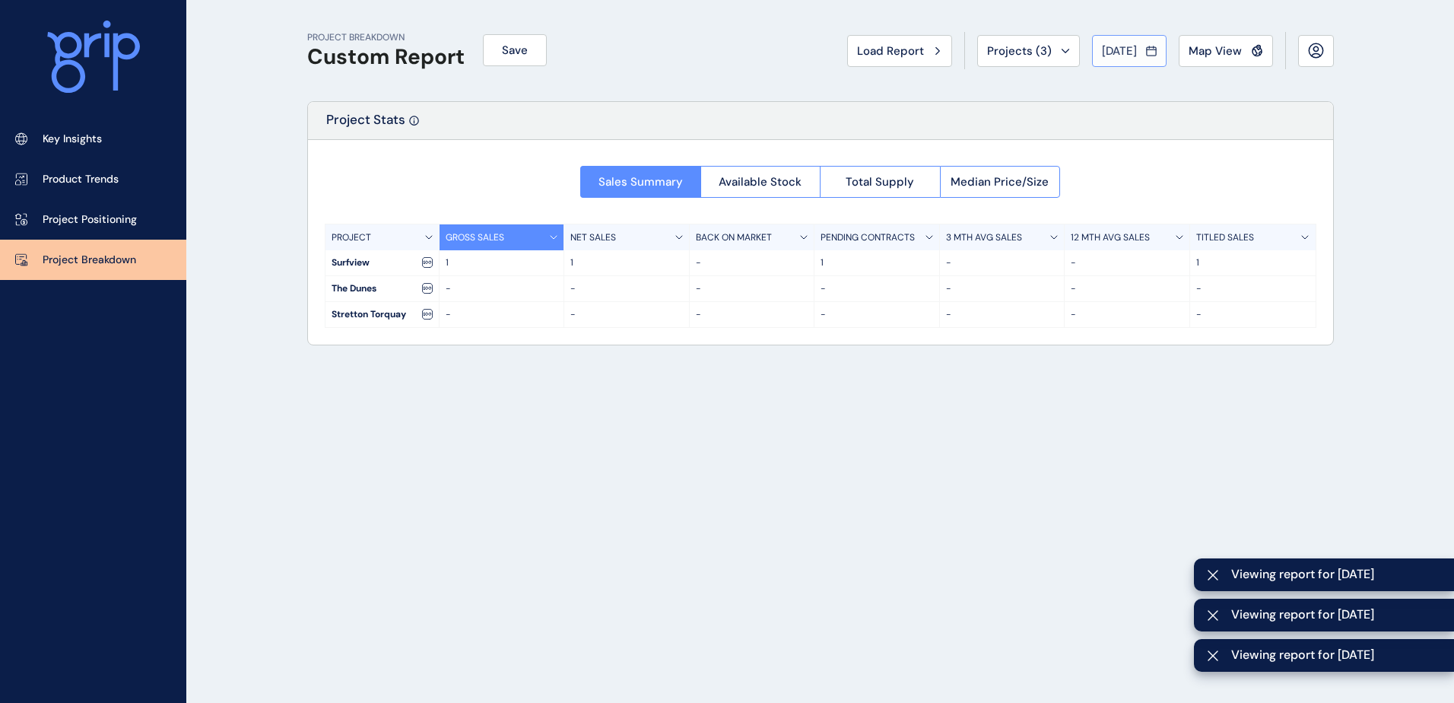
click at [1128, 50] on span "[DATE]" at bounding box center [1119, 50] width 35 height 15
click at [1198, 106] on li "Mar No report is available for this period. New months are usually published 5 …" at bounding box center [1222, 110] width 51 height 26
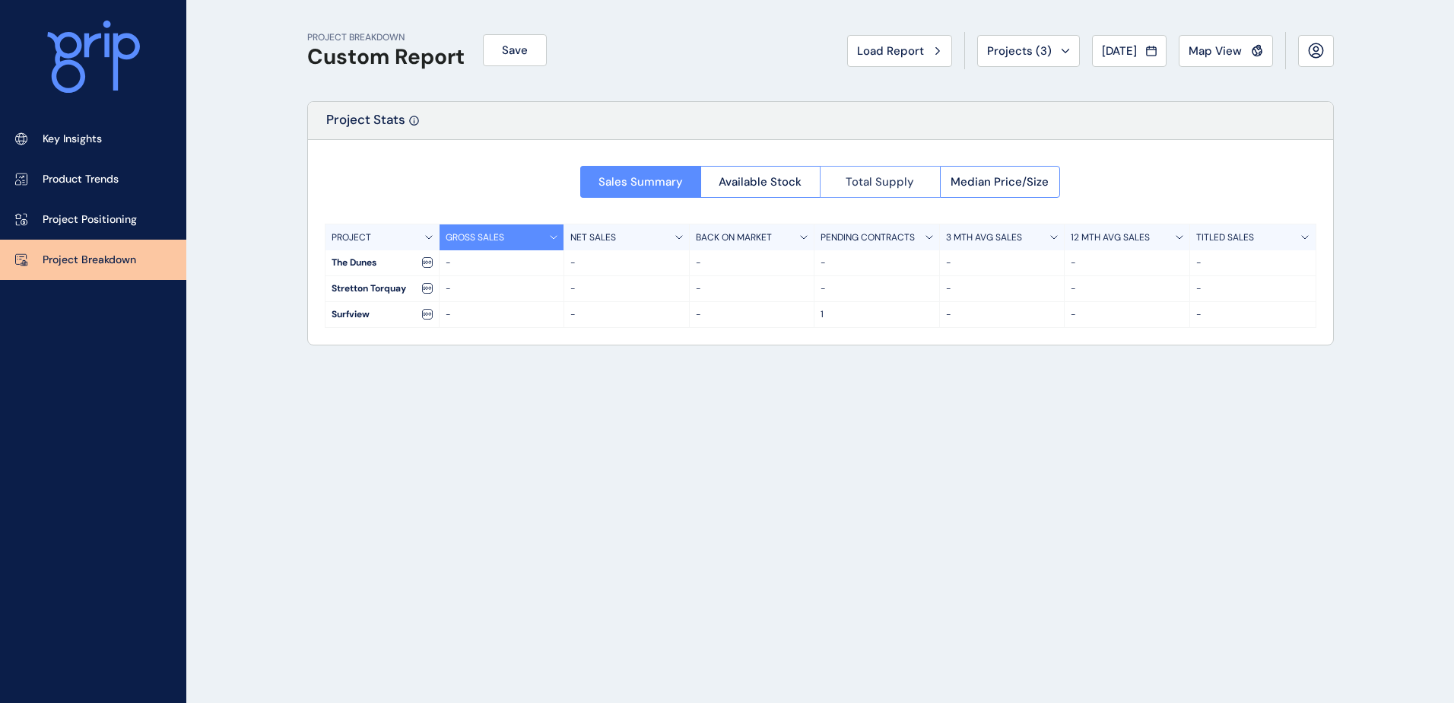
click at [892, 182] on span "Total Supply" at bounding box center [880, 181] width 68 height 15
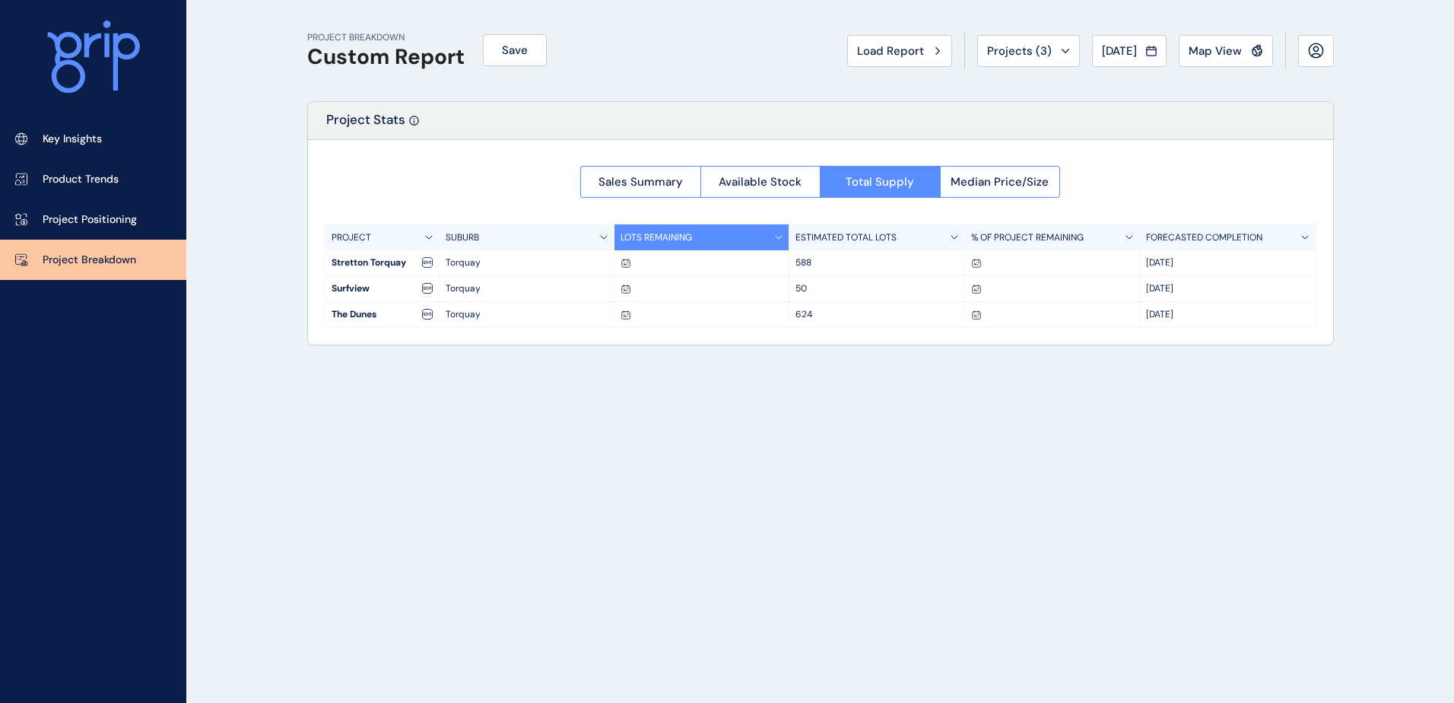
click at [806, 289] on p "50" at bounding box center [876, 288] width 162 height 13
